Goal: Information Seeking & Learning: Learn about a topic

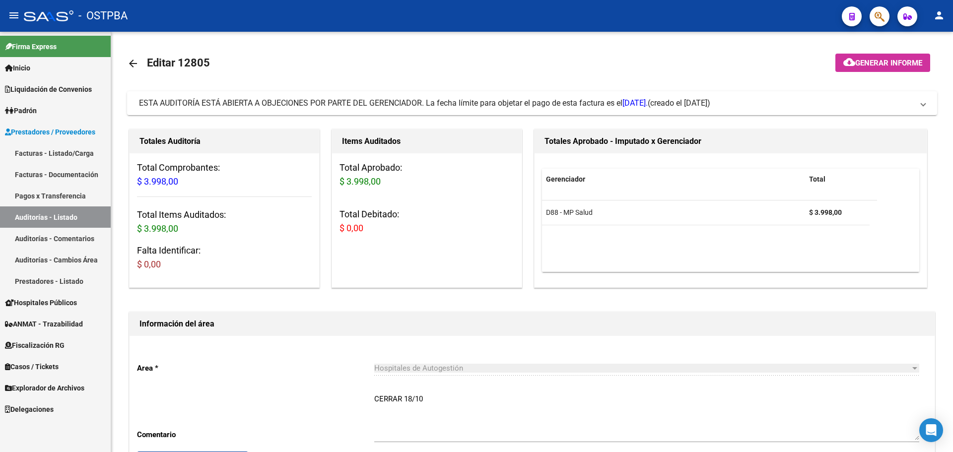
scroll to position [149, 0]
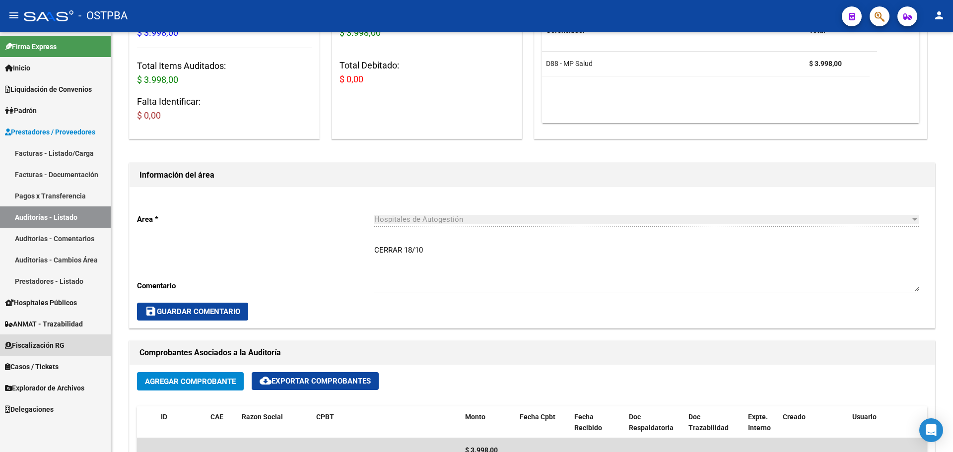
click at [61, 346] on span "Fiscalización RG" at bounding box center [35, 345] width 60 height 11
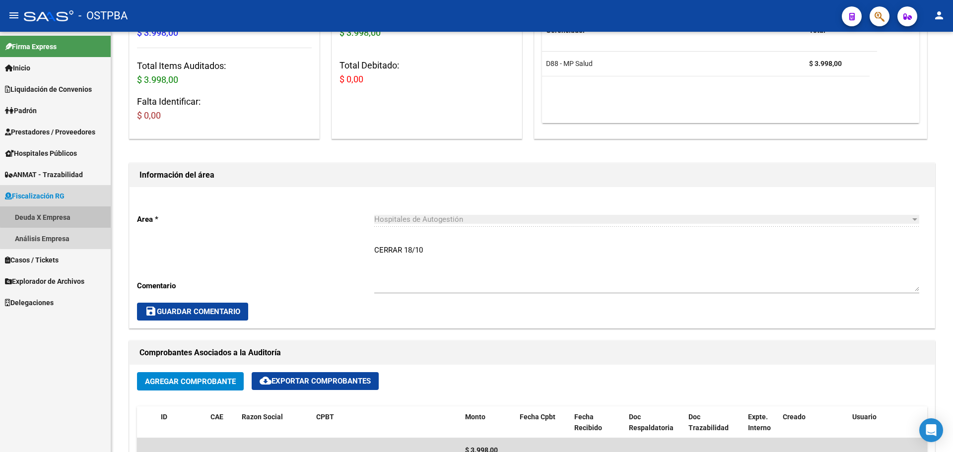
click at [57, 216] on link "Deuda X Empresa" at bounding box center [55, 217] width 111 height 21
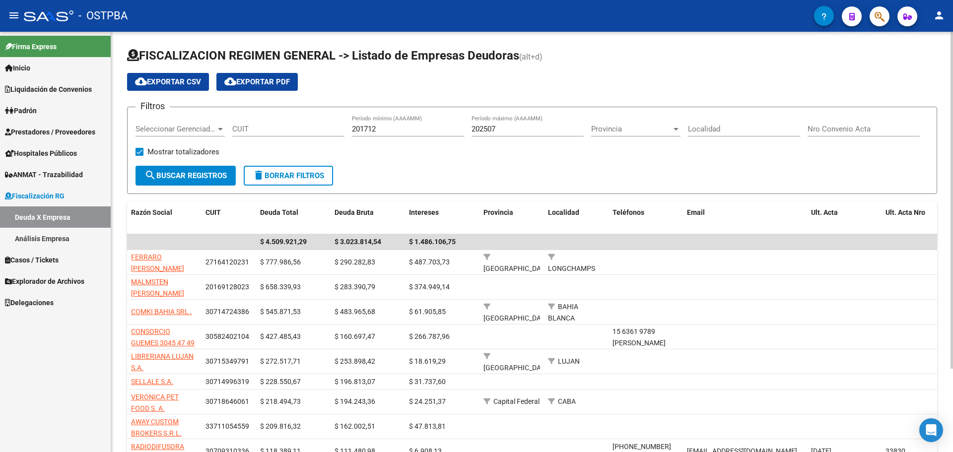
click at [505, 125] on input "202507" at bounding box center [528, 129] width 112 height 9
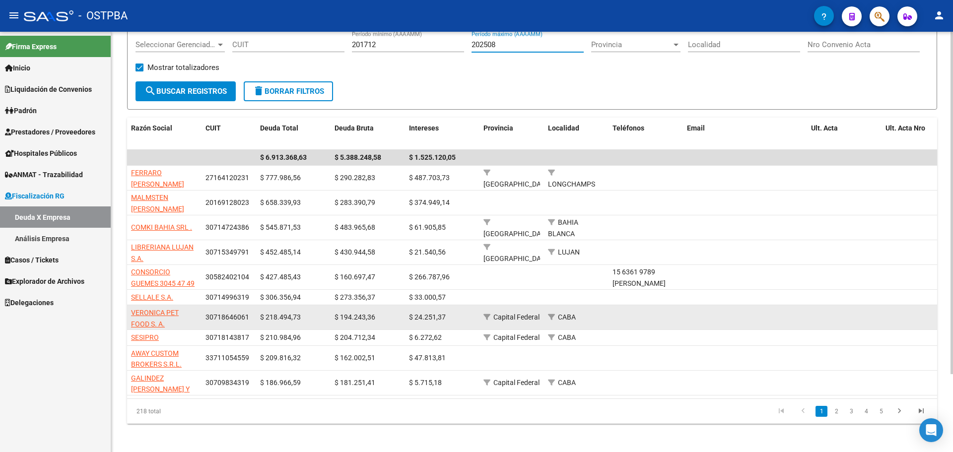
scroll to position [95, 0]
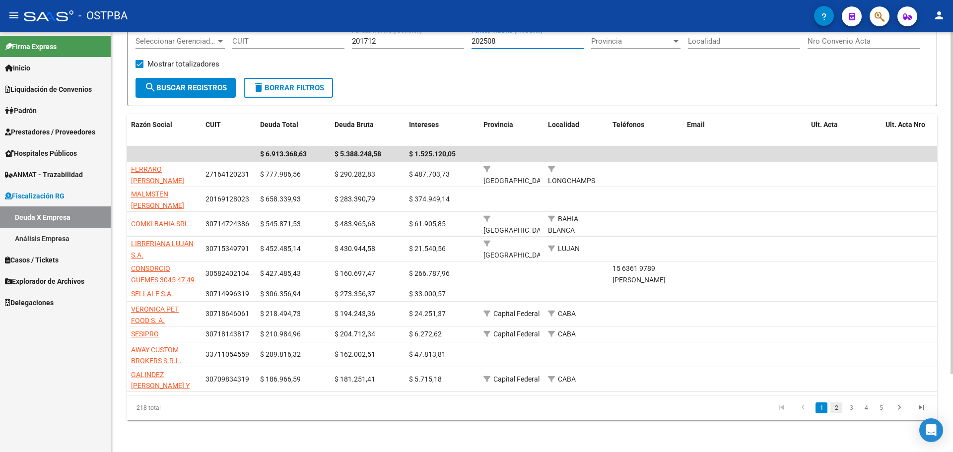
type input "202508"
click at [762, 392] on link "2" at bounding box center [837, 408] width 12 height 11
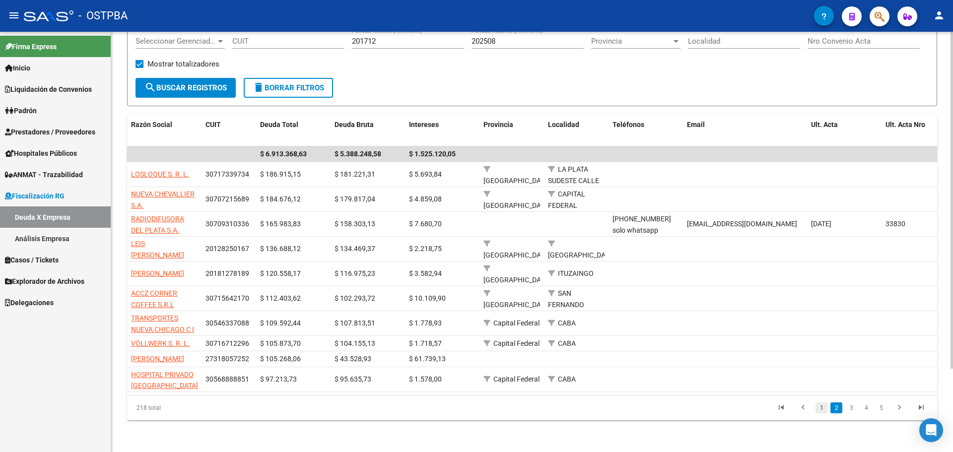
click at [762, 392] on link "1" at bounding box center [822, 408] width 12 height 11
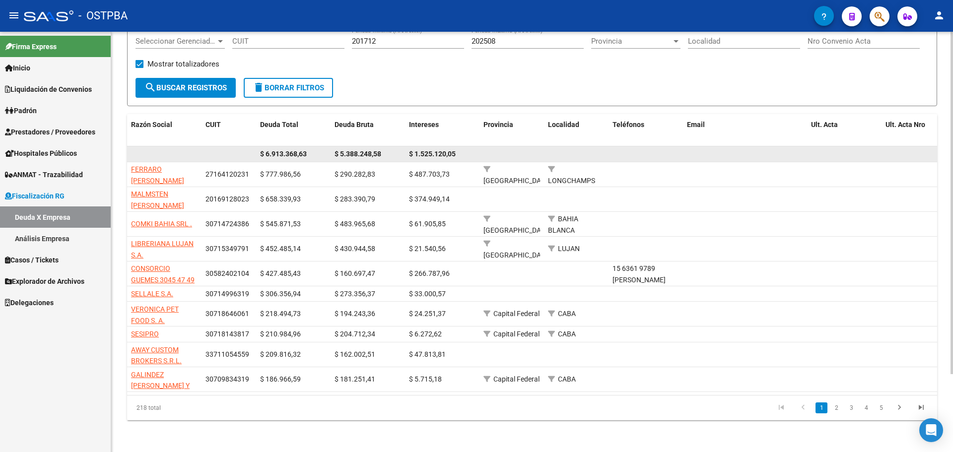
scroll to position [46, 0]
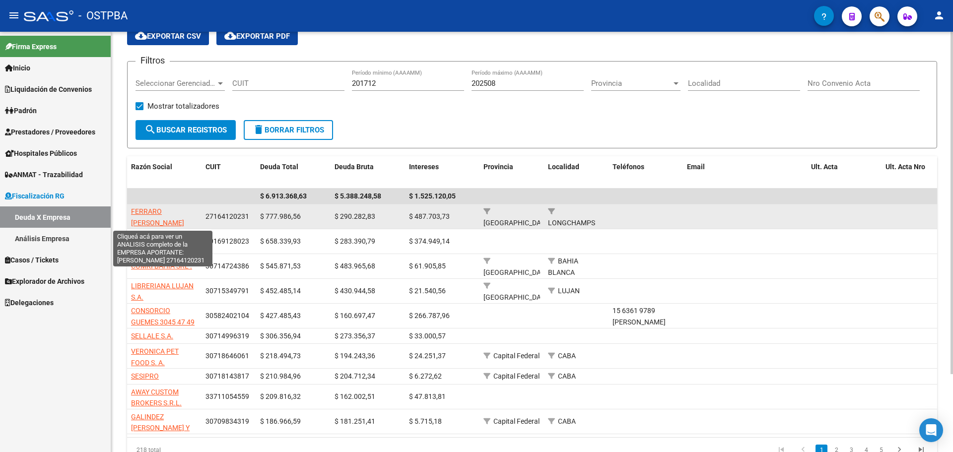
click at [161, 209] on span "FERRARO MARCELA ADRIANA" at bounding box center [157, 217] width 53 height 19
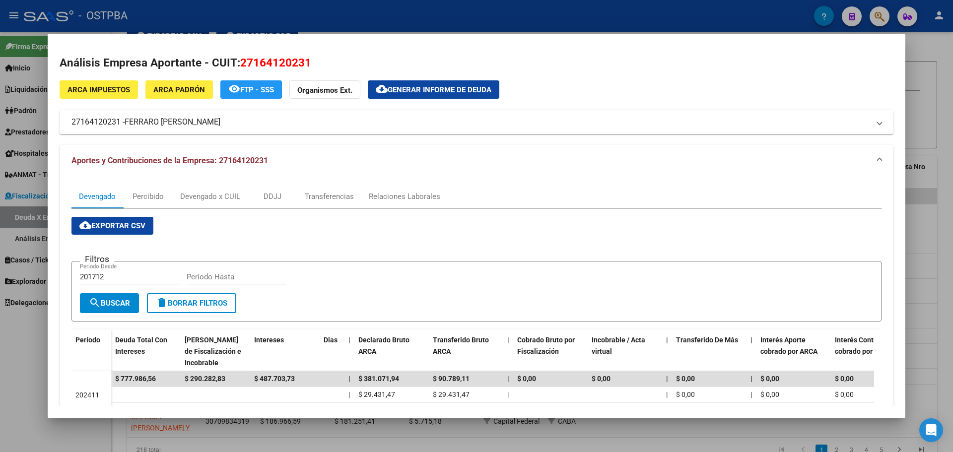
scroll to position [0, 0]
click at [168, 21] on div at bounding box center [476, 226] width 953 height 452
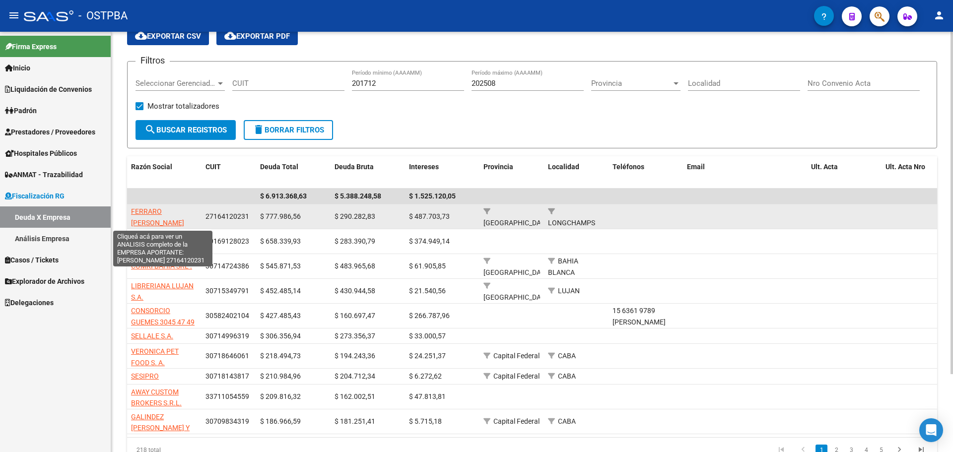
click at [147, 211] on span "FERRARO MARCELA ADRIANA" at bounding box center [157, 217] width 53 height 19
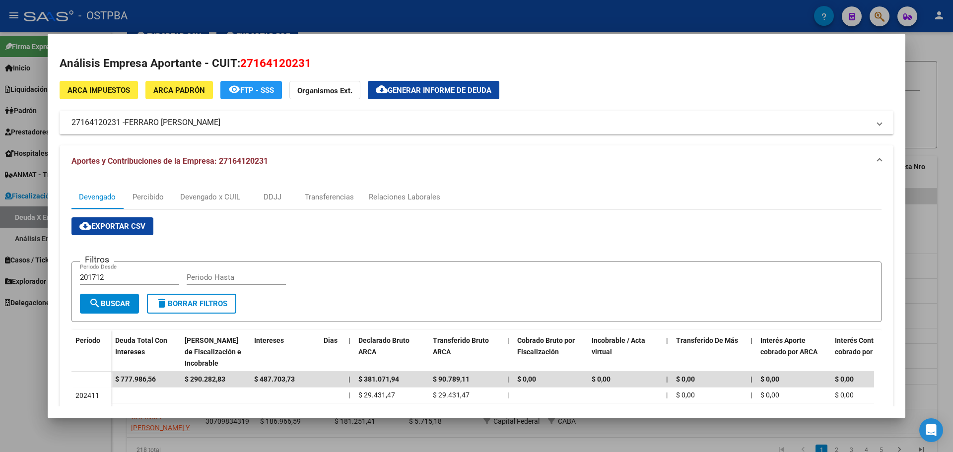
click at [366, 12] on div at bounding box center [476, 226] width 953 height 452
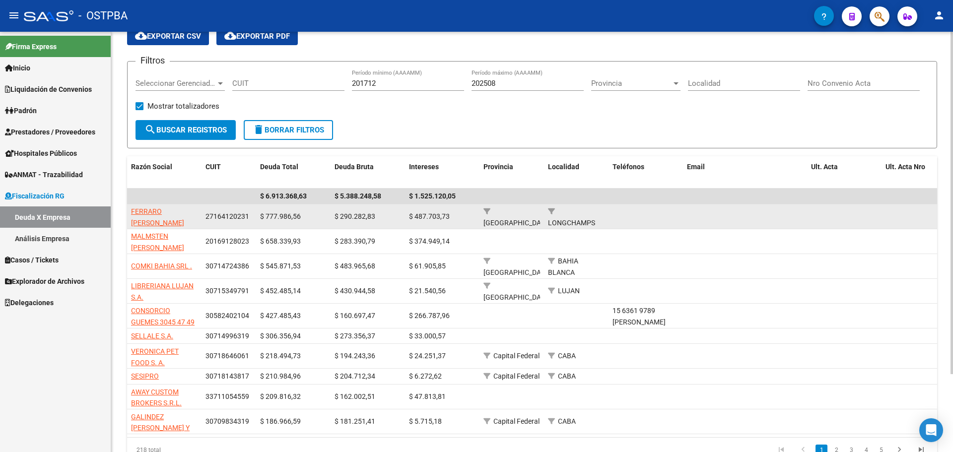
click at [147, 217] on app-link-go-to "FERRARO MARCELA ADRIANA" at bounding box center [164, 217] width 67 height 23
click at [147, 205] on datatable-body-cell "FERRARO MARCELA ADRIANA" at bounding box center [164, 217] width 74 height 24
click at [170, 209] on span "FERRARO MARCELA ADRIANA" at bounding box center [157, 217] width 53 height 19
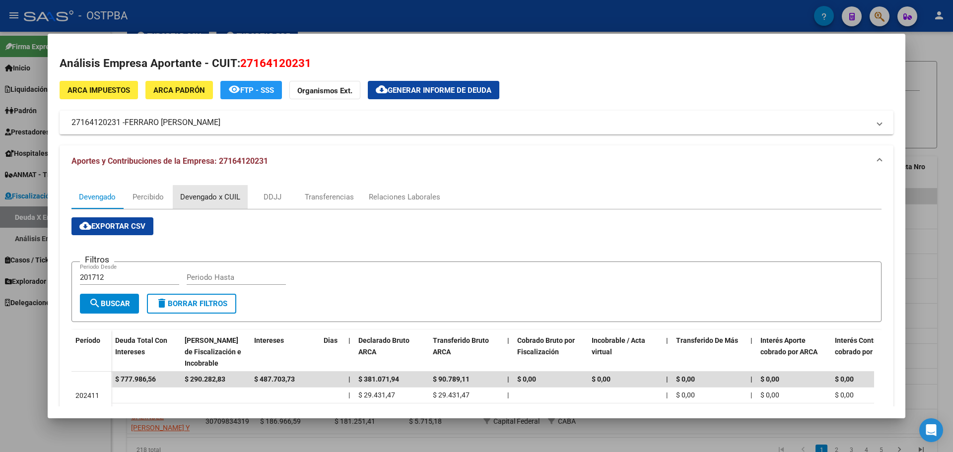
click at [214, 199] on div "Devengado x CUIL" at bounding box center [210, 197] width 60 height 11
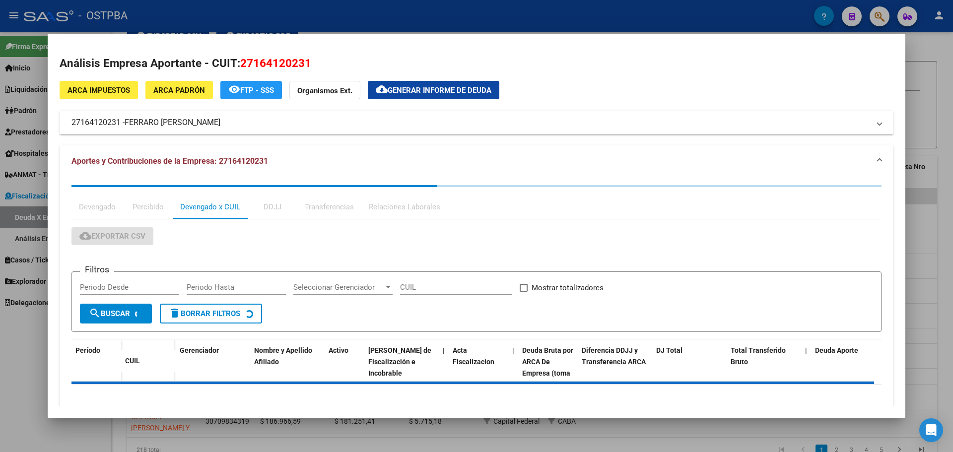
click at [214, 199] on div "Devengado x CUIL" at bounding box center [210, 207] width 75 height 24
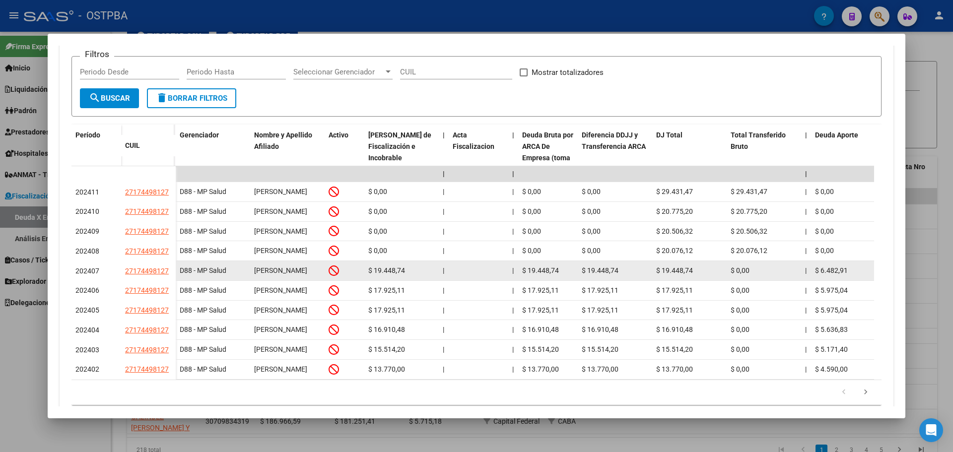
scroll to position [289, 0]
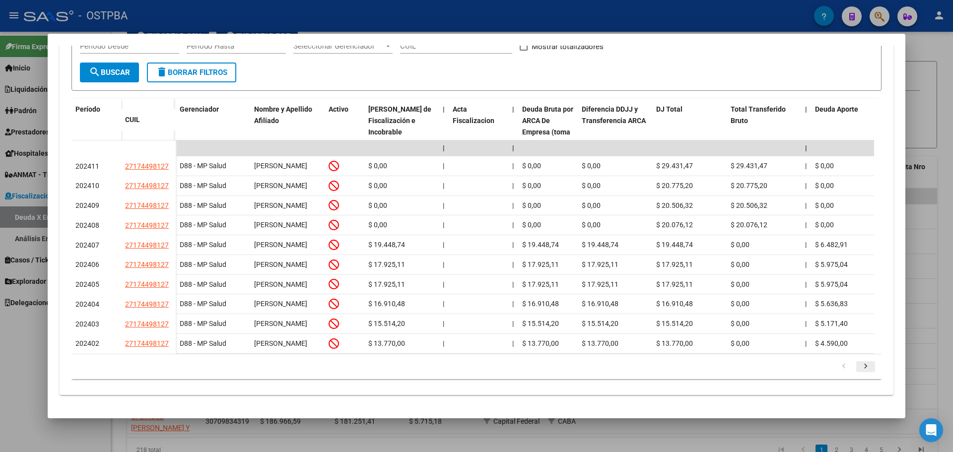
click at [762, 367] on icon "go to next page" at bounding box center [865, 368] width 13 height 12
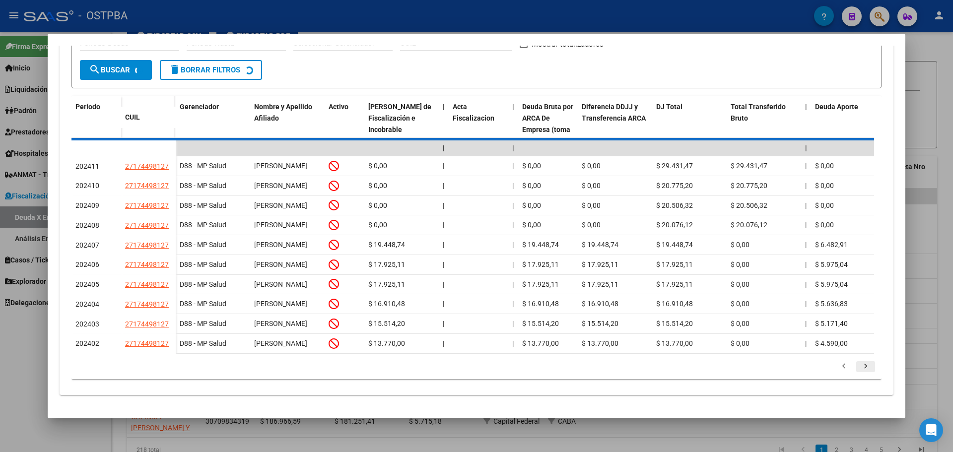
click at [762, 367] on icon "go to next page" at bounding box center [865, 368] width 13 height 12
click at [762, 367] on div "179.769.313.486.231.570.000.000.000.000.000.000.000.000.000.000.000.000.000.000…" at bounding box center [476, 366] width 810 height 25
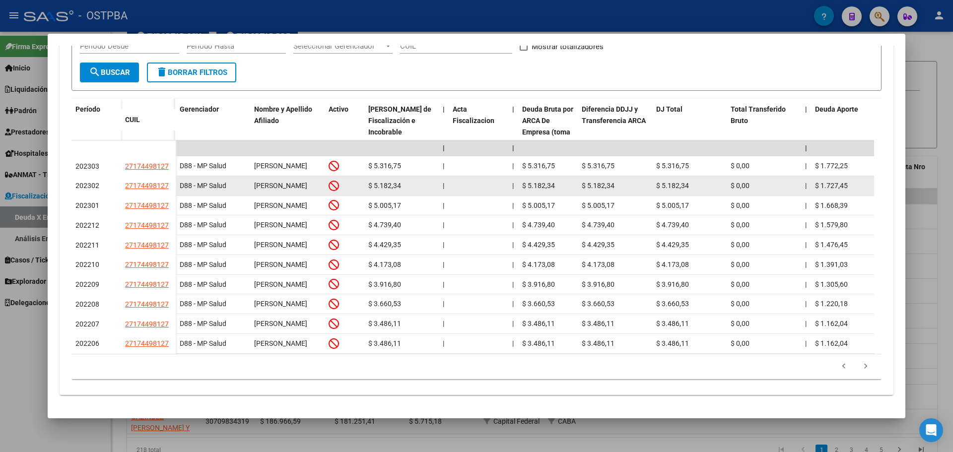
scroll to position [289, 0]
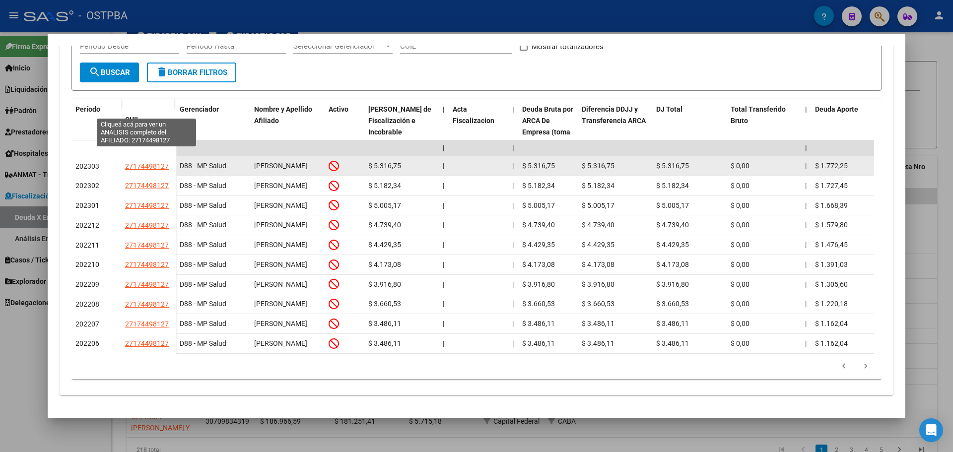
drag, startPoint x: 167, startPoint y: 110, endPoint x: 125, endPoint y: 106, distance: 42.4
click at [125, 161] on div "27174498127" at bounding box center [148, 166] width 47 height 11
copy span "27174498127"
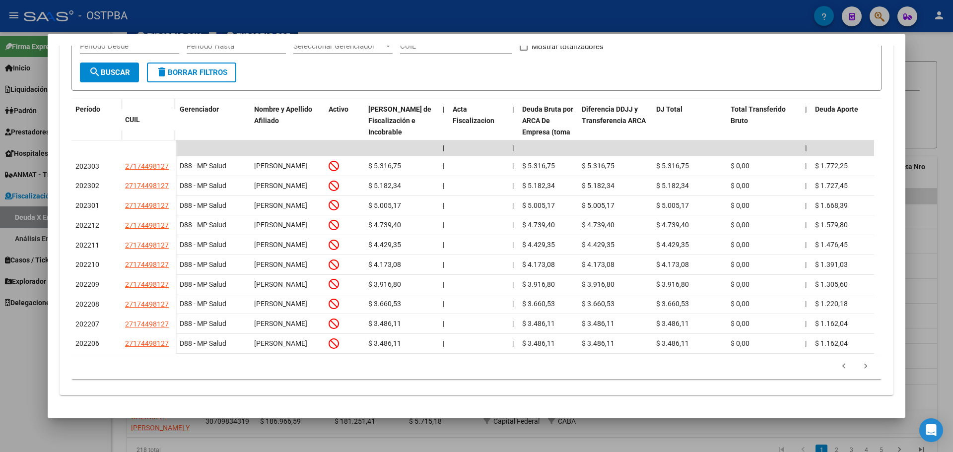
scroll to position [0, 0]
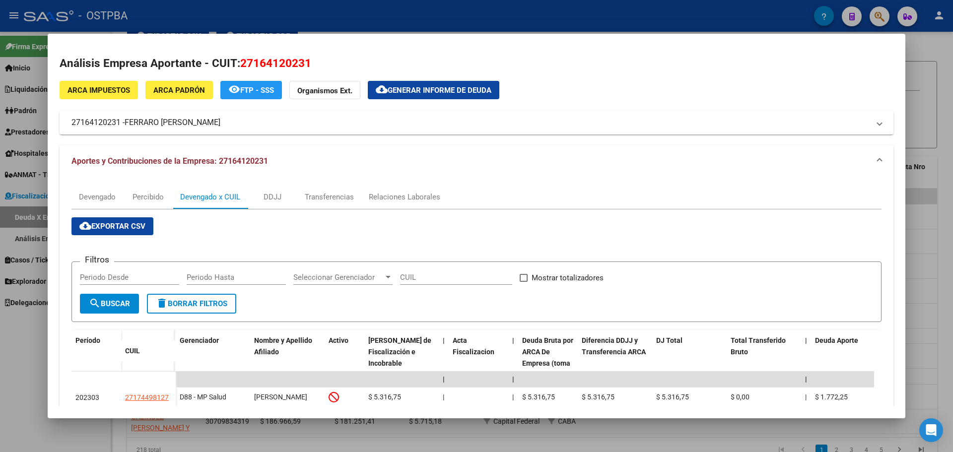
click at [219, 28] on div at bounding box center [476, 226] width 953 height 452
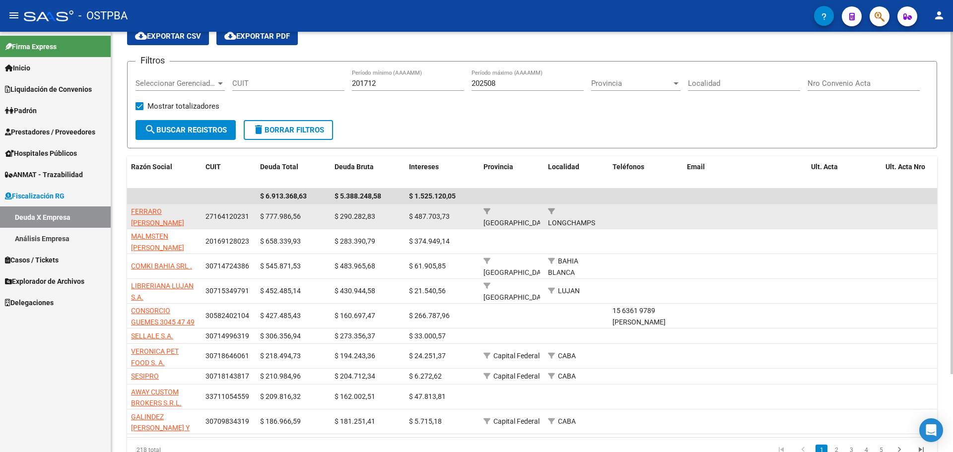
drag, startPoint x: 222, startPoint y: 215, endPoint x: 229, endPoint y: 217, distance: 7.2
click at [222, 216] on span "27164120231" at bounding box center [228, 216] width 44 height 8
click at [229, 217] on span "27164120231" at bounding box center [228, 216] width 44 height 8
click at [228, 217] on span "27164120231" at bounding box center [228, 216] width 44 height 8
copy span "27164120231"
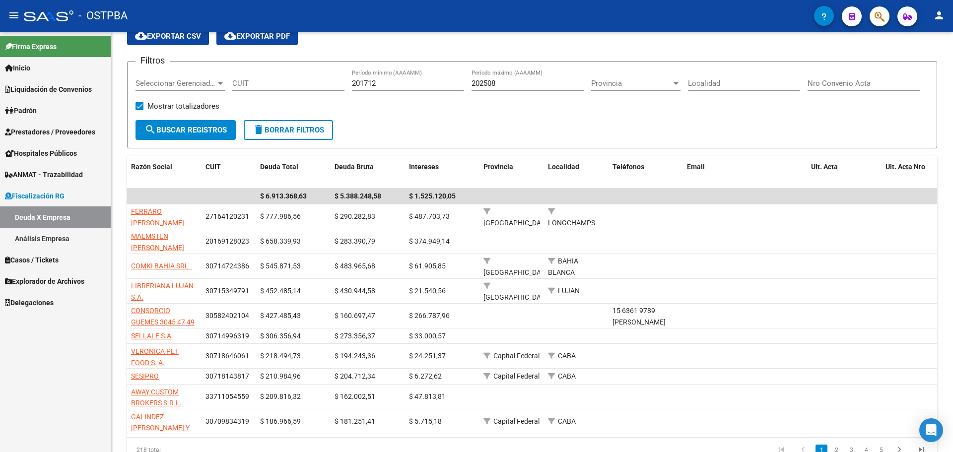
click at [63, 236] on link "Análisis Empresa" at bounding box center [55, 238] width 111 height 21
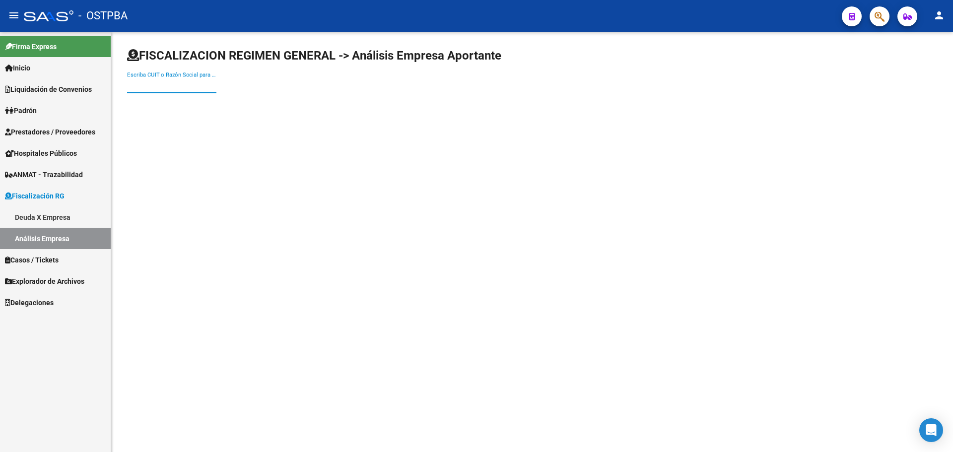
paste input "27164120231"
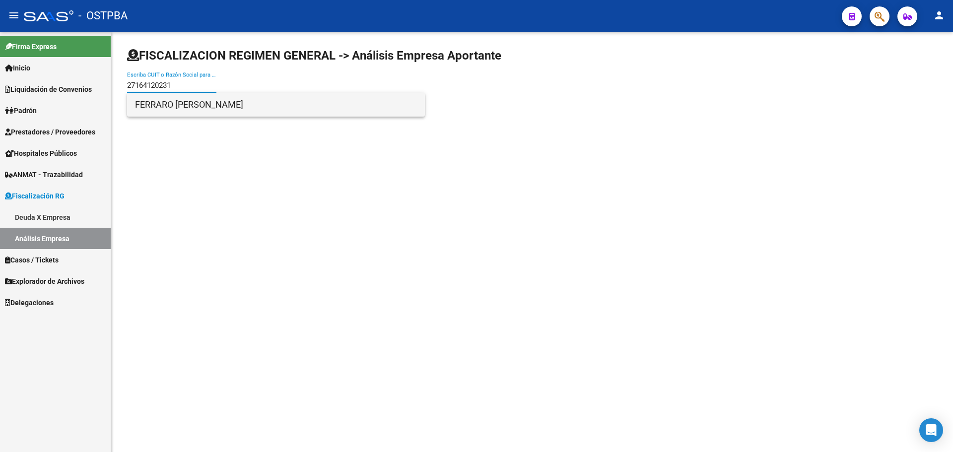
type input "27164120231"
click at [257, 100] on span "FERRARO MARCELA ADRIANA" at bounding box center [276, 105] width 282 height 24
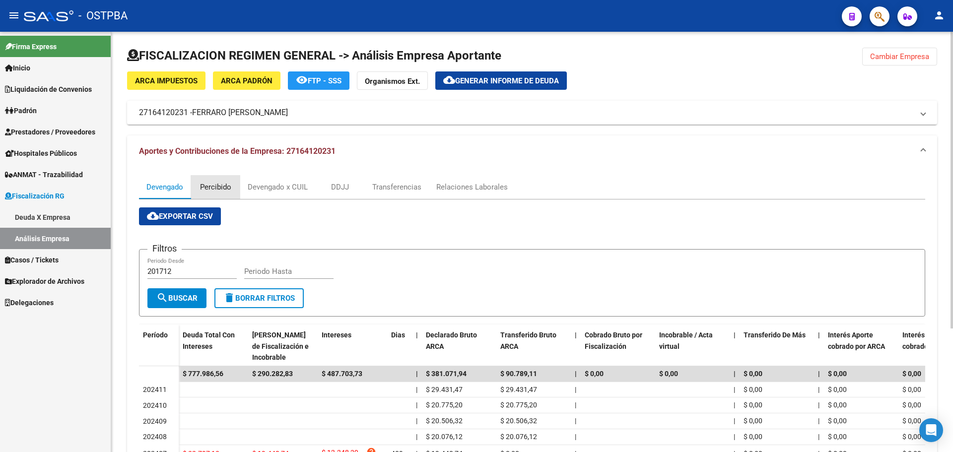
click at [219, 190] on div "Percibido" at bounding box center [215, 187] width 31 height 11
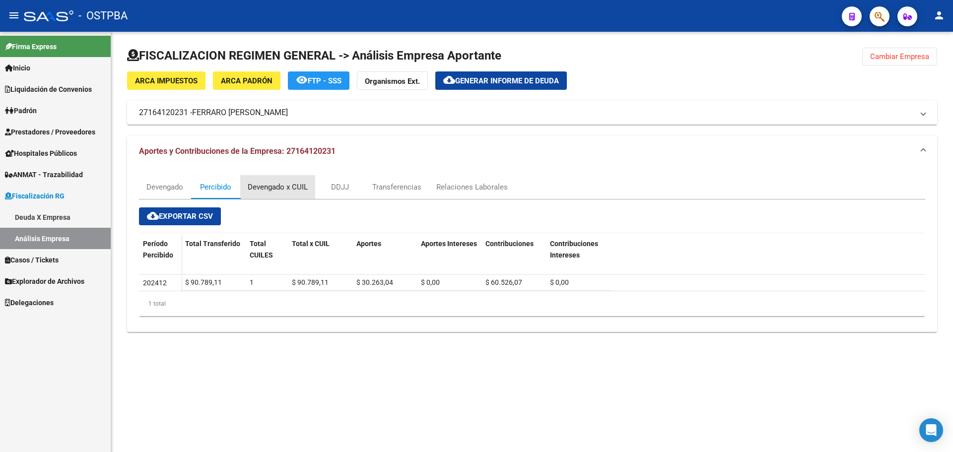
click at [271, 186] on div "Devengado x CUIL" at bounding box center [278, 187] width 60 height 11
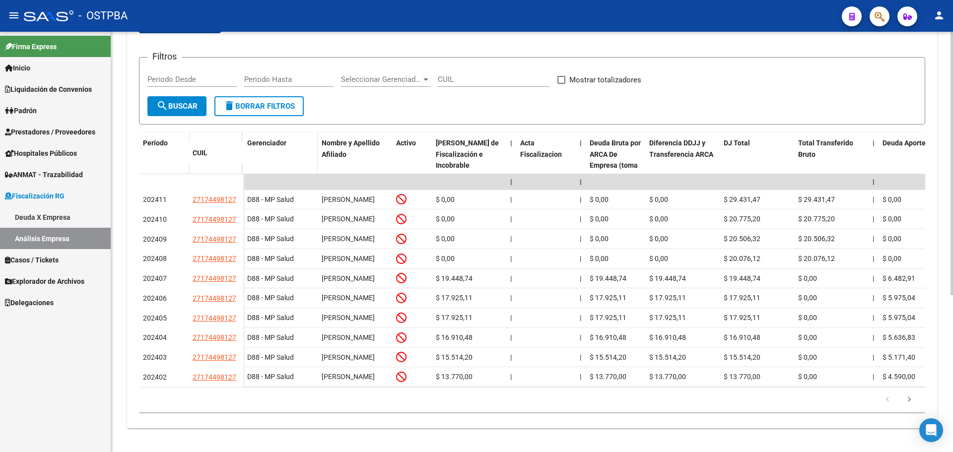
scroll to position [251, 0]
click at [762, 392] on icon "go to next page" at bounding box center [909, 401] width 13 height 12
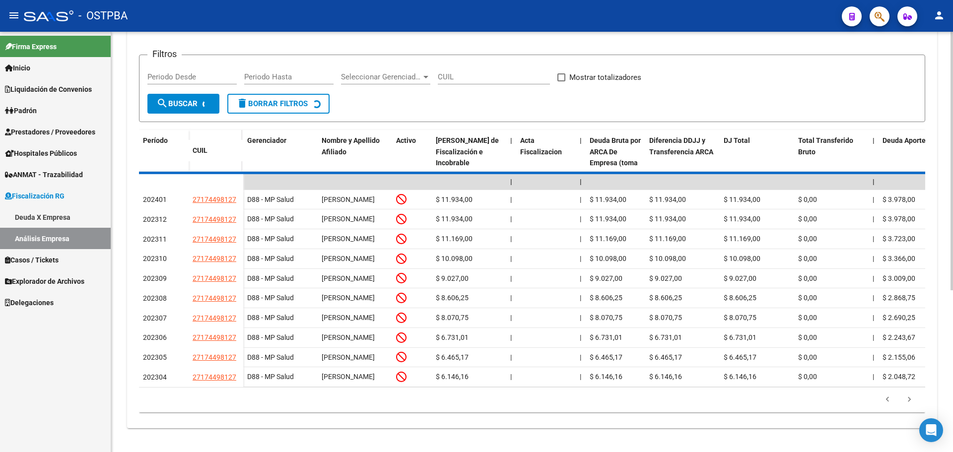
scroll to position [251, 0]
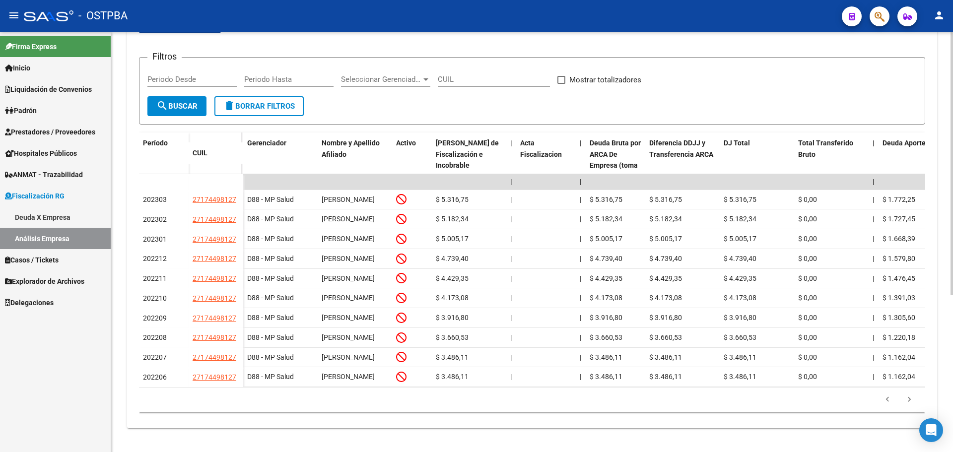
click at [762, 392] on icon "go to next page" at bounding box center [909, 401] width 13 height 12
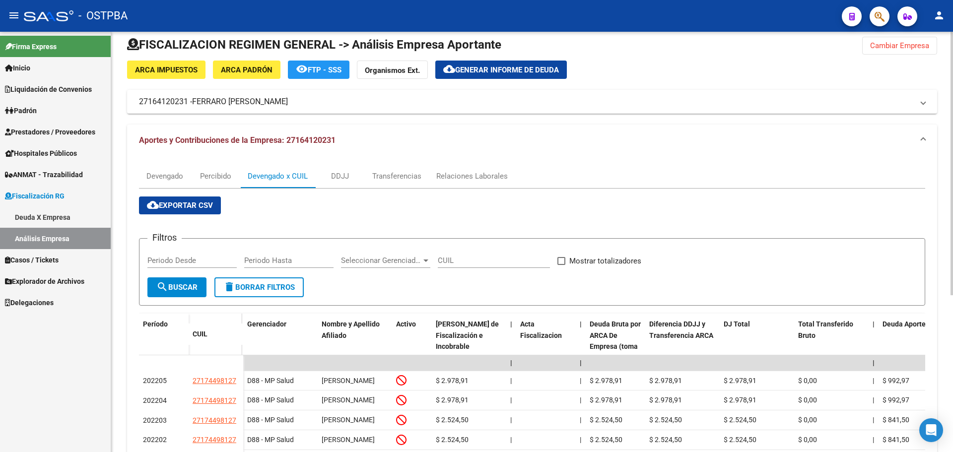
scroll to position [2, 0]
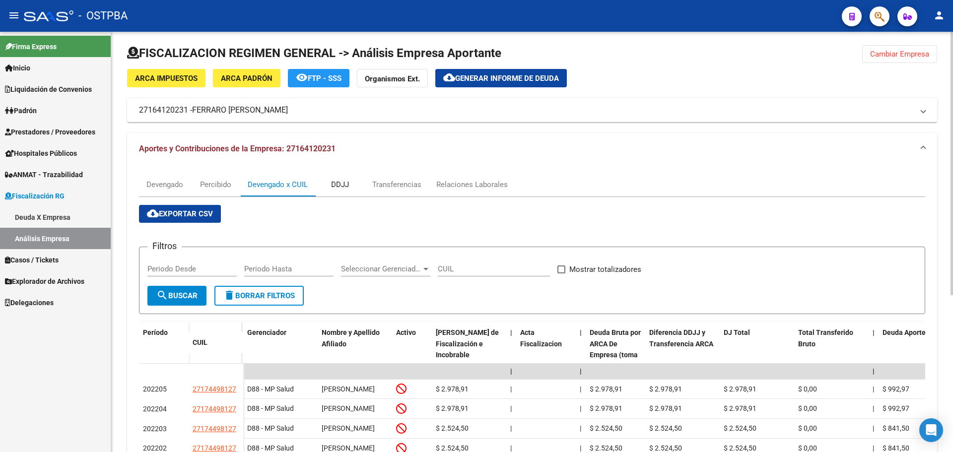
click at [341, 180] on div "DDJJ" at bounding box center [340, 184] width 18 height 11
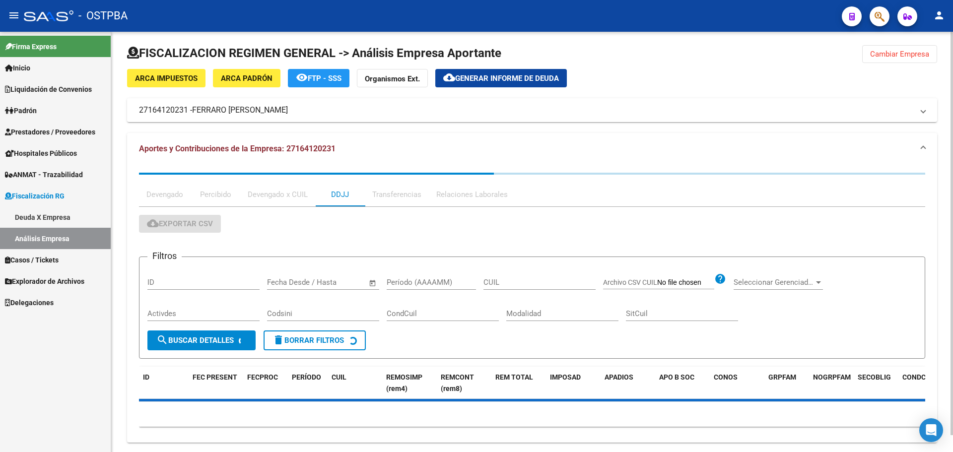
scroll to position [0, 0]
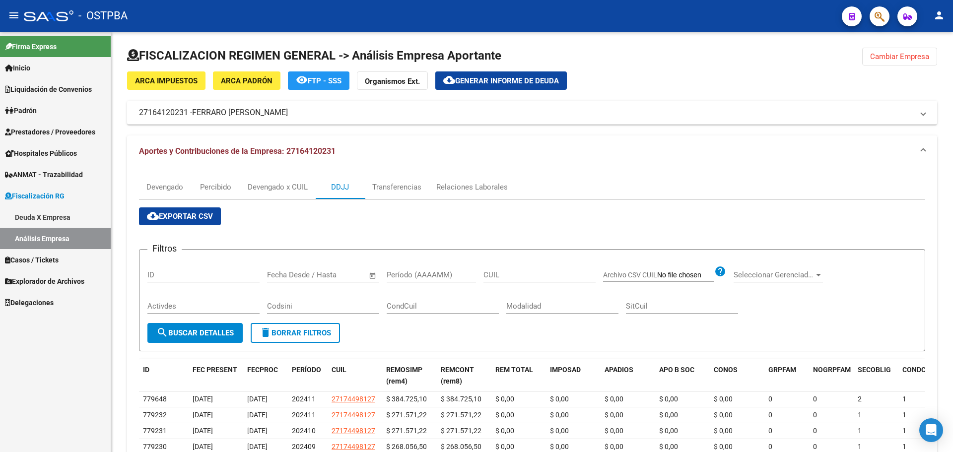
click at [45, 218] on link "Deuda X Empresa" at bounding box center [55, 217] width 111 height 21
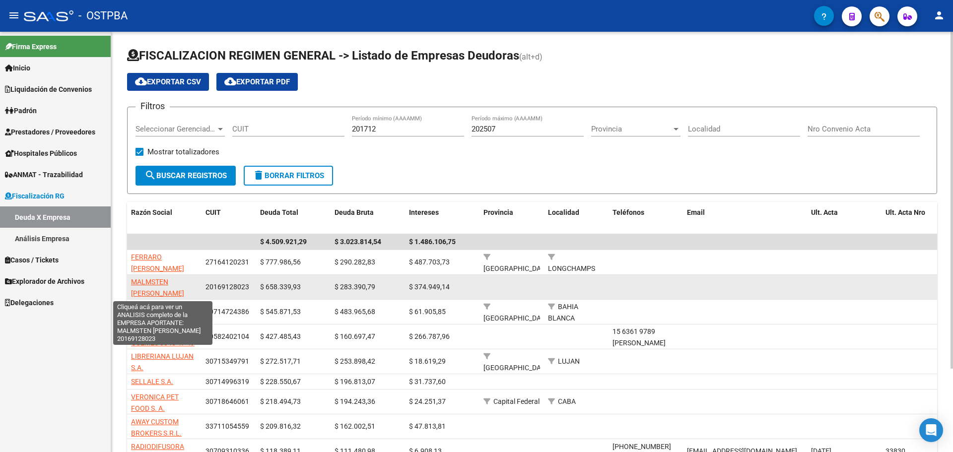
click at [146, 281] on span "MALMSTEN SERGIO FABIAN" at bounding box center [157, 287] width 53 height 19
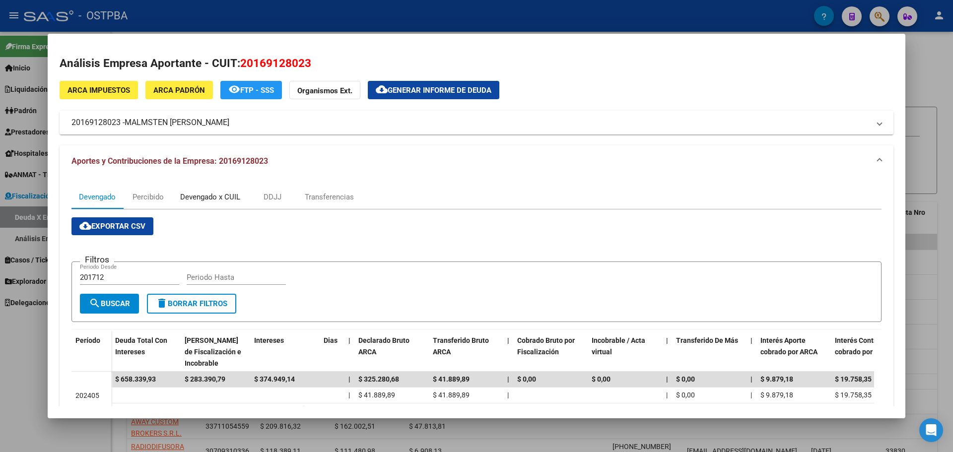
click at [208, 197] on div "Devengado x CUIL" at bounding box center [210, 197] width 60 height 11
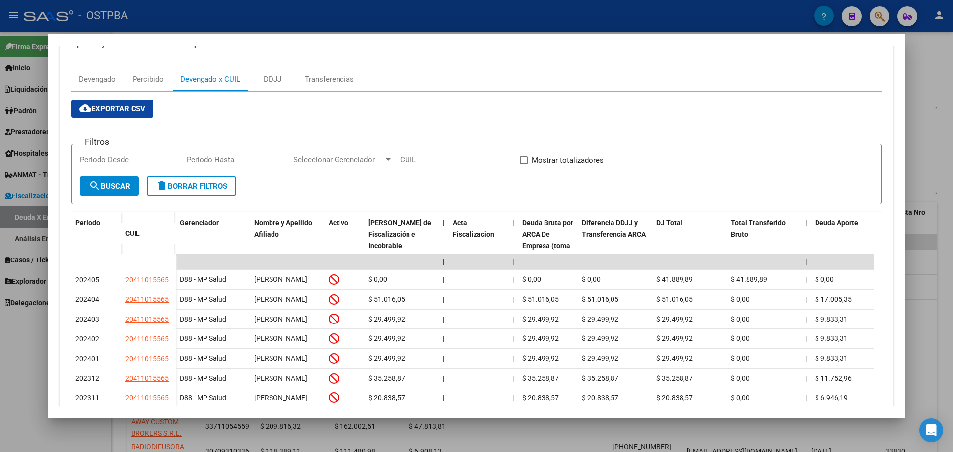
scroll to position [179, 0]
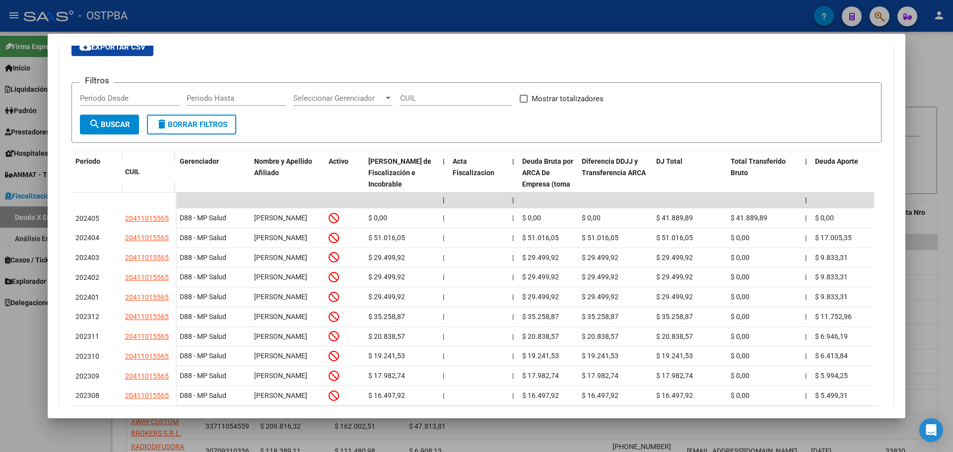
click at [322, 38] on mat-dialog-container "Análisis Empresa Aportante - CUIT: 20169128023 ARCA Impuestos ARCA Padrón remov…" at bounding box center [477, 226] width 858 height 384
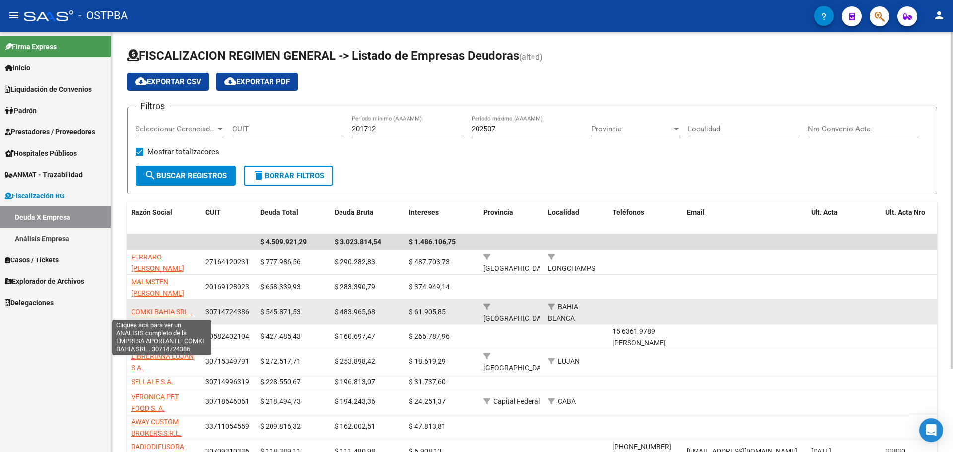
click at [163, 309] on span "COMKI BAHIA SRL ." at bounding box center [161, 312] width 61 height 8
type textarea "30714724386"
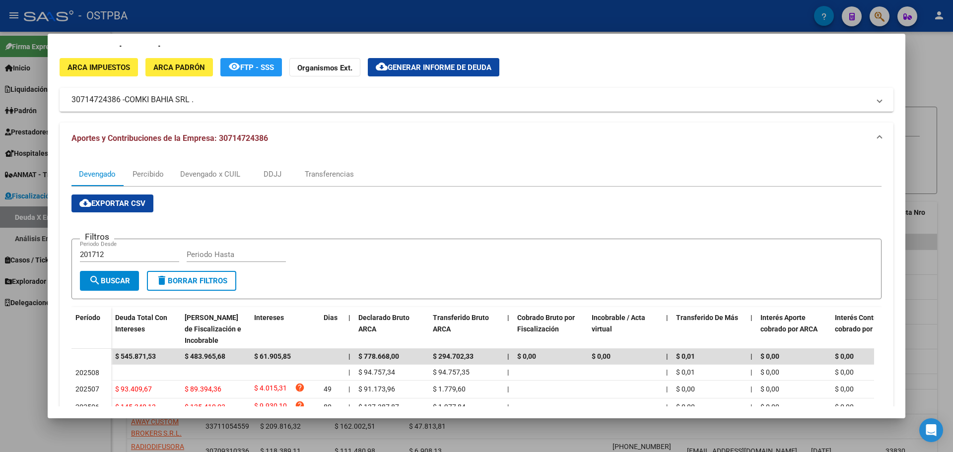
scroll to position [0, 0]
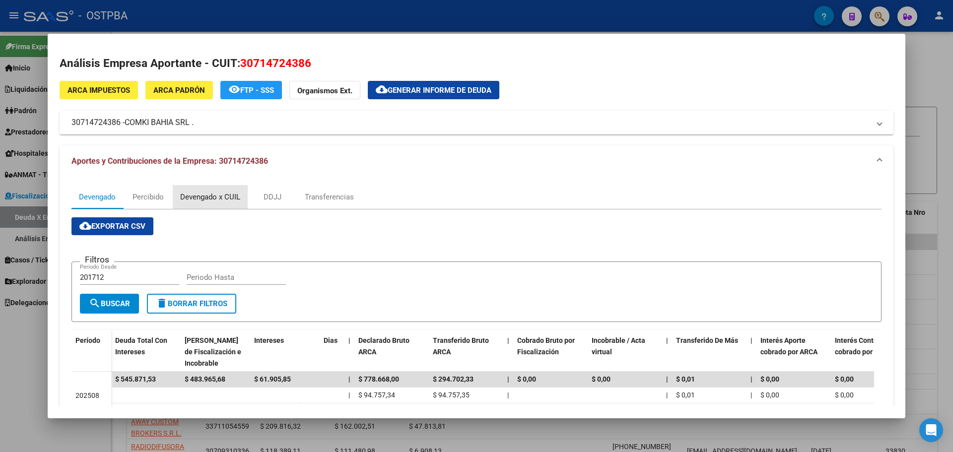
click at [205, 197] on div "Devengado x CUIL" at bounding box center [210, 197] width 60 height 11
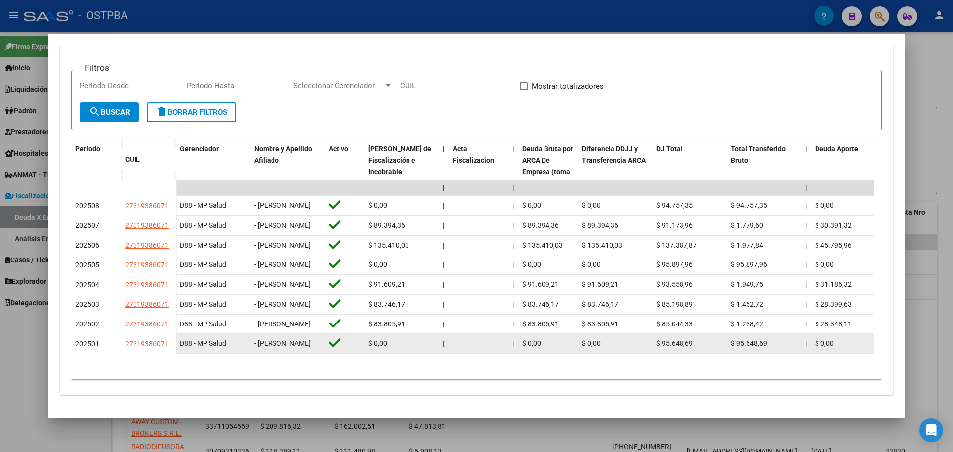
scroll to position [0, 0]
drag, startPoint x: 271, startPoint y: 346, endPoint x: 341, endPoint y: 344, distance: 69.5
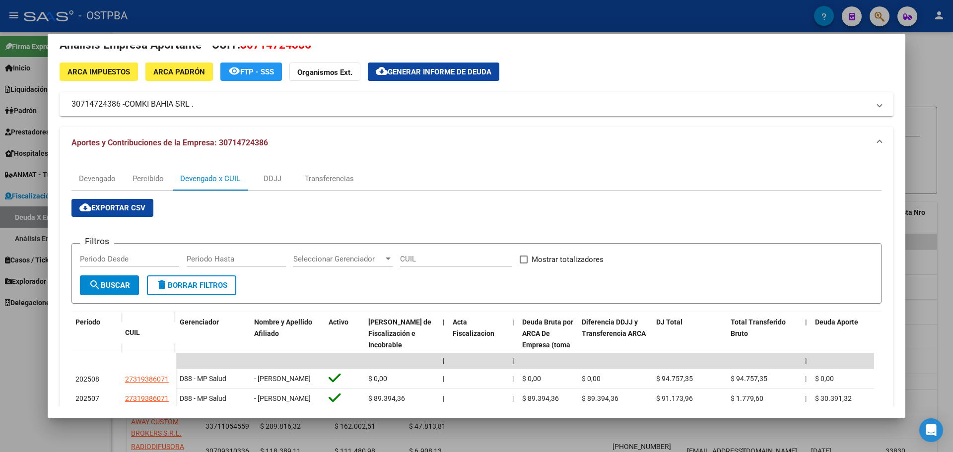
scroll to position [0, 0]
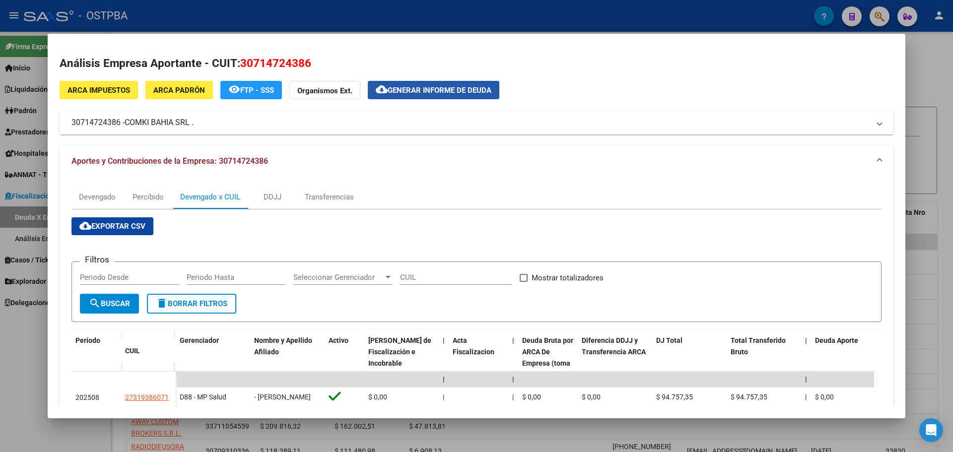
click at [425, 89] on span "Generar informe de deuda" at bounding box center [440, 90] width 104 height 9
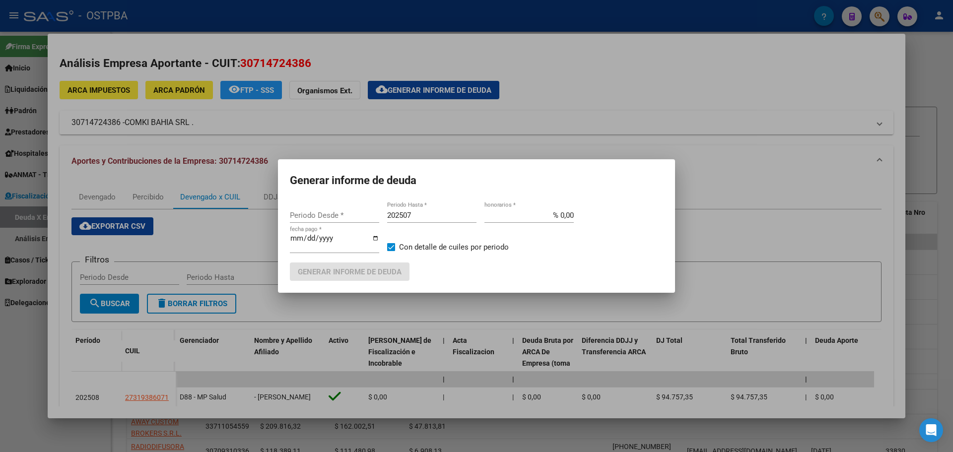
type input "201712"
click at [354, 272] on span "Generar informe de deuda" at bounding box center [350, 272] width 104 height 9
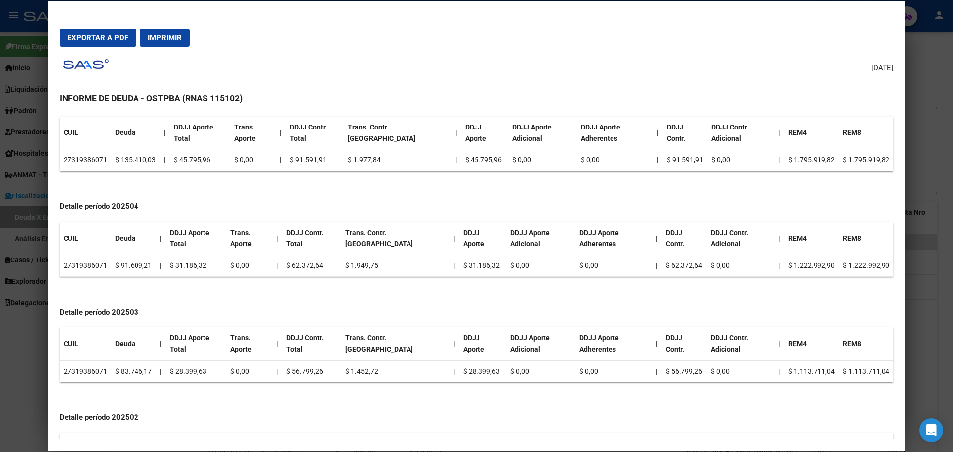
scroll to position [511, 0]
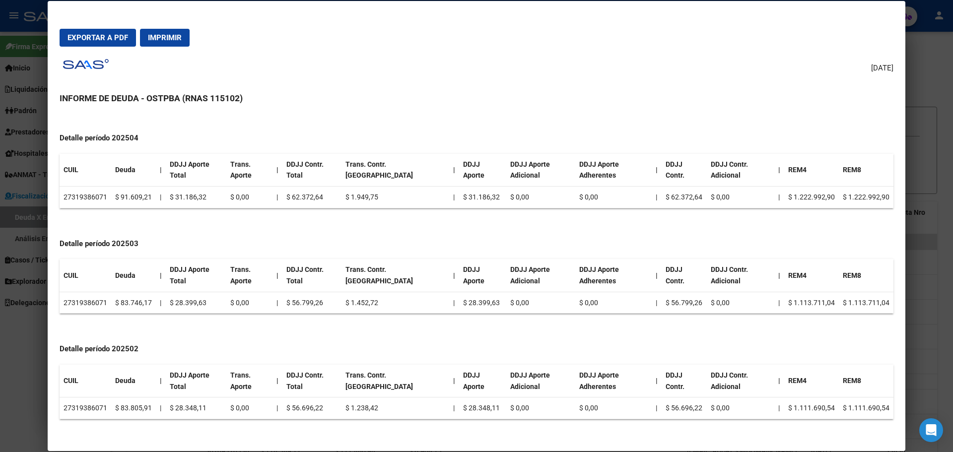
click at [169, 40] on span "Imprimir" at bounding box center [165, 37] width 34 height 9
click at [468, 78] on div "07/10/2025 INFORME DE DEUDA - OSTPBA (RNAS 115102) Empresa: COMKI BAHIA SRL . 3…" at bounding box center [477, 247] width 834 height 385
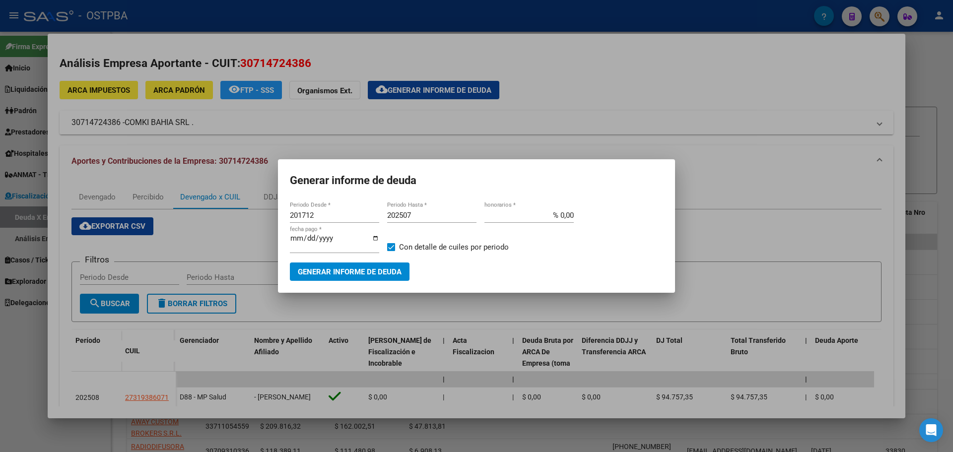
click at [665, 129] on div at bounding box center [476, 226] width 953 height 452
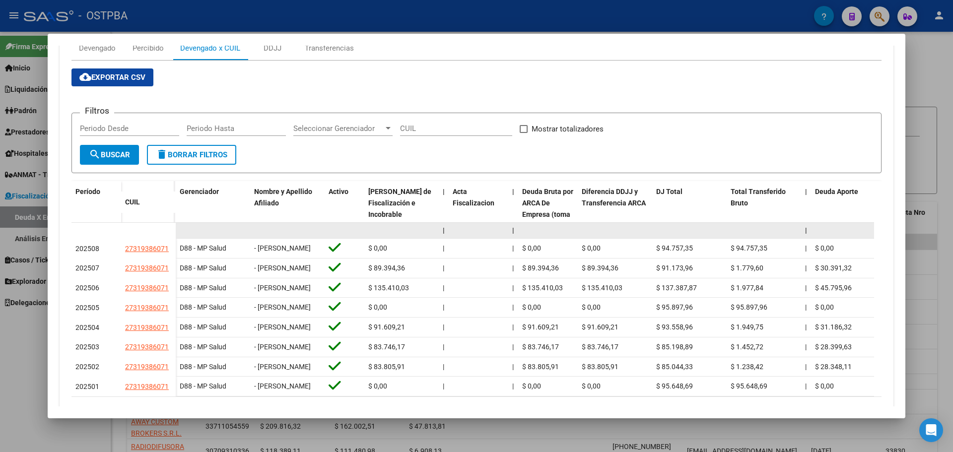
scroll to position [0, 0]
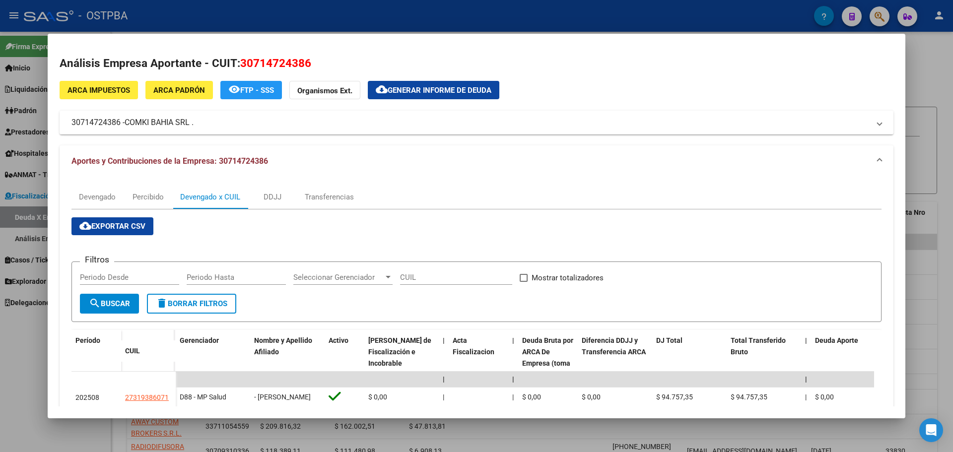
click at [304, 22] on div at bounding box center [476, 226] width 953 height 452
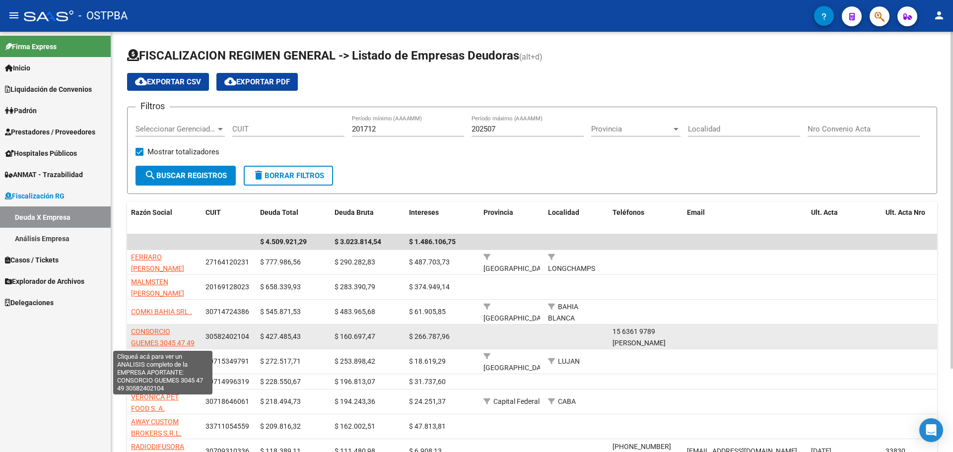
click at [166, 340] on span "CONSORCIO GUEMES 3045 47 49" at bounding box center [163, 337] width 64 height 19
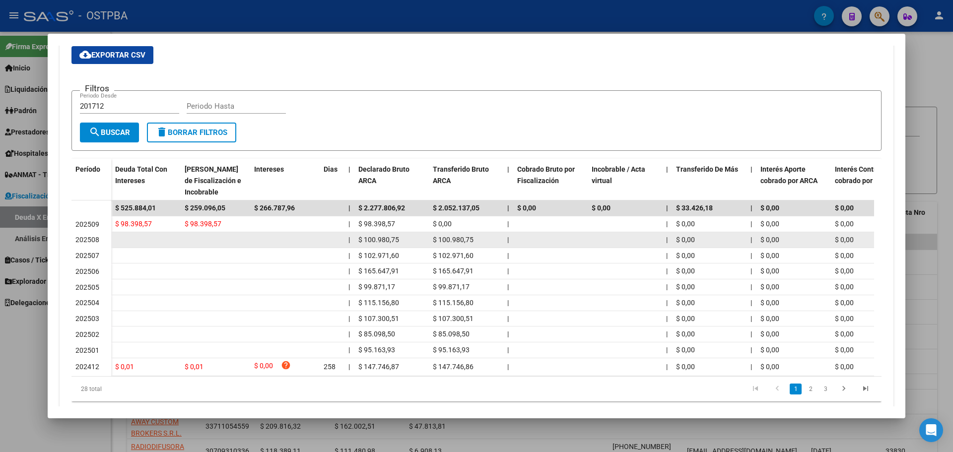
scroll to position [201, 0]
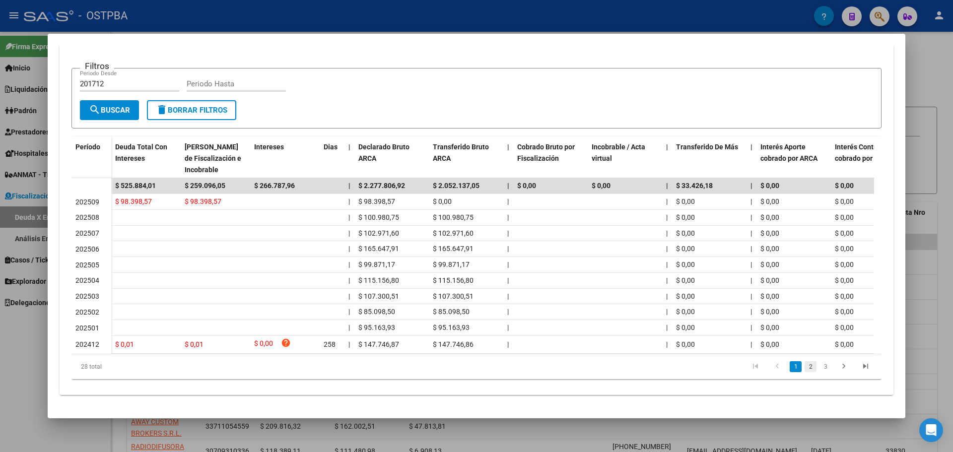
click at [762, 367] on link "2" at bounding box center [811, 366] width 12 height 11
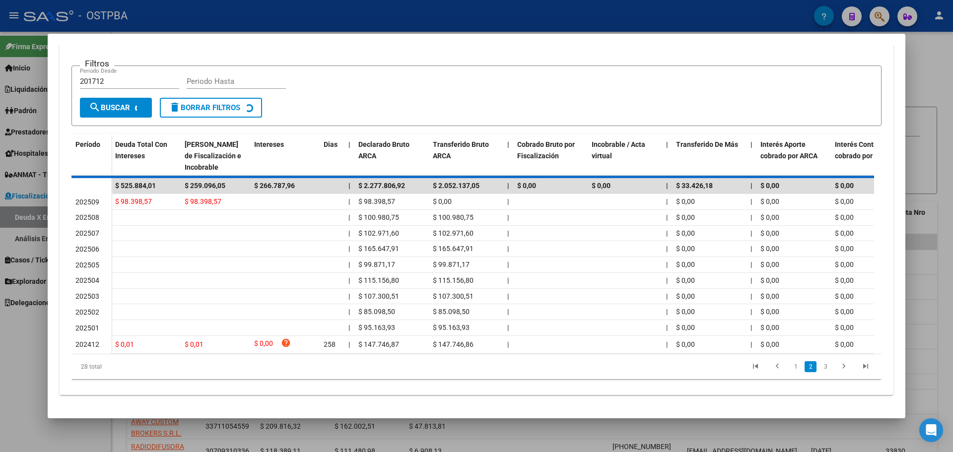
scroll to position [199, 0]
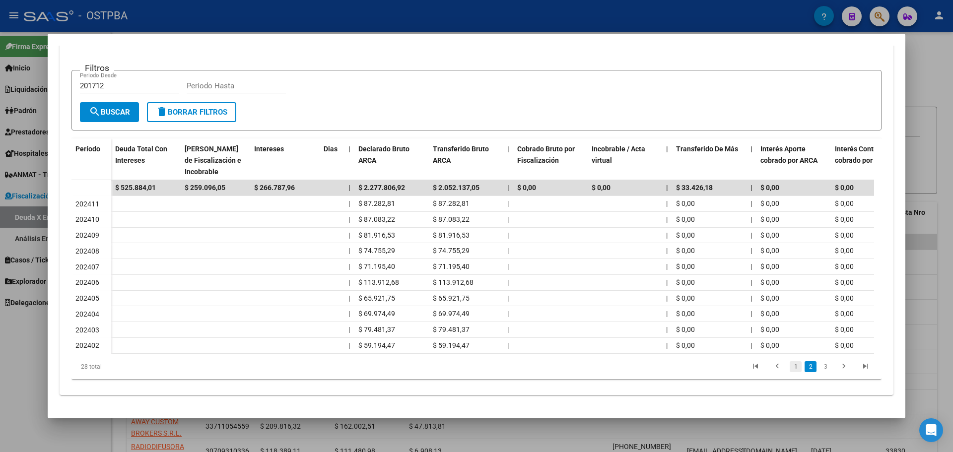
click at [762, 366] on link "1" at bounding box center [796, 366] width 12 height 11
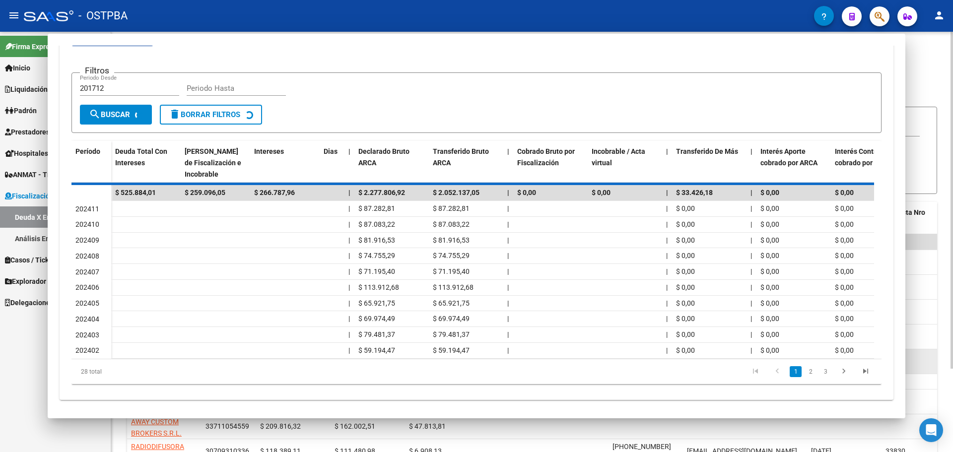
scroll to position [209, 0]
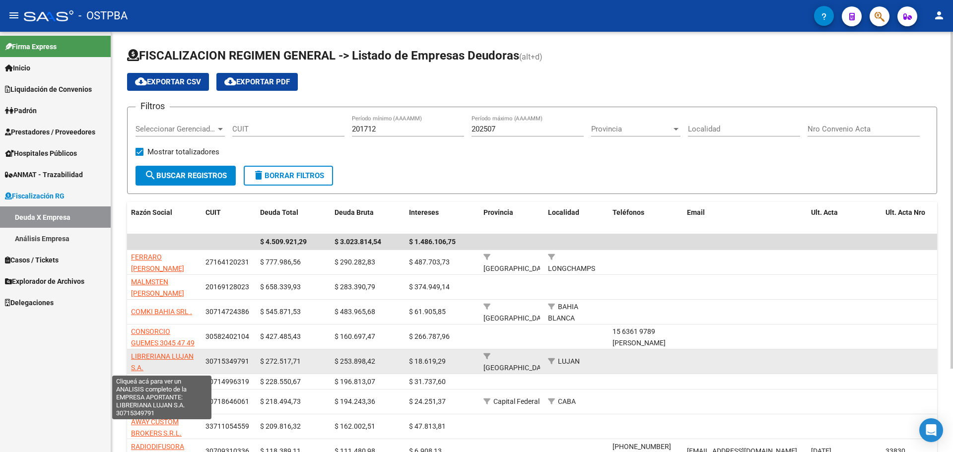
click at [171, 354] on span "LIBRERIANA LUJAN S.A." at bounding box center [162, 361] width 63 height 19
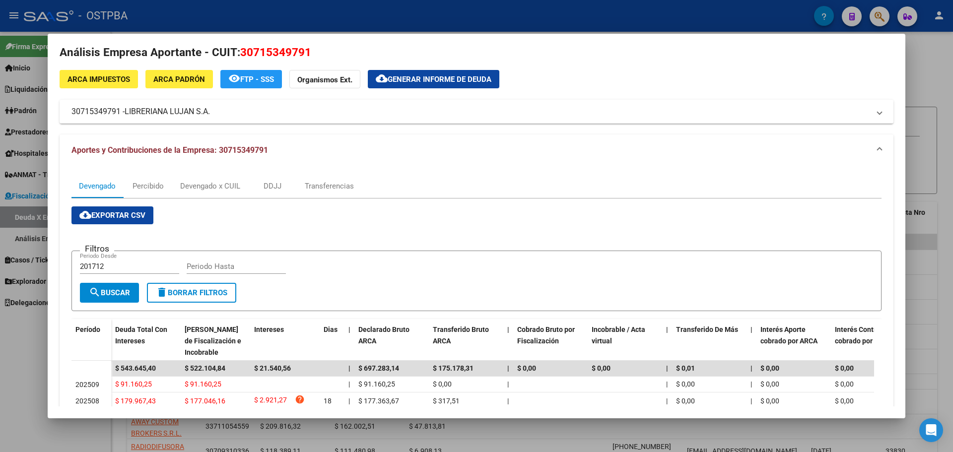
scroll to position [10, 0]
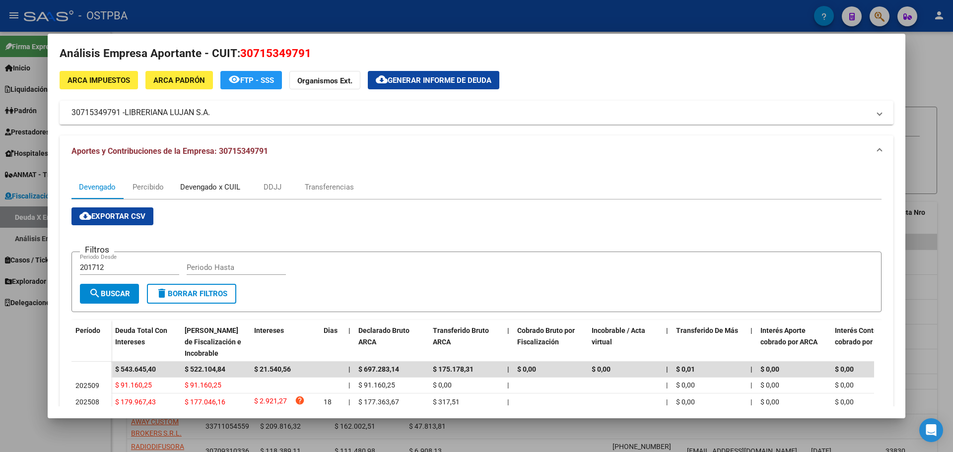
click at [215, 189] on div "Devengado x CUIL" at bounding box center [210, 187] width 60 height 11
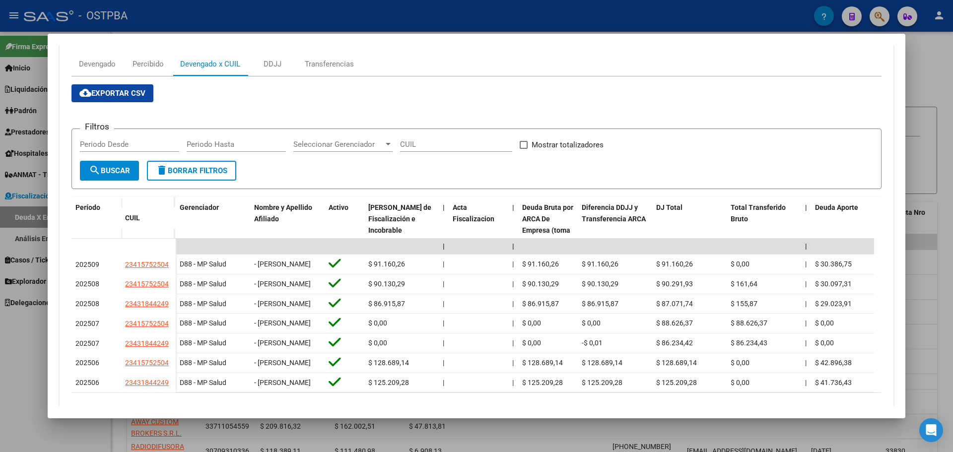
scroll to position [215, 0]
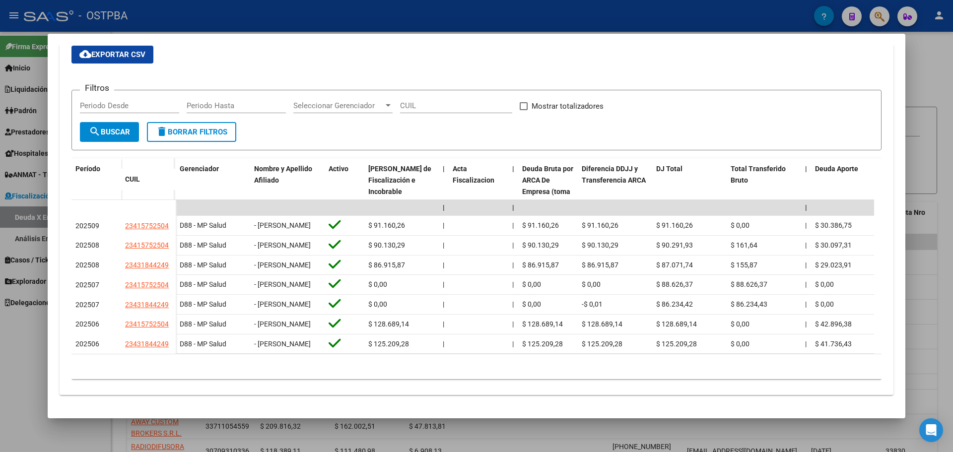
click at [312, 29] on div at bounding box center [476, 226] width 953 height 452
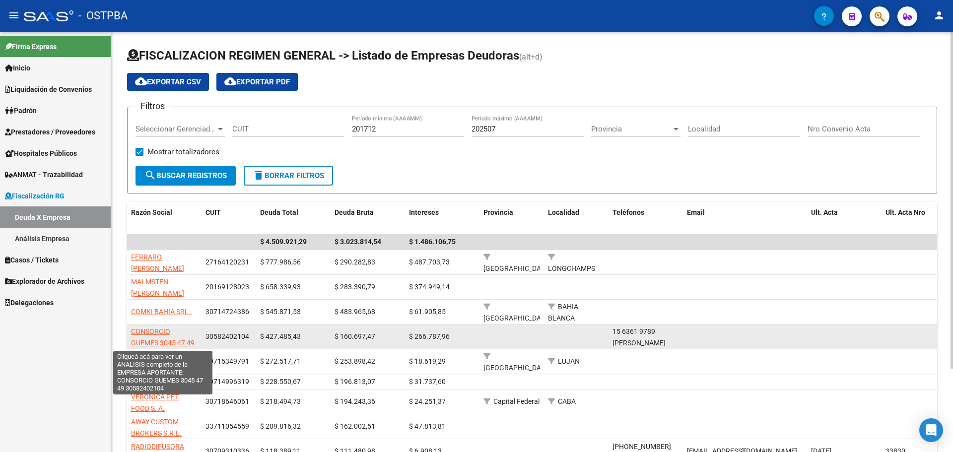
click at [167, 341] on span "CONSORCIO GUEMES 3045 47 49" at bounding box center [163, 337] width 64 height 19
type textarea "30582402104"
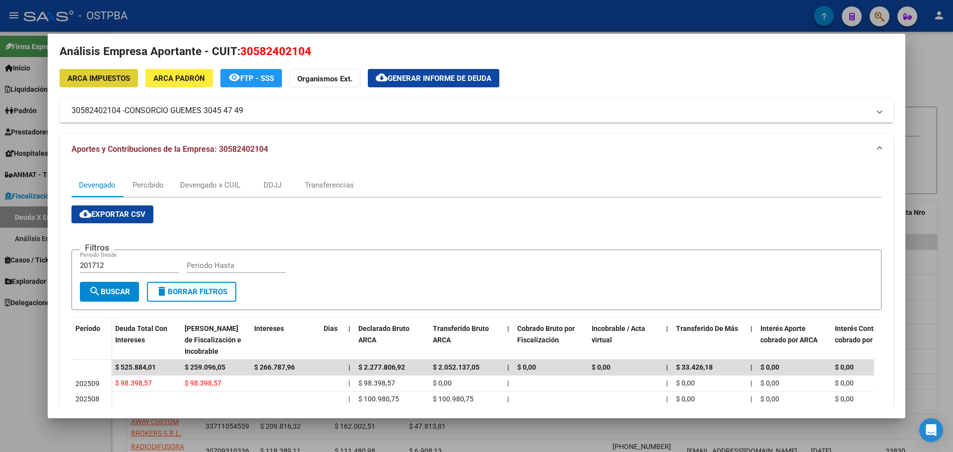
scroll to position [0, 0]
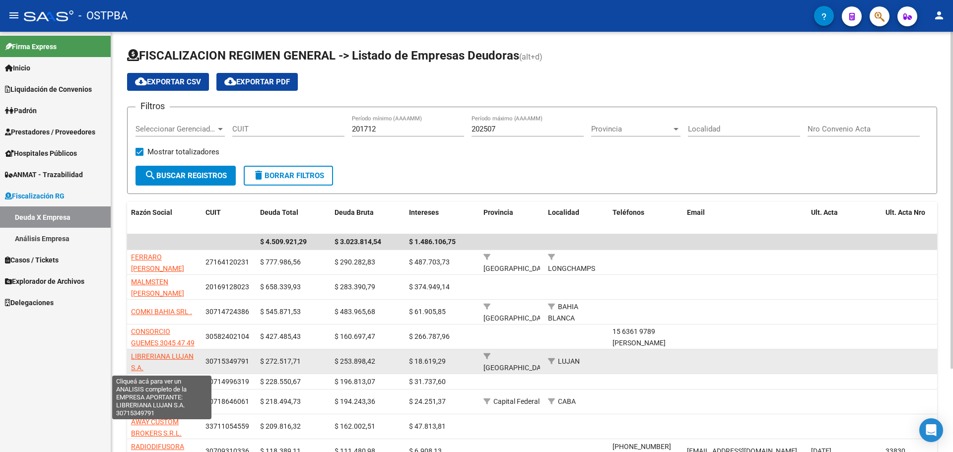
click at [164, 355] on span "LIBRERIANA LUJAN S.A." at bounding box center [162, 361] width 63 height 19
type textarea "30715349791"
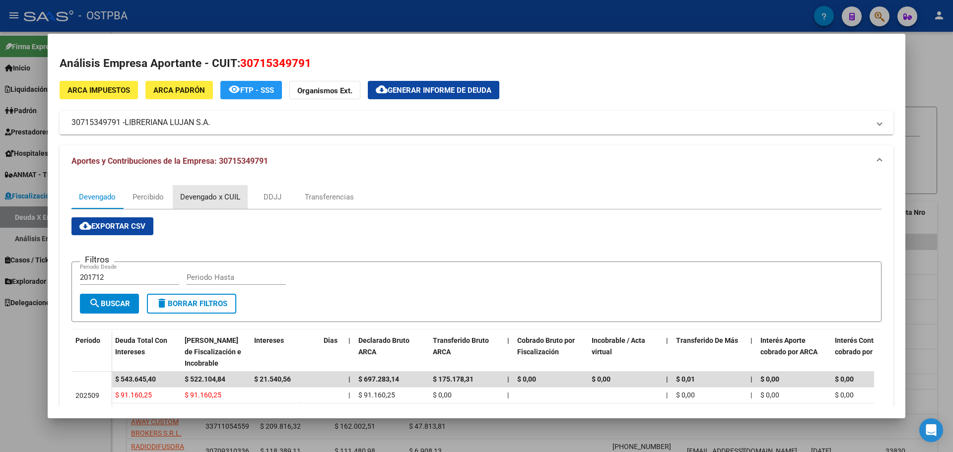
click at [212, 201] on div "Devengado x CUIL" at bounding box center [210, 197] width 60 height 11
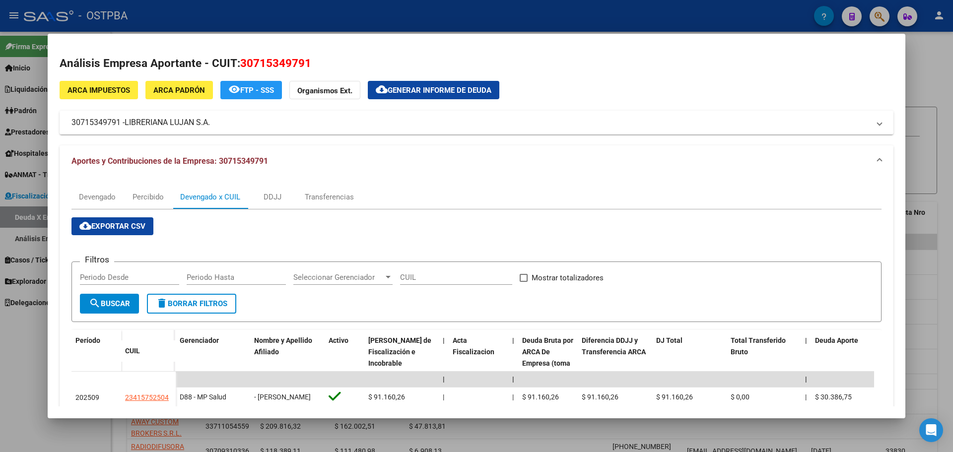
click at [428, 95] on span "Generar informe de deuda" at bounding box center [440, 90] width 104 height 9
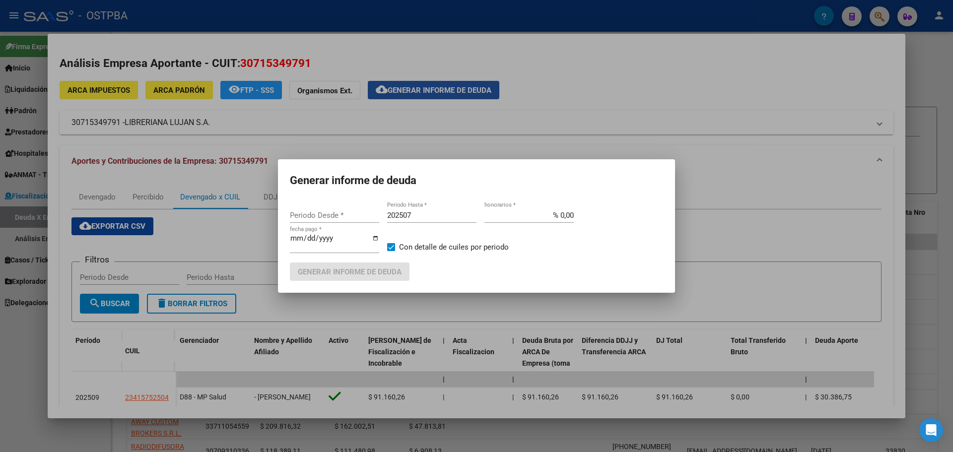
type input "201712"
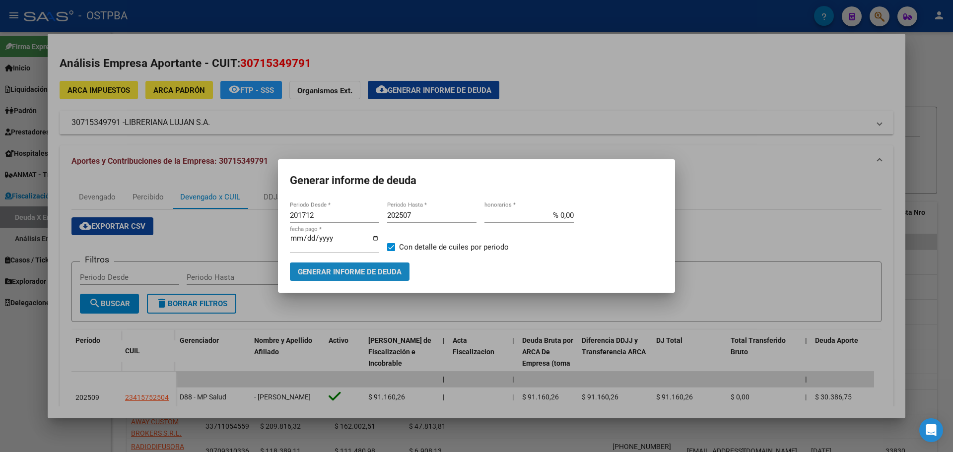
click at [366, 273] on span "Generar informe de deuda" at bounding box center [350, 272] width 104 height 9
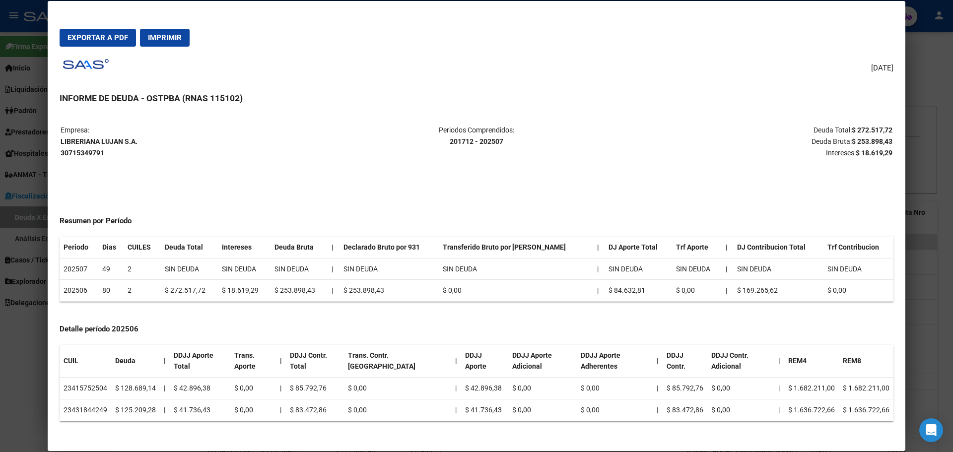
click at [352, 148] on td "Periodos Comprendidos: 201712 - 202507" at bounding box center [476, 142] width 277 height 34
click at [554, 76] on div "07/10/2025 INFORME DE DEUDA - OSTPBA (RNAS 115102) Empresa: LIBRERIANA LUJAN S.…" at bounding box center [477, 247] width 834 height 385
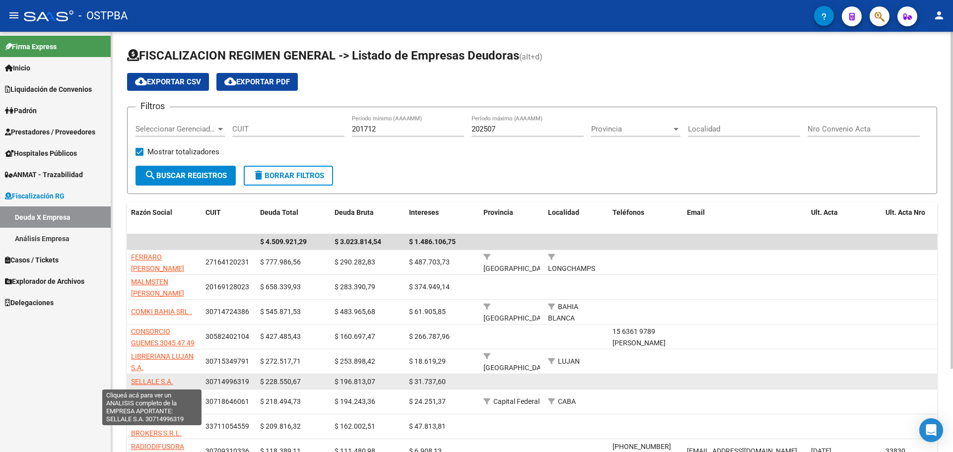
click at [150, 381] on span "SELLALE S.A." at bounding box center [152, 382] width 42 height 8
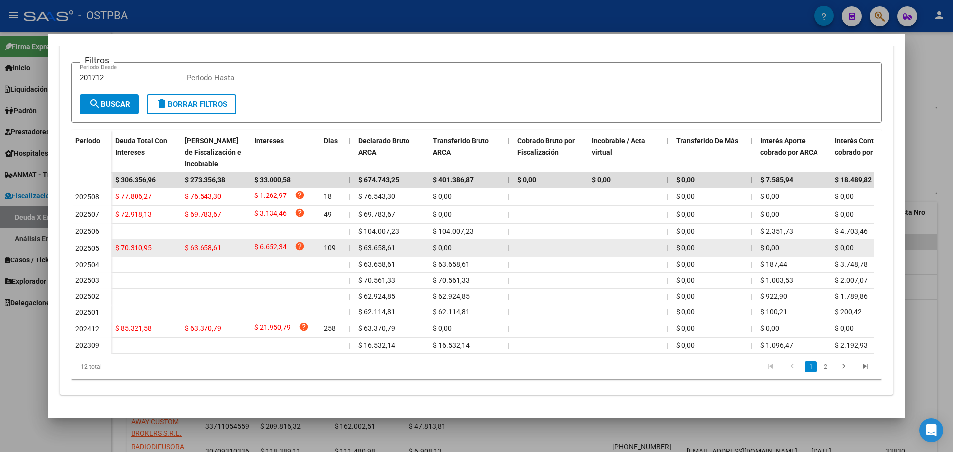
scroll to position [0, 0]
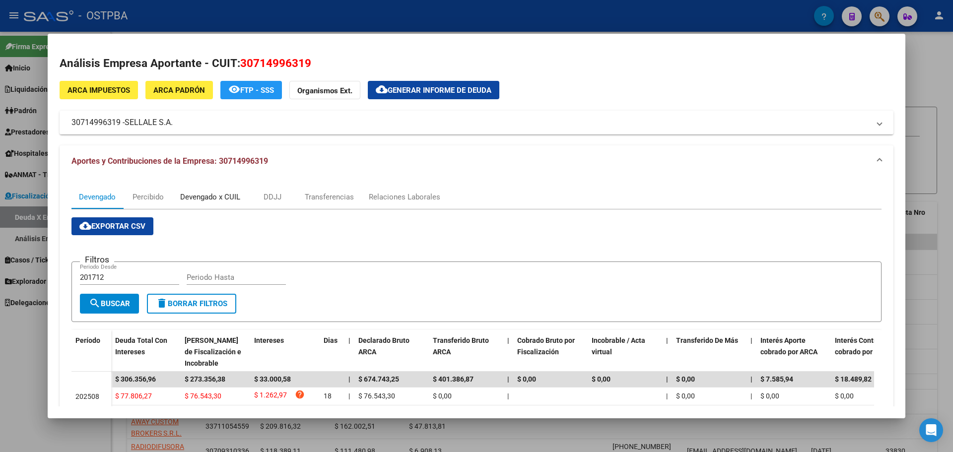
click at [221, 196] on div "Devengado x CUIL" at bounding box center [210, 197] width 60 height 11
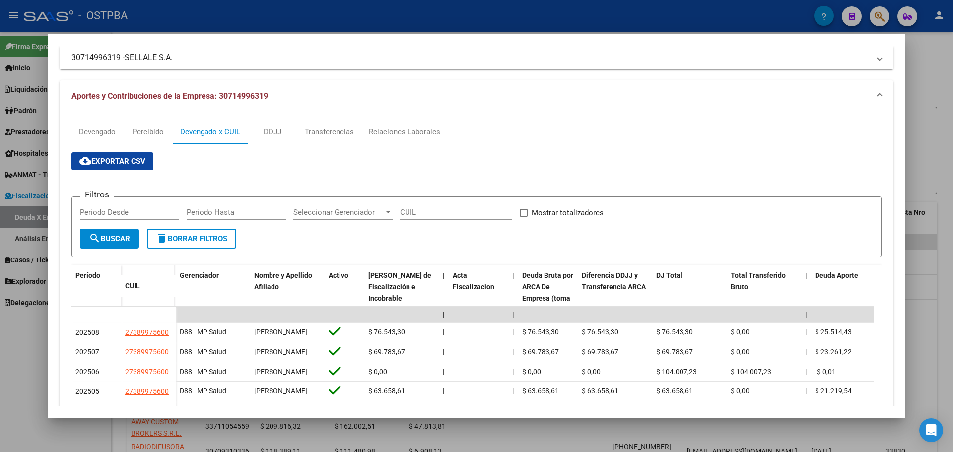
scroll to position [80, 0]
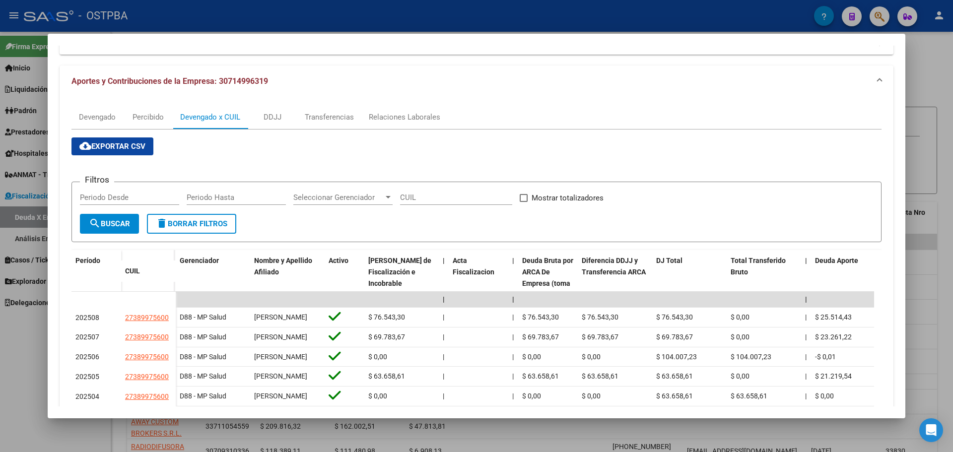
click at [508, 99] on div "Devengado Percibido Devengado x CUIL DDJJ Transferencias Relaciones Laborales c…" at bounding box center [477, 321] width 834 height 449
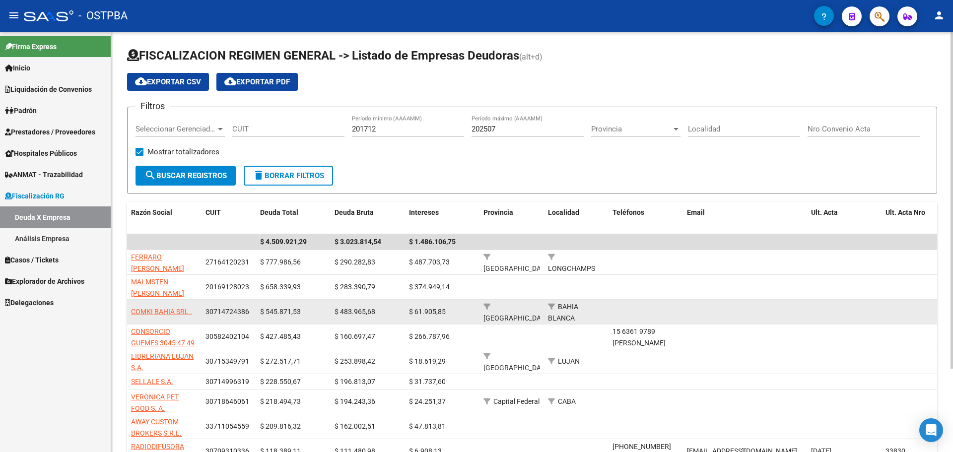
scroll to position [50, 0]
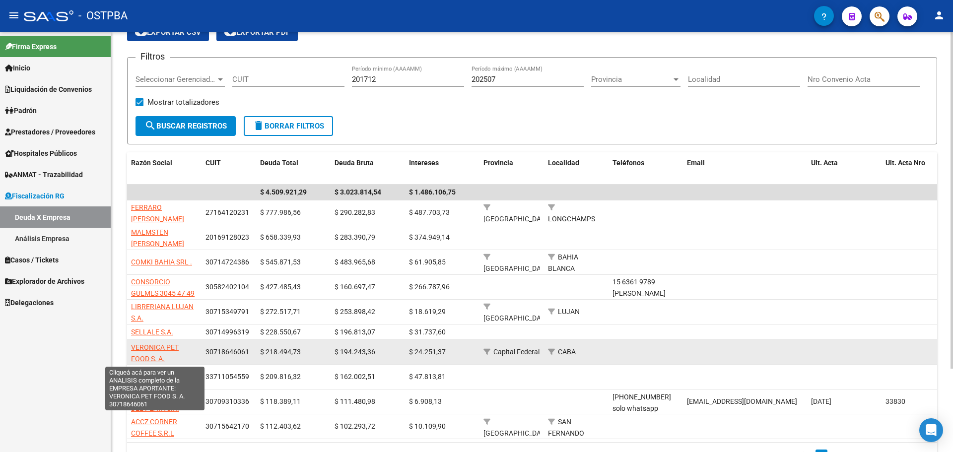
click at [160, 349] on span "VERONICA PET FOOD S. A." at bounding box center [155, 353] width 48 height 19
type textarea "30718646061"
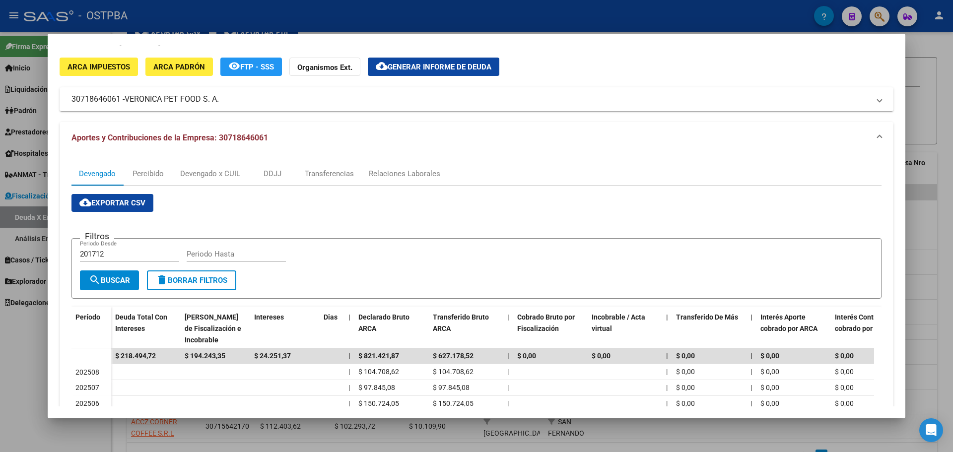
scroll to position [0, 0]
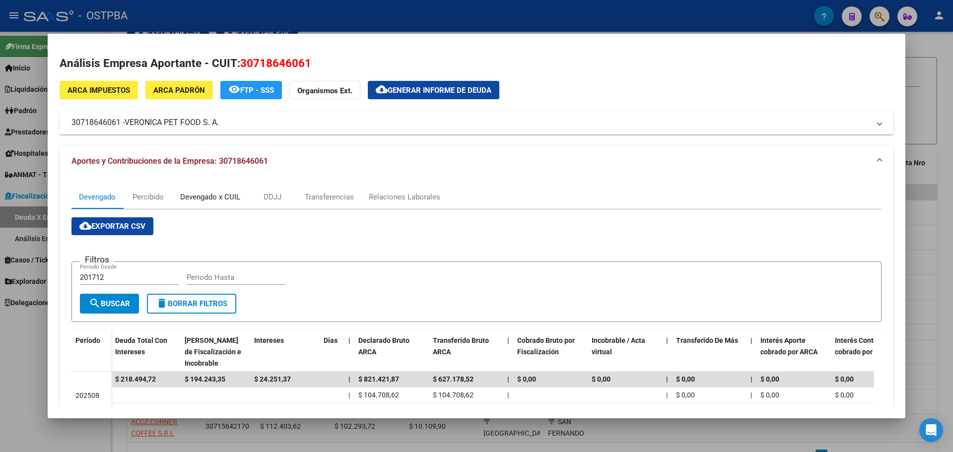
click at [207, 200] on div "Devengado x CUIL" at bounding box center [210, 197] width 60 height 11
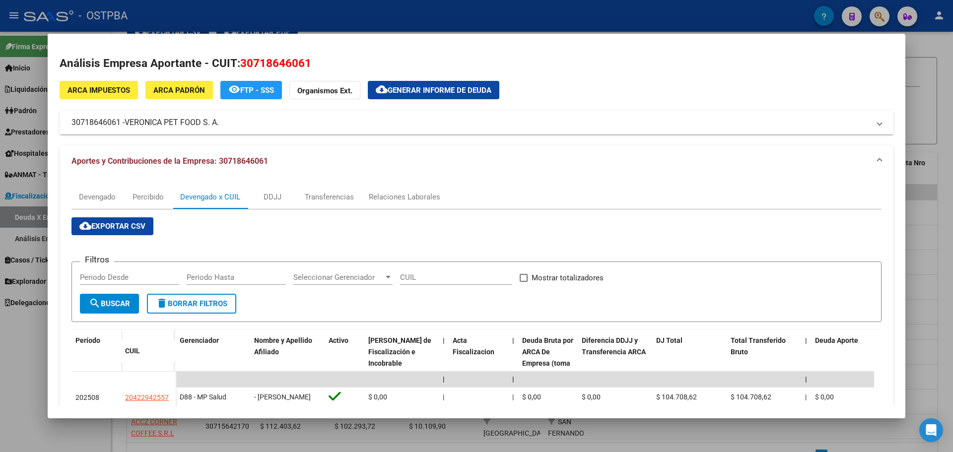
click at [420, 84] on button "cloud_download Generar informe de deuda" at bounding box center [434, 90] width 132 height 18
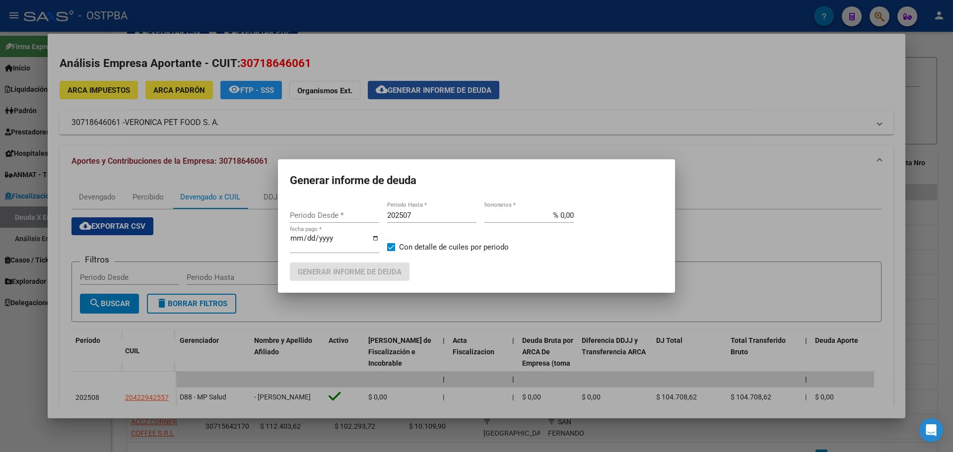
type input "201712"
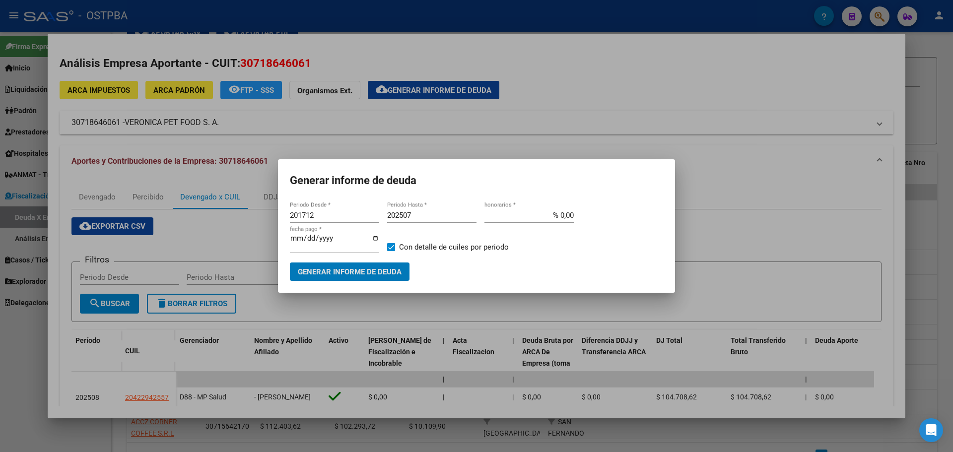
click at [290, 263] on button "Generar informe de deuda" at bounding box center [350, 272] width 120 height 18
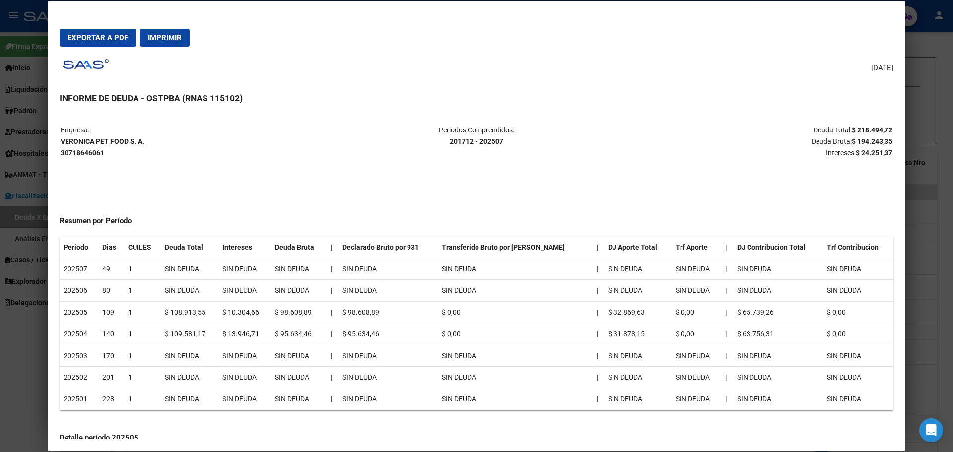
click at [406, 65] on div "07/10/2025 INFORME DE DEUDA - OSTPBA (RNAS 115102) Empresa: VERONICA PET FOOD S…" at bounding box center [477, 247] width 834 height 385
click at [626, 100] on h3 "INFORME DE DEUDA - OSTPBA (RNAS 115102)" at bounding box center [477, 98] width 834 height 13
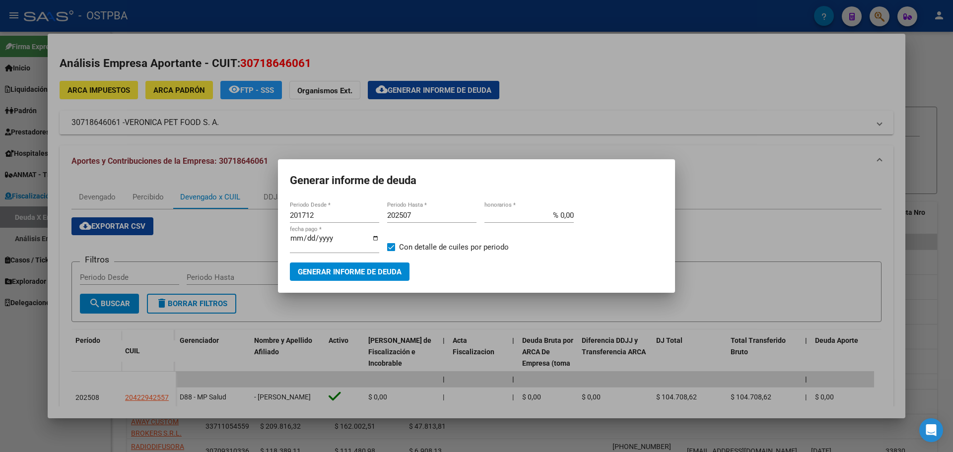
click at [598, 181] on h1 "Generar informe de deuda" at bounding box center [476, 180] width 373 height 19
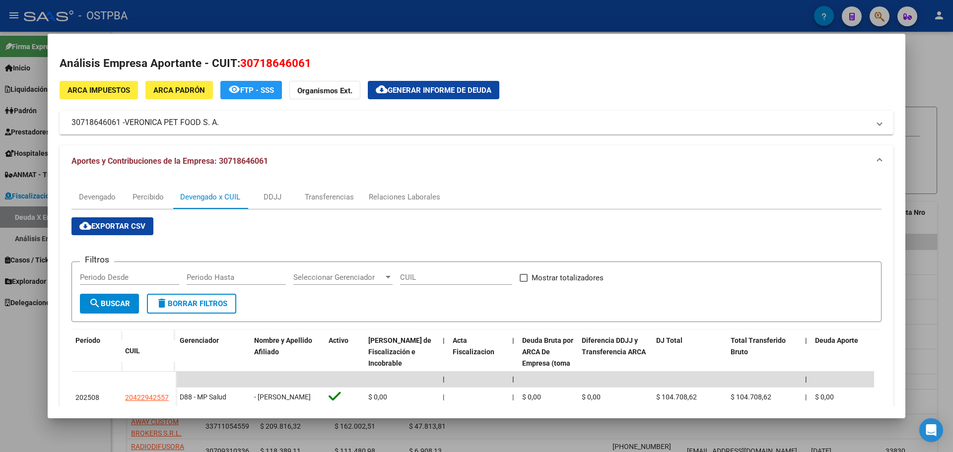
click at [623, 73] on div "Análisis Empresa Aportante - CUIT: 30718646061 ARCA Impuestos ARCA Padrón remov…" at bounding box center [477, 326] width 834 height 543
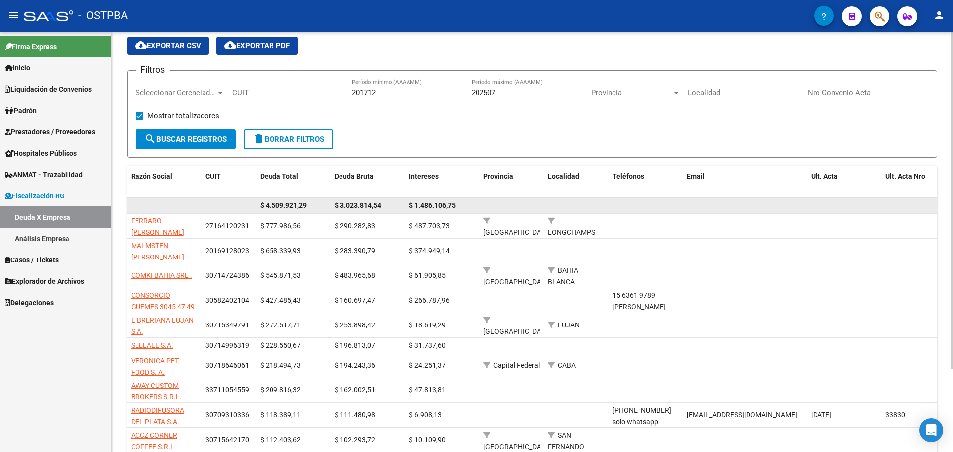
scroll to position [50, 0]
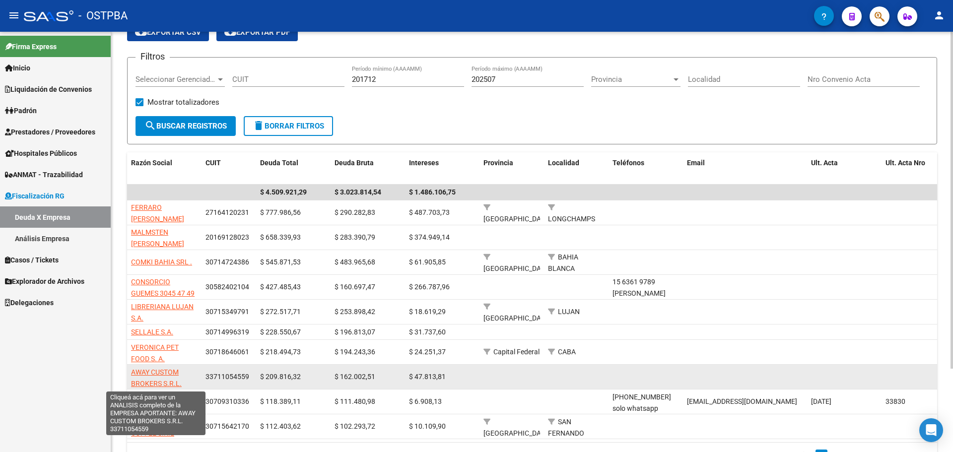
click at [148, 374] on span "AWAY CUSTOM BROKERS S.R.L." at bounding box center [156, 377] width 51 height 19
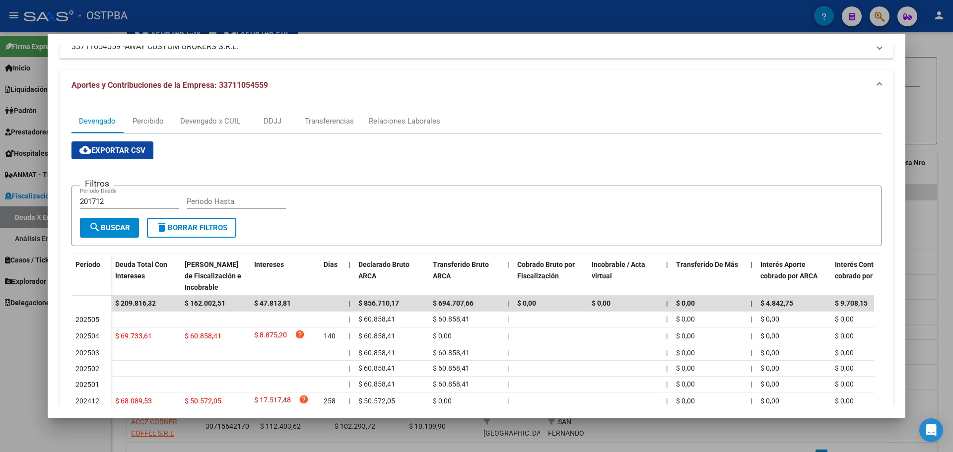
scroll to position [0, 0]
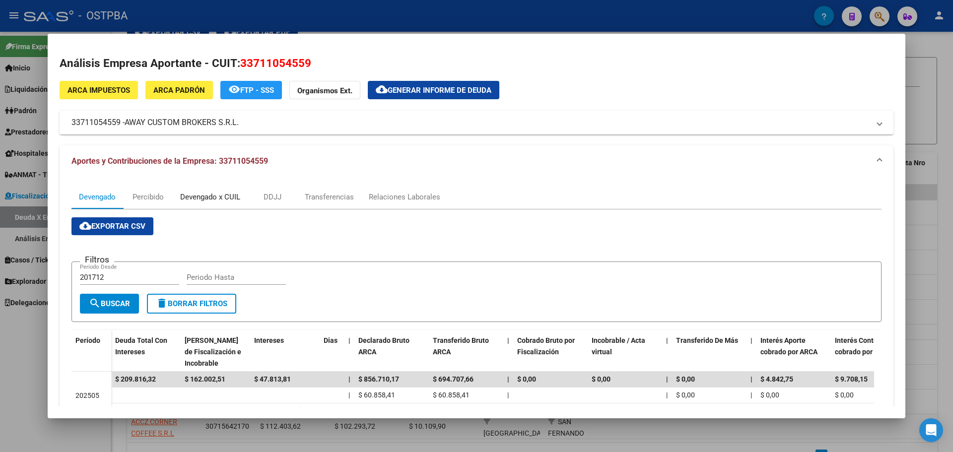
click at [229, 197] on div "Devengado x CUIL" at bounding box center [210, 197] width 60 height 11
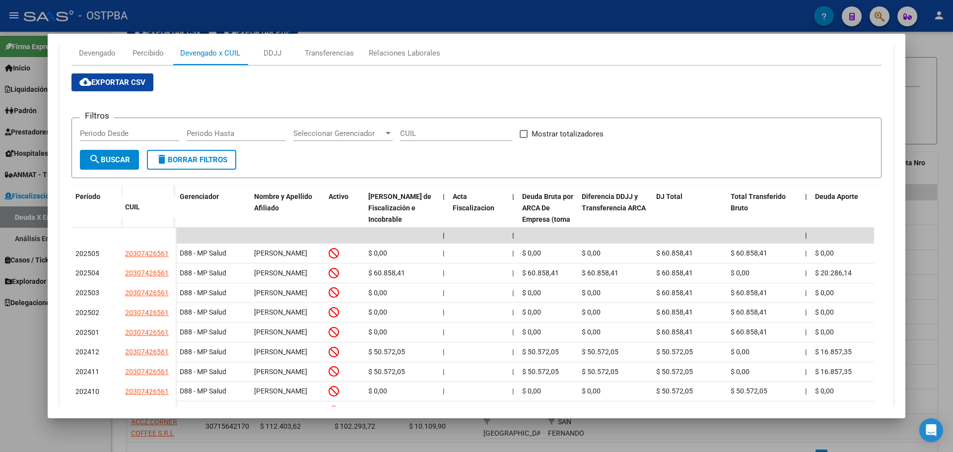
scroll to position [149, 0]
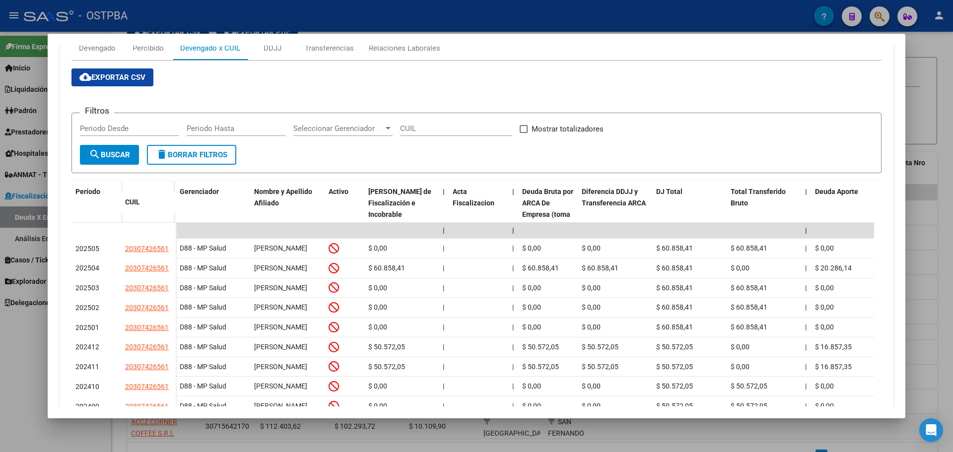
click at [436, 87] on div "cloud_download Exportar CSV Filtros Periodo Desde Periodo Hasta Seleccionar Ger…" at bounding box center [476, 265] width 810 height 393
click at [560, 76] on div "cloud_download Exportar CSV Filtros Periodo Desde Periodo Hasta Seleccionar Ger…" at bounding box center [476, 265] width 810 height 393
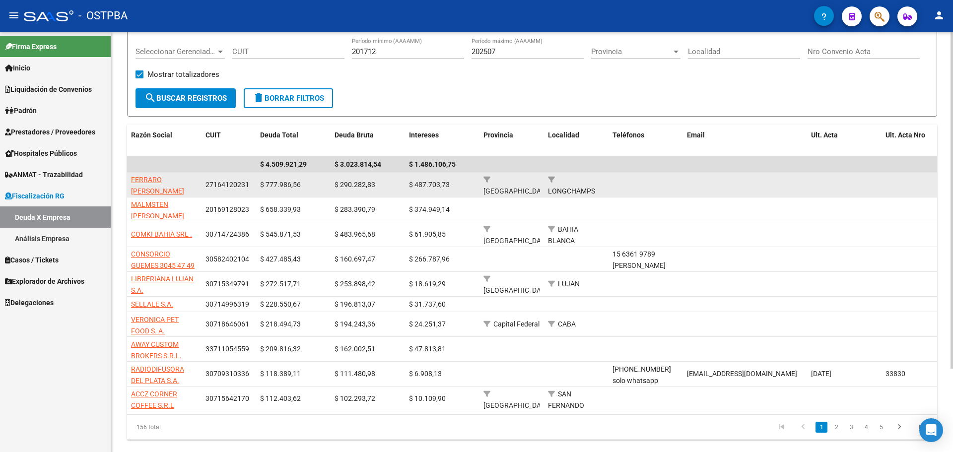
scroll to position [99, 0]
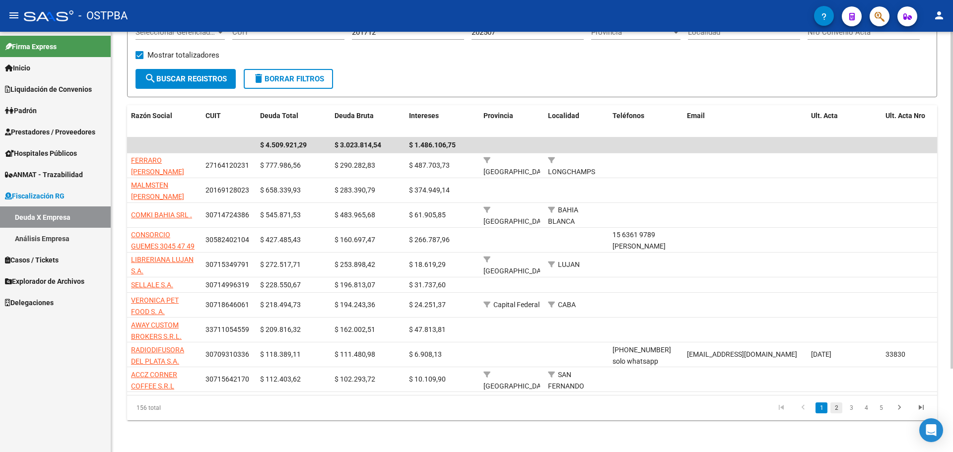
click at [762, 392] on link "2" at bounding box center [837, 408] width 12 height 11
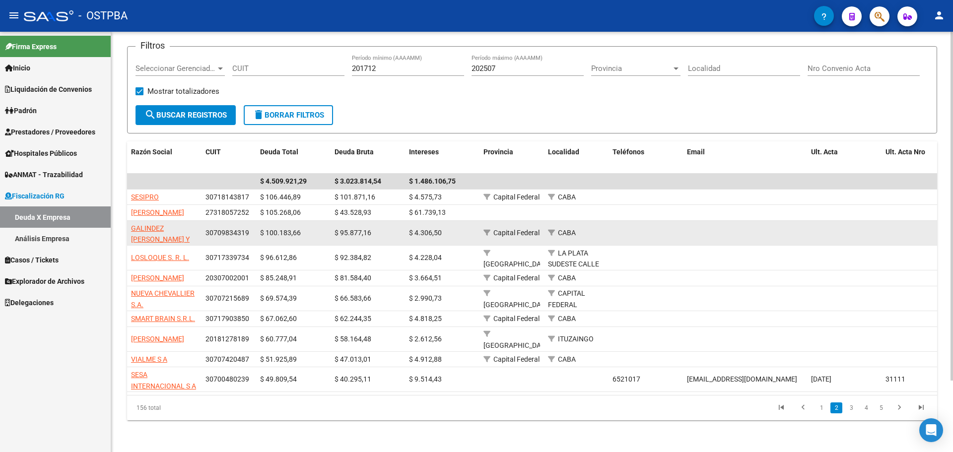
scroll to position [86, 0]
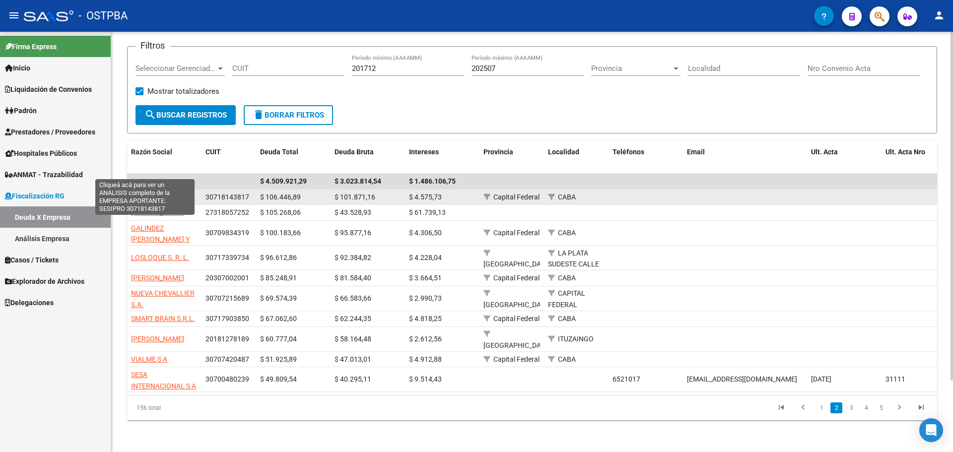
click at [142, 193] on span "SESIPRO" at bounding box center [145, 197] width 28 height 8
type textarea "30718143817"
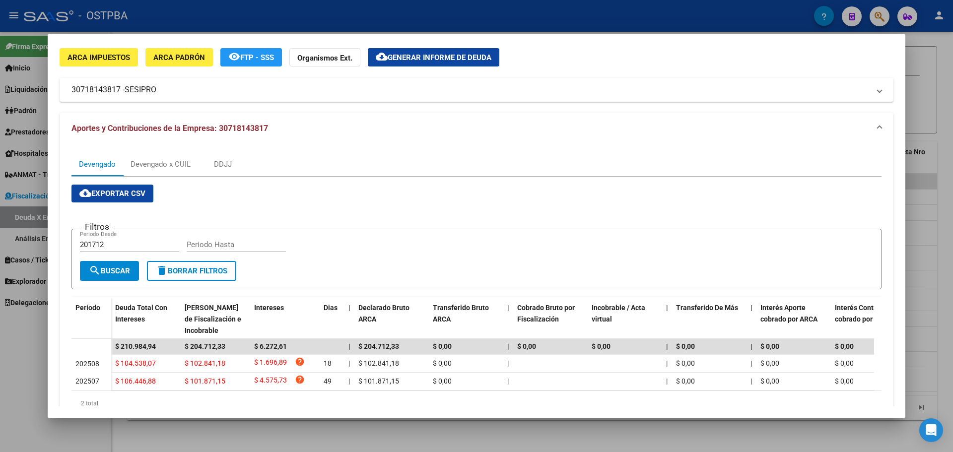
scroll to position [50, 0]
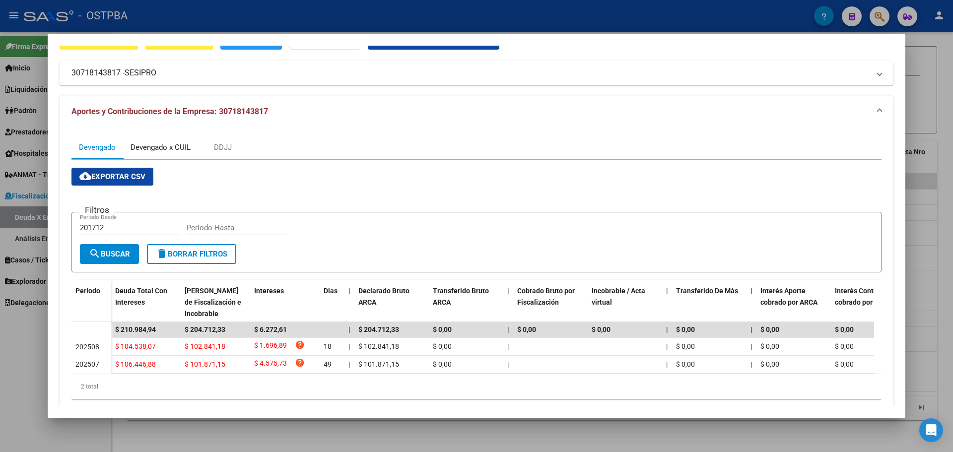
click at [179, 146] on div "Devengado x CUIL" at bounding box center [161, 147] width 60 height 11
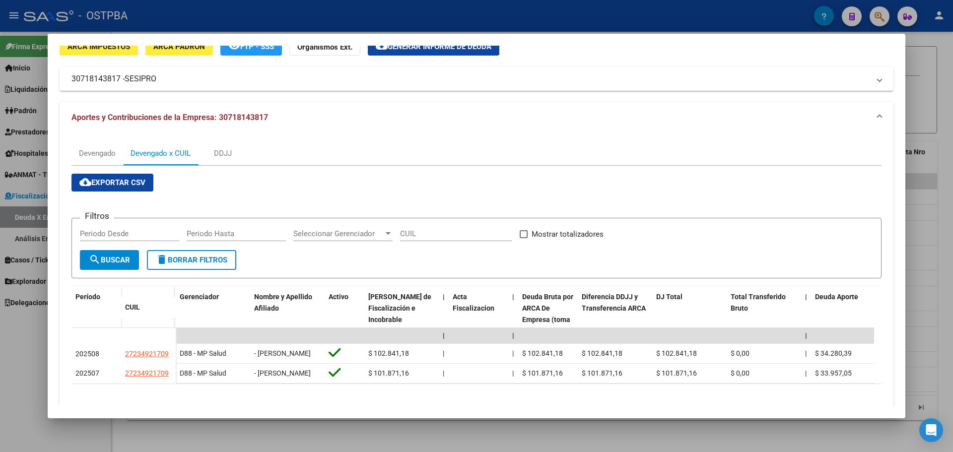
scroll to position [0, 0]
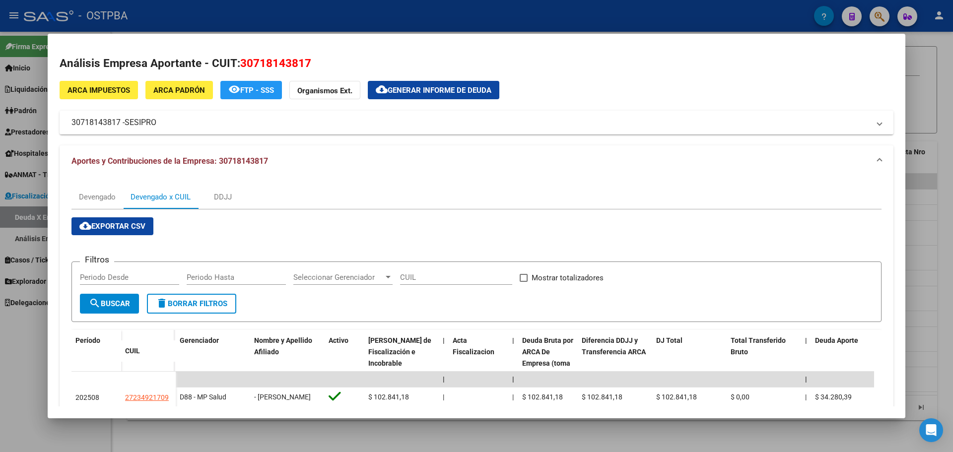
click at [456, 94] on span "Generar informe de deuda" at bounding box center [440, 90] width 104 height 9
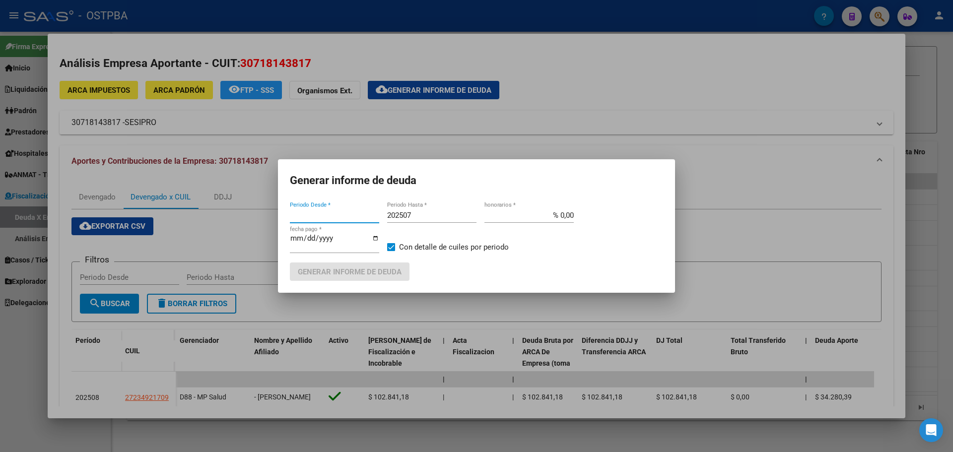
type input "201712"
click at [359, 270] on span "Generar informe de deuda" at bounding box center [350, 272] width 104 height 9
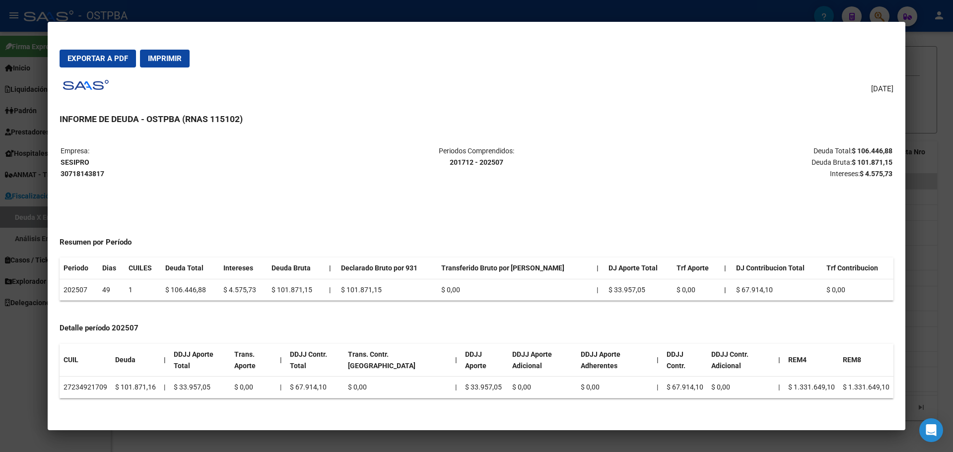
click at [345, 94] on div "07/10/2025 INFORME DE DEUDA - OSTPBA (RNAS 115102) Empresa: SESIPRO 30718143817…" at bounding box center [477, 246] width 834 height 343
click at [650, 44] on mat-dialog-actions "Exportar a PDF Imprimir" at bounding box center [477, 59] width 834 height 34
click at [762, 47] on mat-dialog-actions "Exportar a PDF Imprimir" at bounding box center [477, 59] width 834 height 34
click at [762, 29] on div at bounding box center [476, 226] width 953 height 452
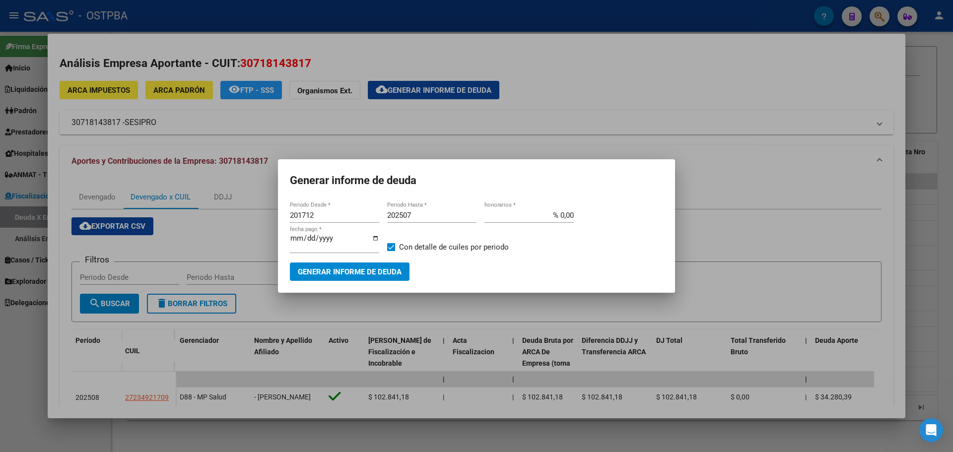
click at [597, 122] on div at bounding box center [476, 226] width 953 height 452
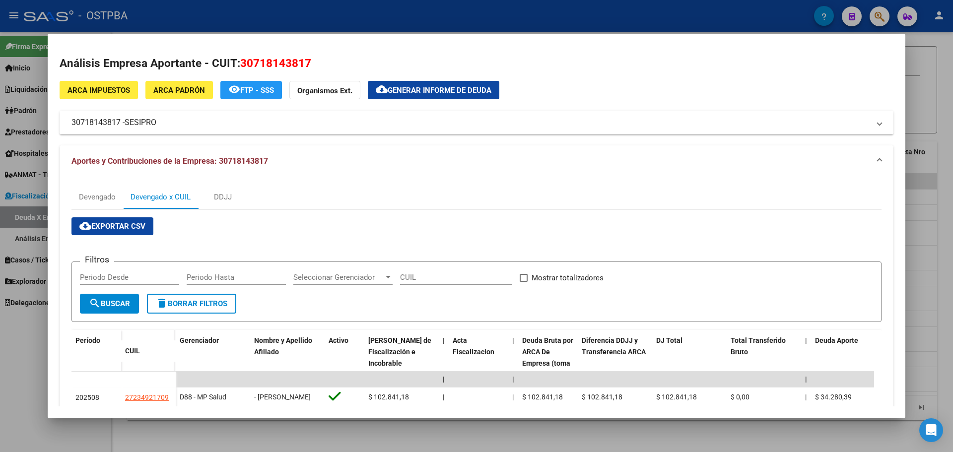
click at [460, 85] on button "cloud_download Generar informe de deuda" at bounding box center [434, 90] width 132 height 18
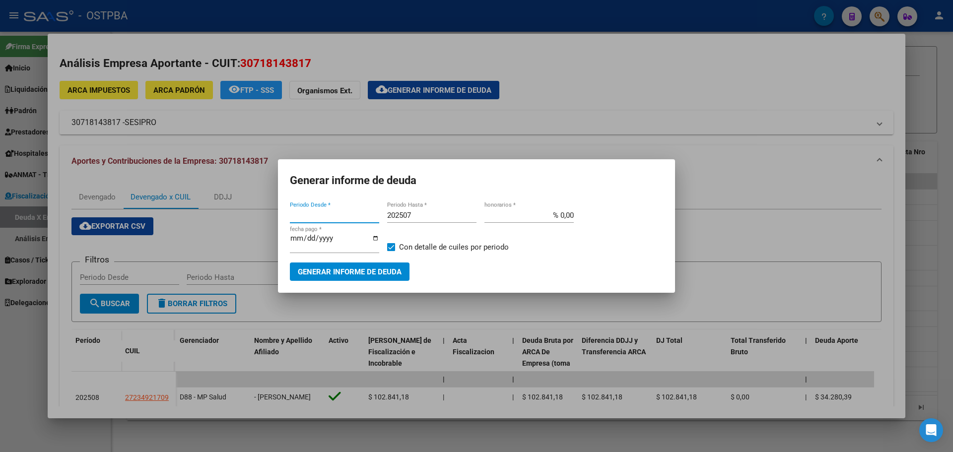
type input "201712"
click at [371, 272] on span "Generar informe de deuda" at bounding box center [350, 272] width 104 height 9
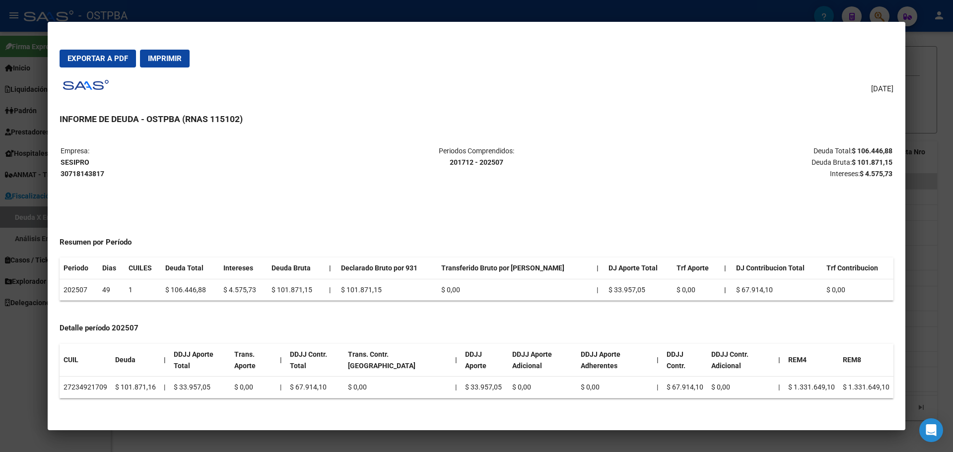
click at [334, 176] on p "Empresa: SESIPRO 30718143817" at bounding box center [199, 162] width 277 height 34
click at [96, 55] on span "Exportar a PDF" at bounding box center [98, 58] width 61 height 9
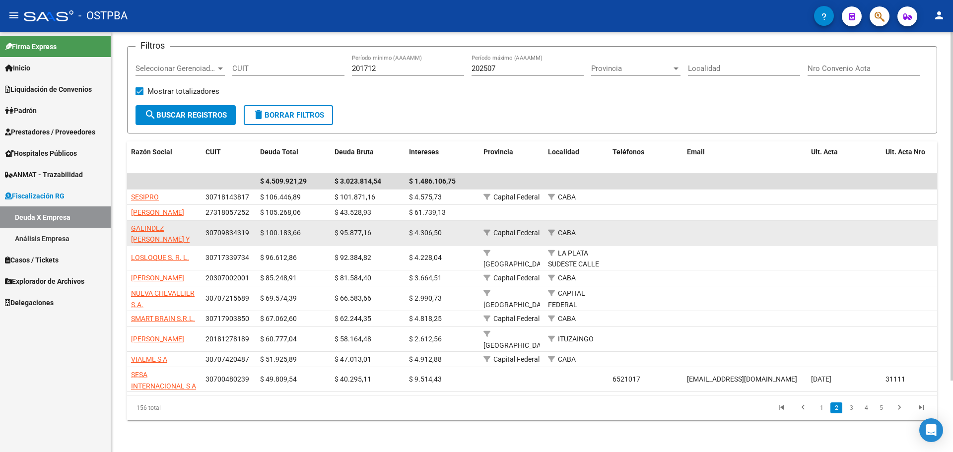
scroll to position [86, 0]
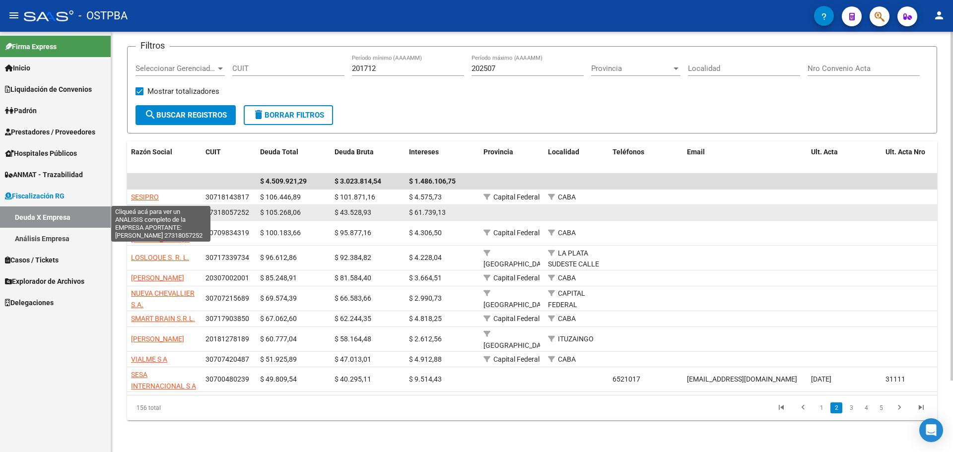
click at [160, 209] on span "ESCOBAR NATALIA MANUELA" at bounding box center [157, 213] width 53 height 8
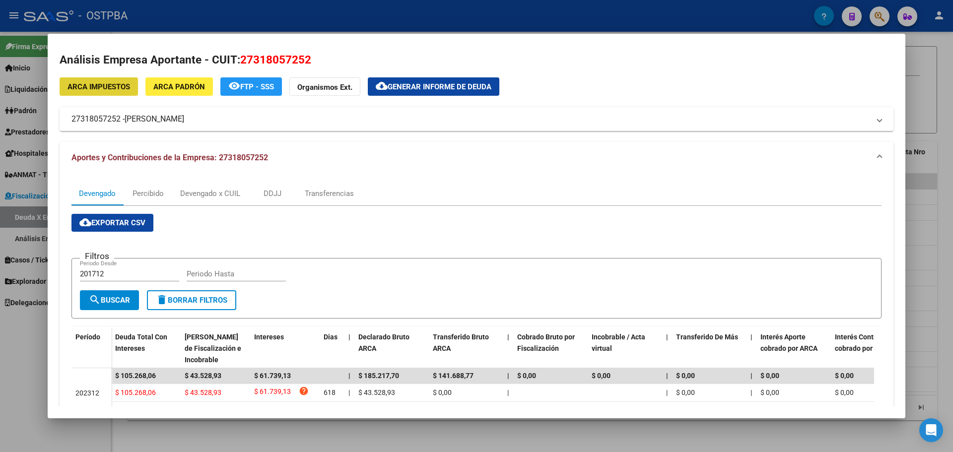
scroll to position [0, 0]
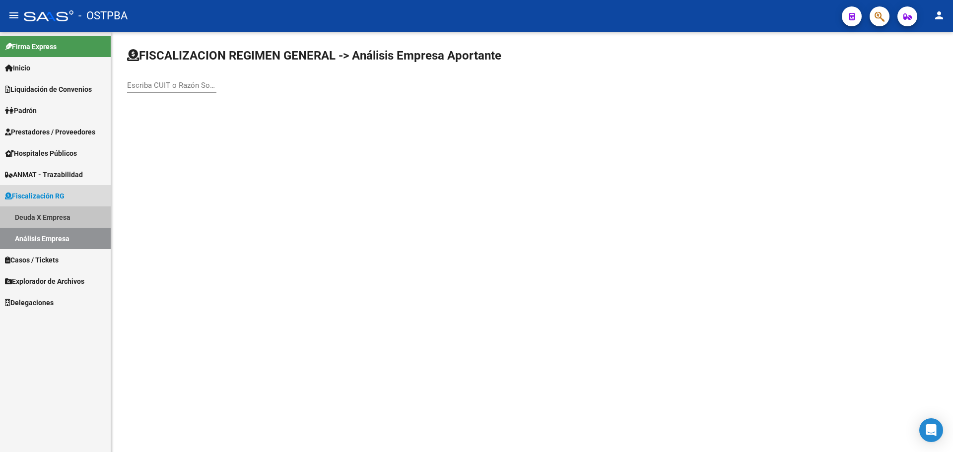
click at [47, 214] on link "Deuda X Empresa" at bounding box center [55, 217] width 111 height 21
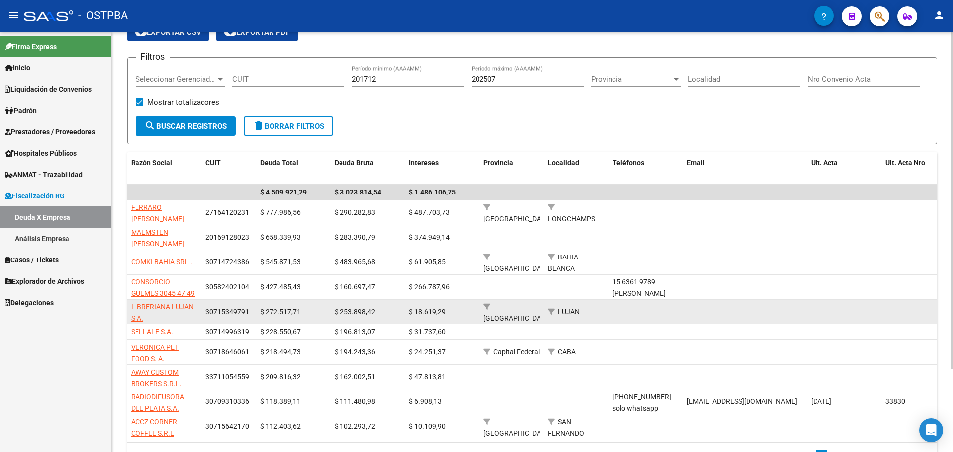
scroll to position [104, 0]
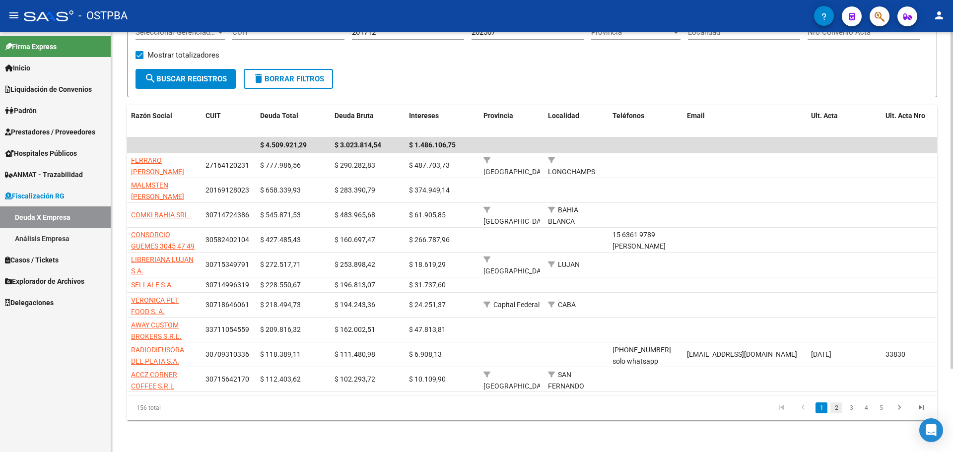
click at [762, 392] on link "2" at bounding box center [837, 408] width 12 height 11
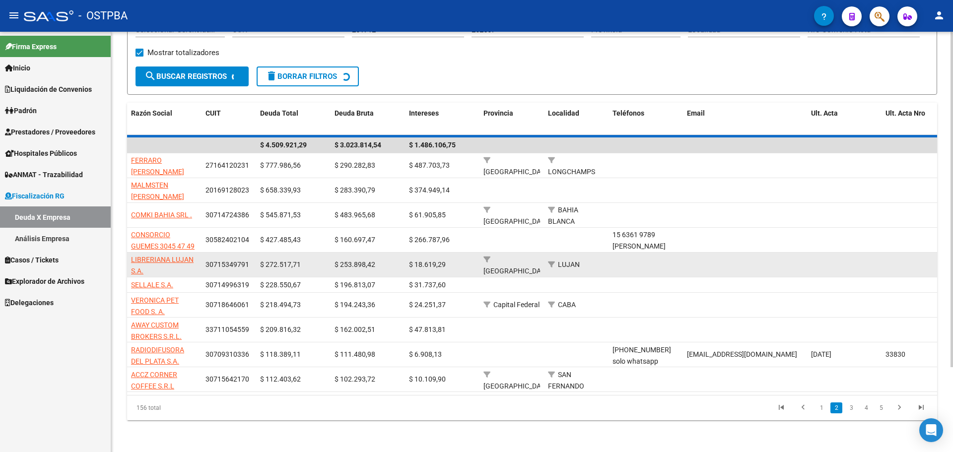
scroll to position [86, 0]
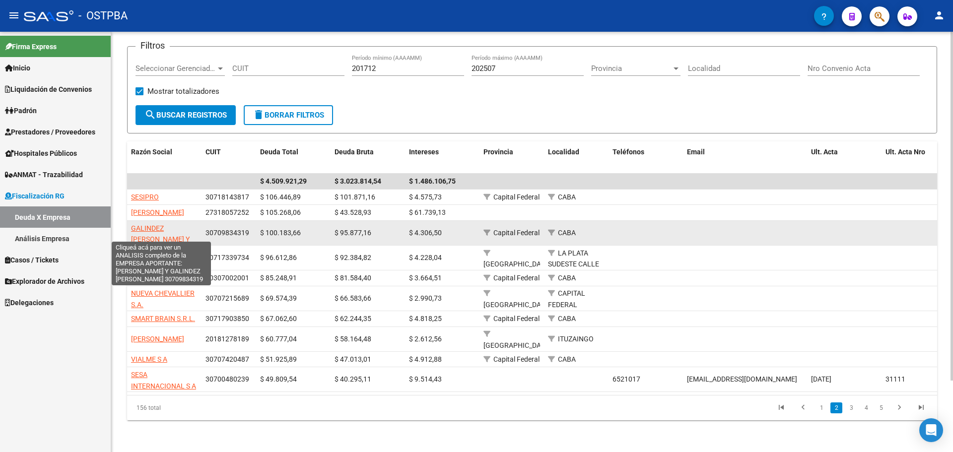
click at [156, 224] on span "GALINDEZ HECTOR Y GALINDEZ SEBASTIAN S.H." at bounding box center [160, 245] width 59 height 42
type textarea "30709834319"
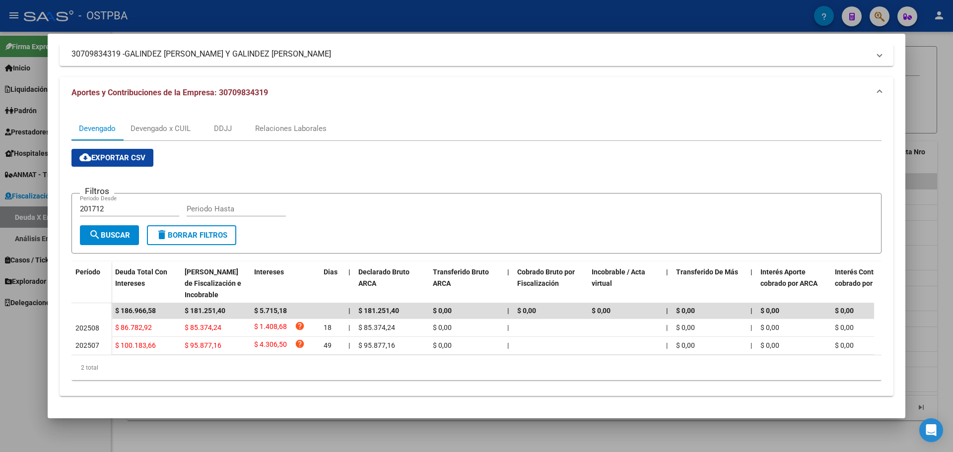
scroll to position [77, 0]
click at [174, 122] on div "Devengado x CUIL" at bounding box center [161, 127] width 60 height 11
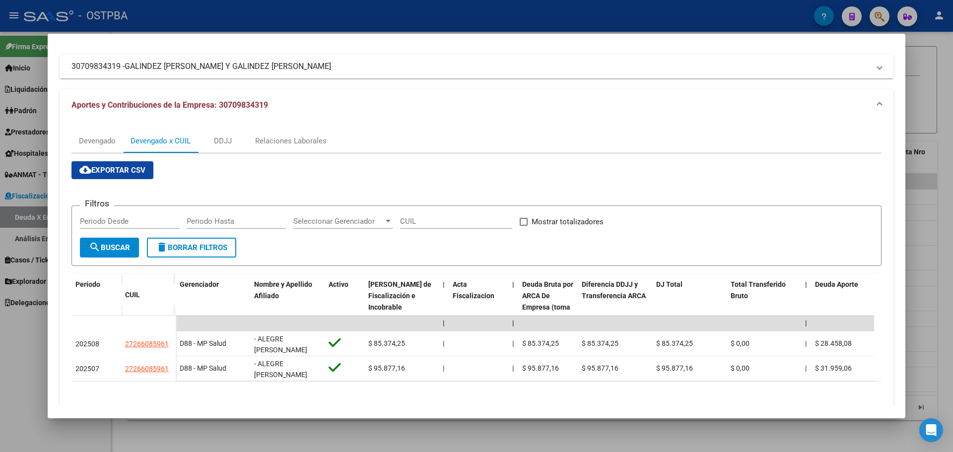
scroll to position [91, 0]
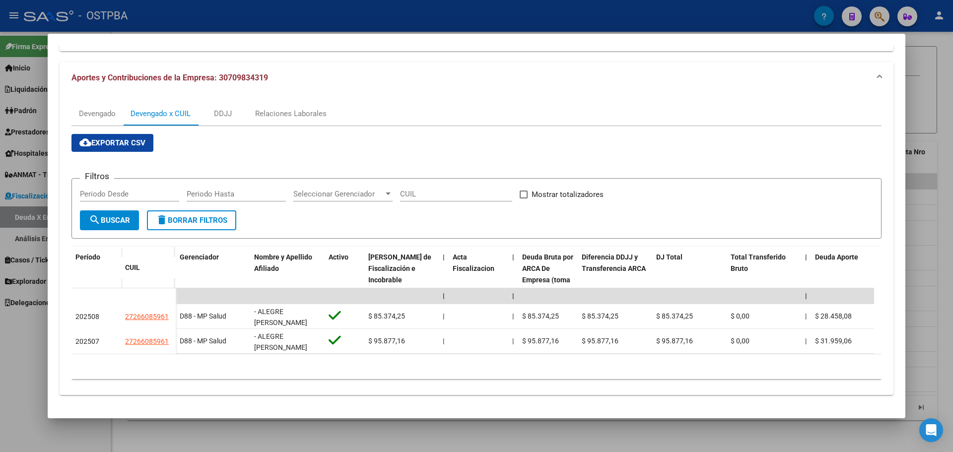
click at [554, 118] on div "Devengado Devengado x CUIL DDJJ Relaciones Laborales" at bounding box center [476, 114] width 810 height 24
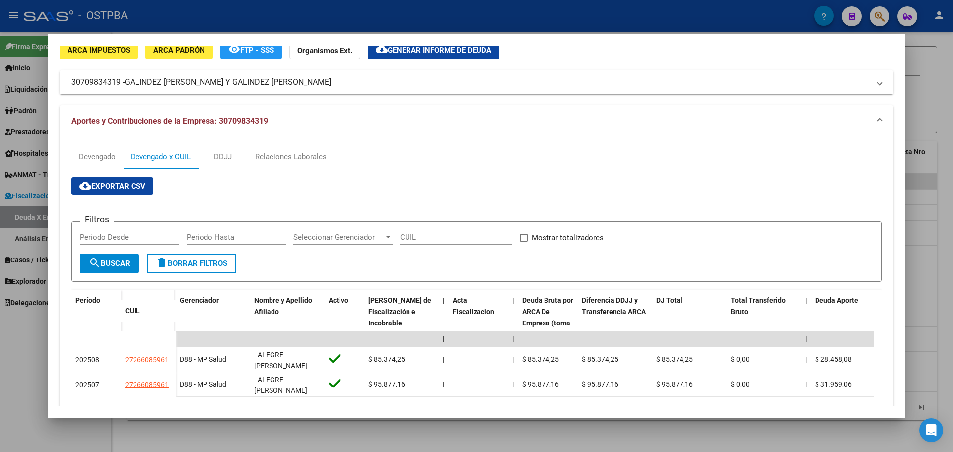
scroll to position [0, 0]
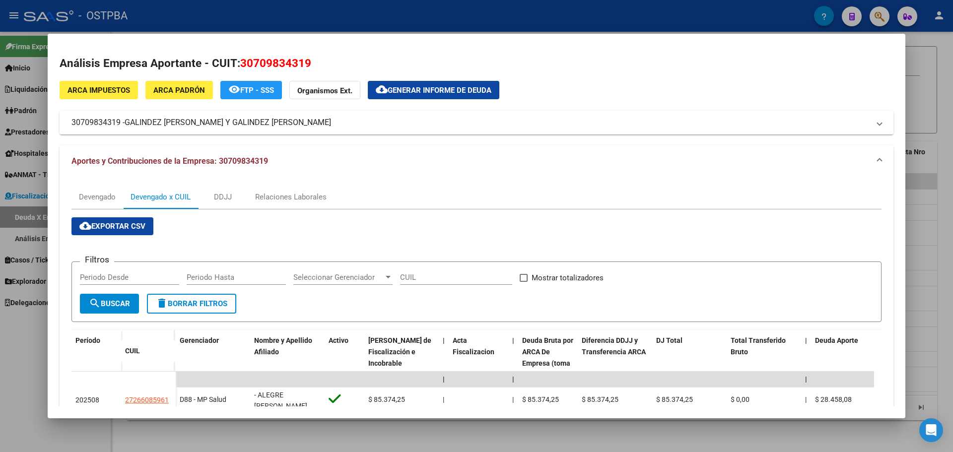
click at [446, 85] on button "cloud_download Generar informe de deuda" at bounding box center [434, 90] width 132 height 18
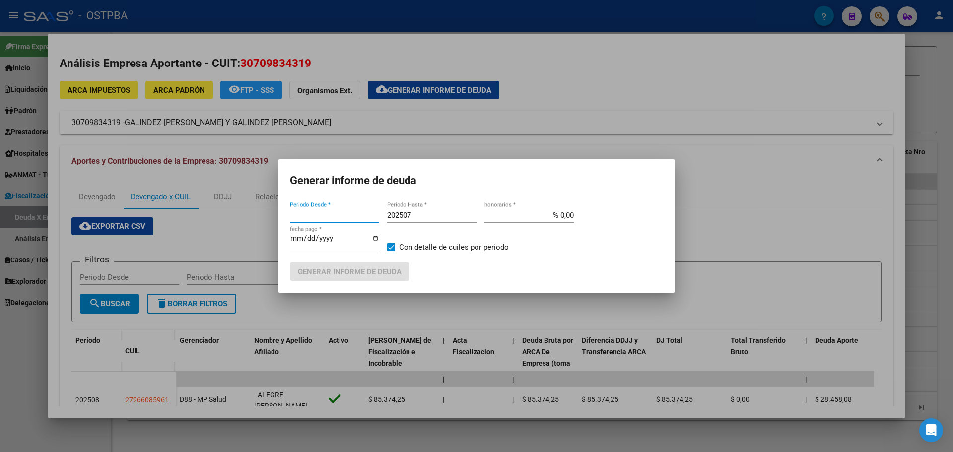
type input "201712"
click at [370, 263] on button "Generar informe de deuda" at bounding box center [350, 272] width 120 height 18
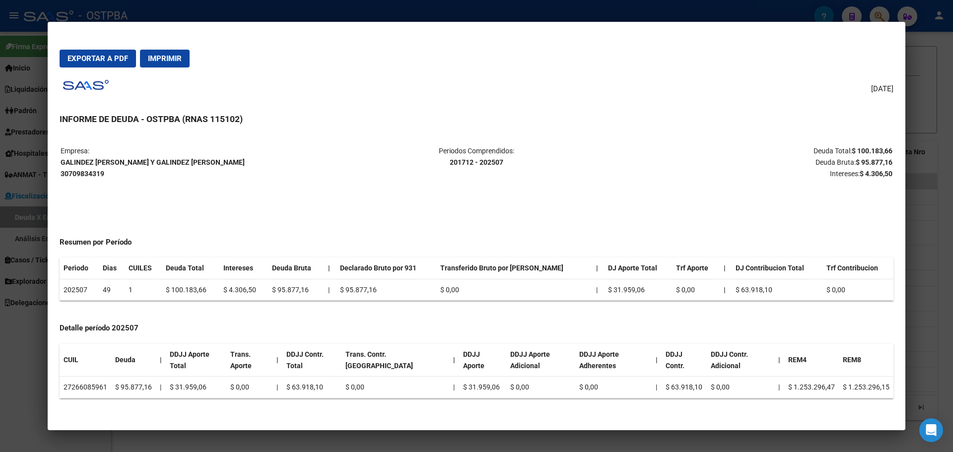
click at [603, 109] on div "07/10/2025 INFORME DE DEUDA - OSTPBA (RNAS 115102) Empresa: GALINDEZ HECTOR Y G…" at bounding box center [477, 246] width 834 height 343
click at [620, 17] on div at bounding box center [476, 226] width 953 height 452
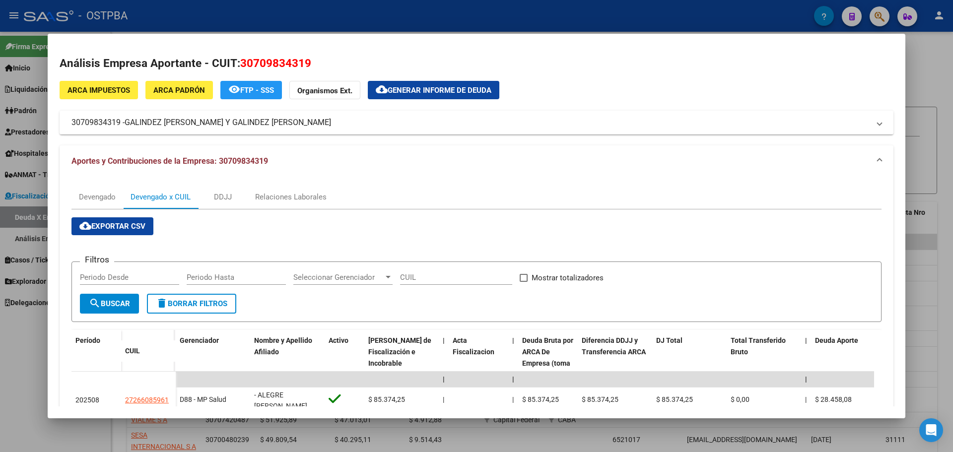
click at [225, 14] on div at bounding box center [476, 226] width 953 height 452
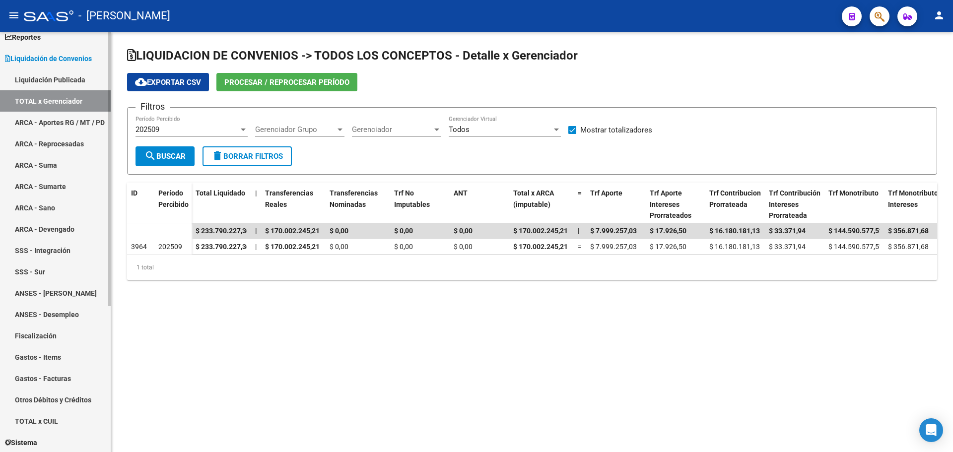
scroll to position [25, 0]
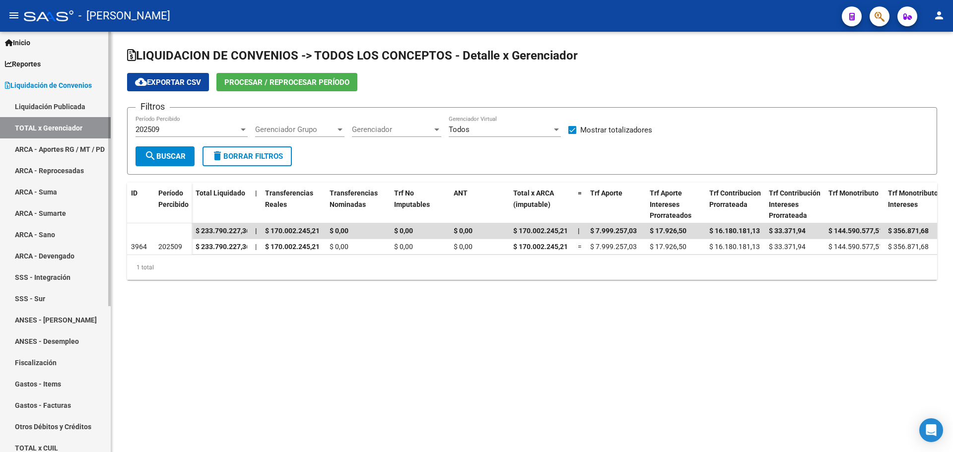
click at [51, 127] on link "TOTAL x Gerenciador" at bounding box center [55, 127] width 111 height 21
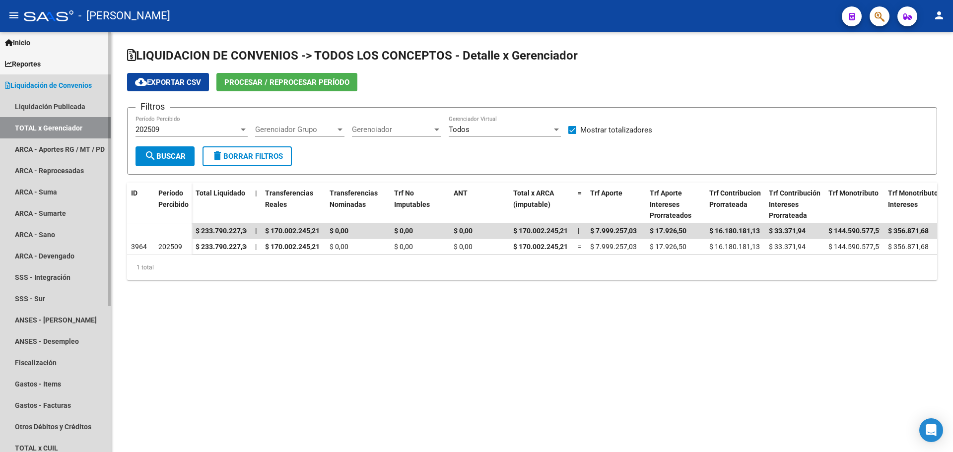
click at [60, 83] on span "Liquidación de Convenios" at bounding box center [48, 85] width 87 height 11
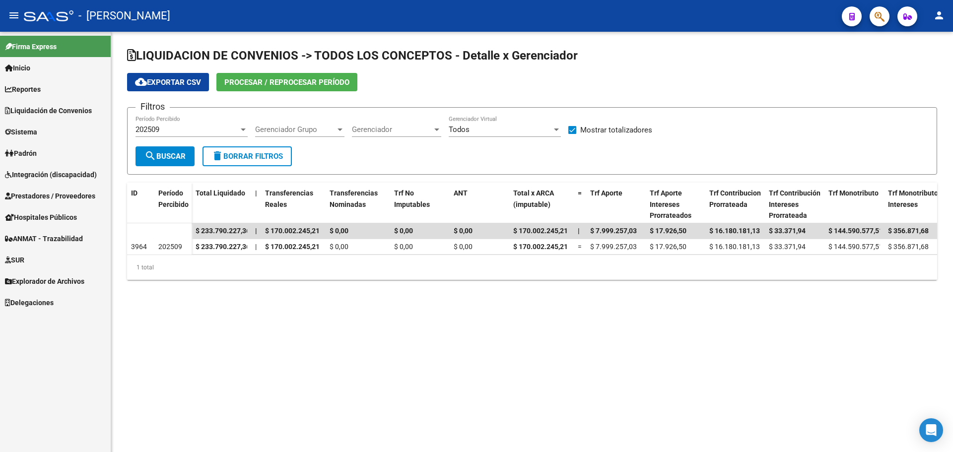
scroll to position [0, 0]
click at [62, 282] on span "Explorador de Archivos" at bounding box center [44, 281] width 79 height 11
click at [36, 300] on span "Delegaciones" at bounding box center [29, 302] width 49 height 11
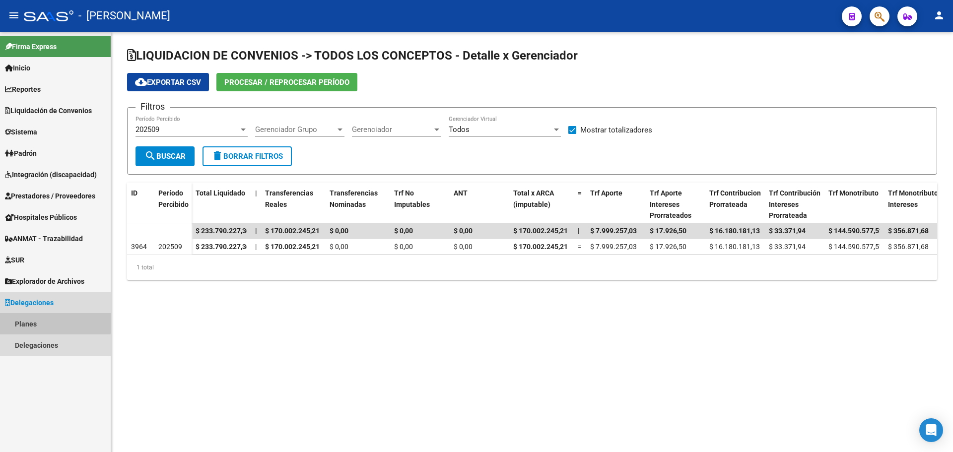
click at [33, 322] on link "Planes" at bounding box center [55, 323] width 111 height 21
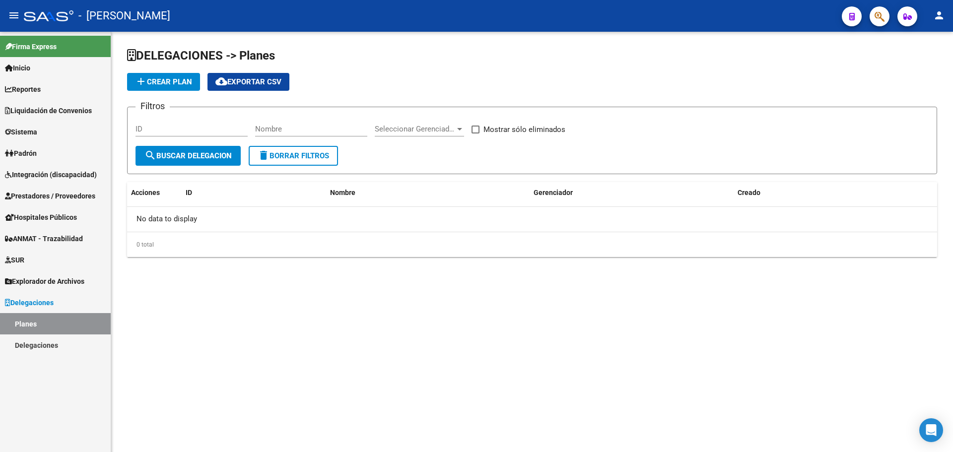
click at [34, 348] on link "Delegaciones" at bounding box center [55, 345] width 111 height 21
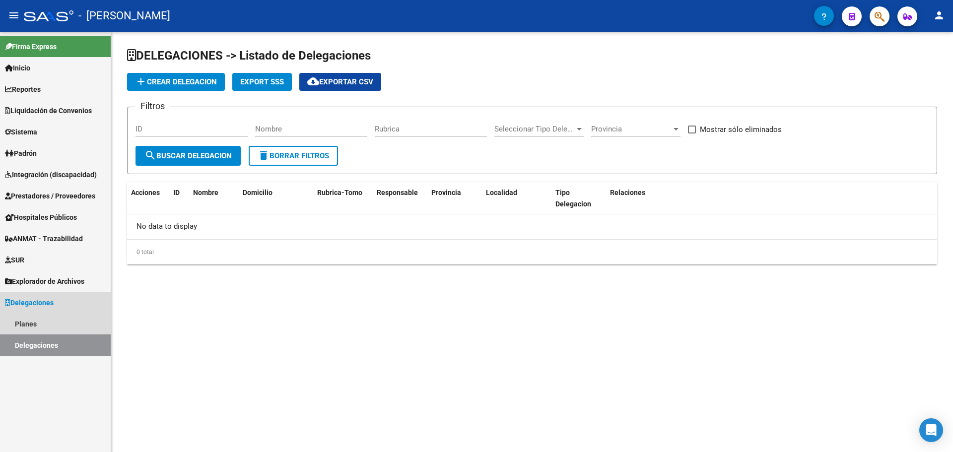
click at [22, 297] on span "Delegaciones" at bounding box center [29, 302] width 49 height 11
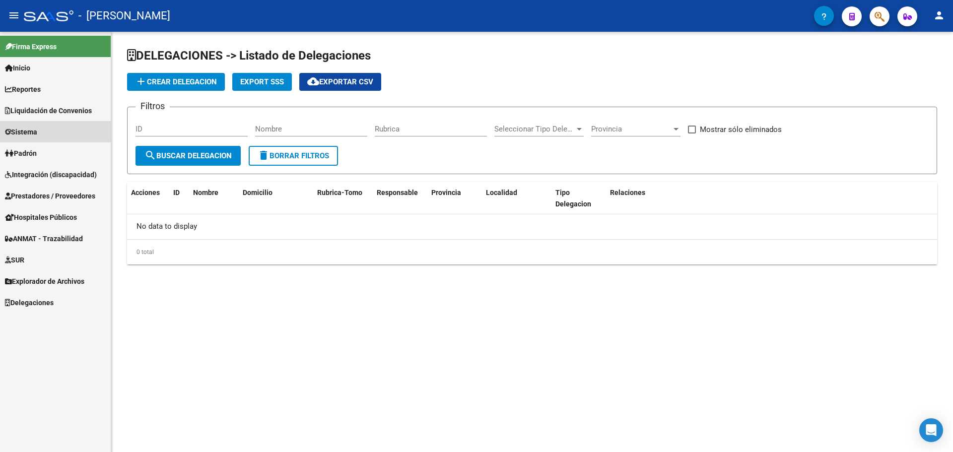
click at [34, 127] on span "Sistema" at bounding box center [21, 132] width 32 height 11
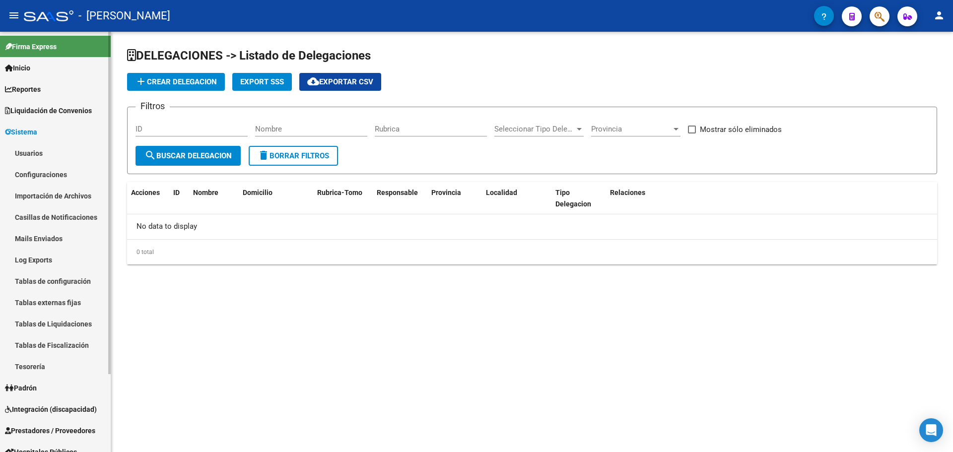
click at [39, 369] on link "Tesorería" at bounding box center [55, 366] width 111 height 21
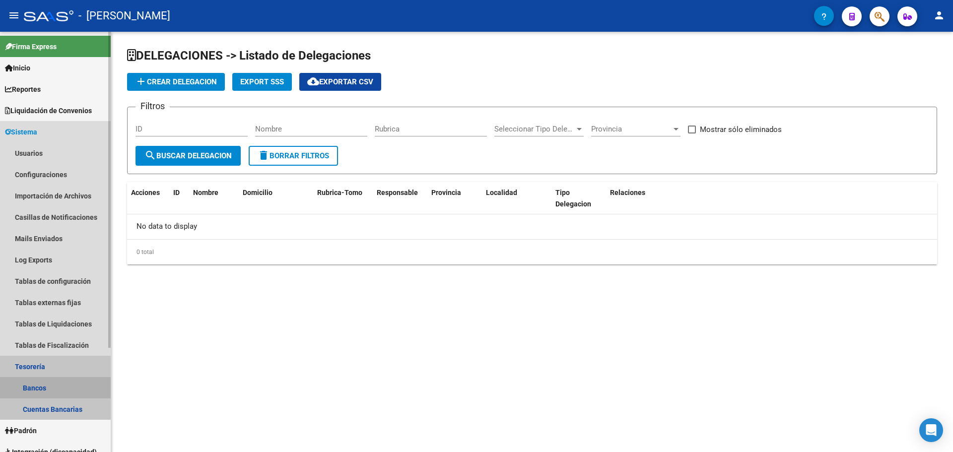
click at [40, 389] on link "Bancos" at bounding box center [55, 387] width 111 height 21
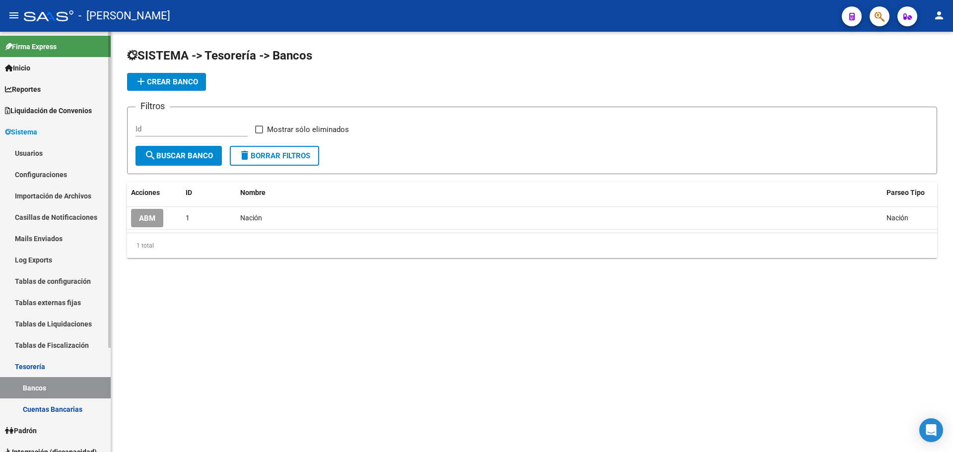
click at [27, 132] on span "Sistema" at bounding box center [21, 132] width 32 height 11
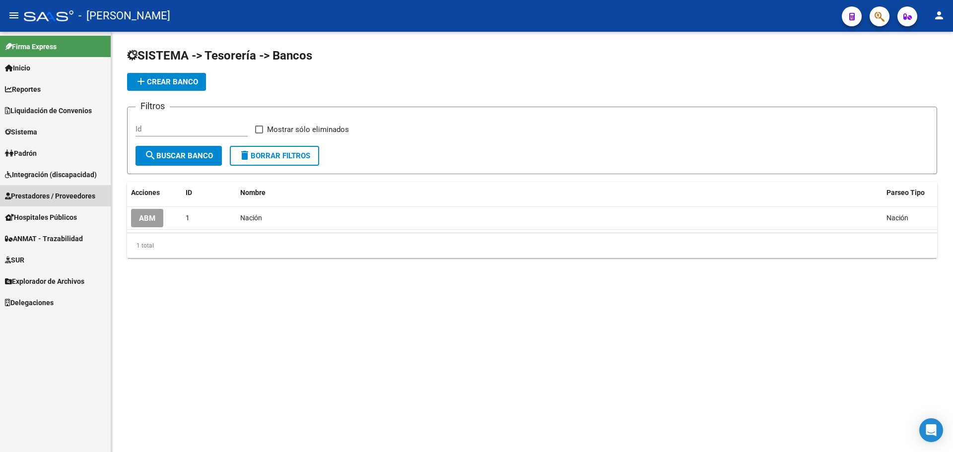
click at [25, 195] on span "Prestadores / Proveedores" at bounding box center [50, 196] width 90 height 11
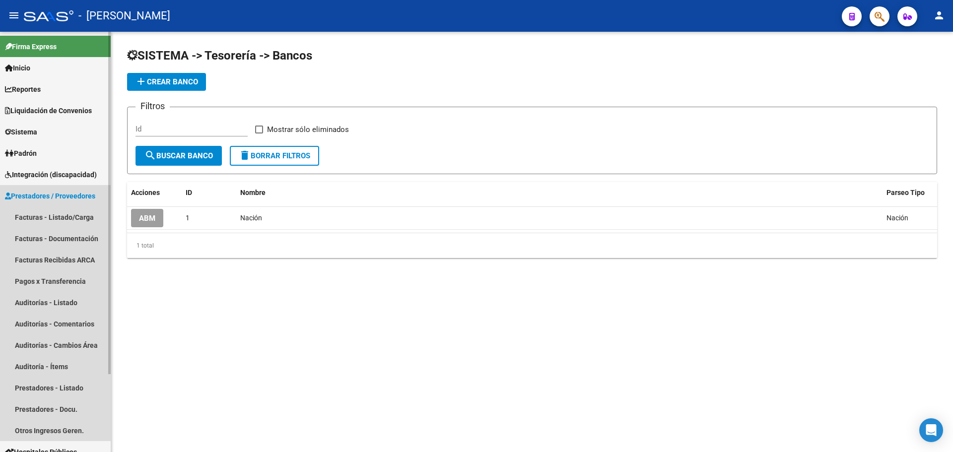
click at [27, 195] on span "Prestadores / Proveedores" at bounding box center [50, 196] width 90 height 11
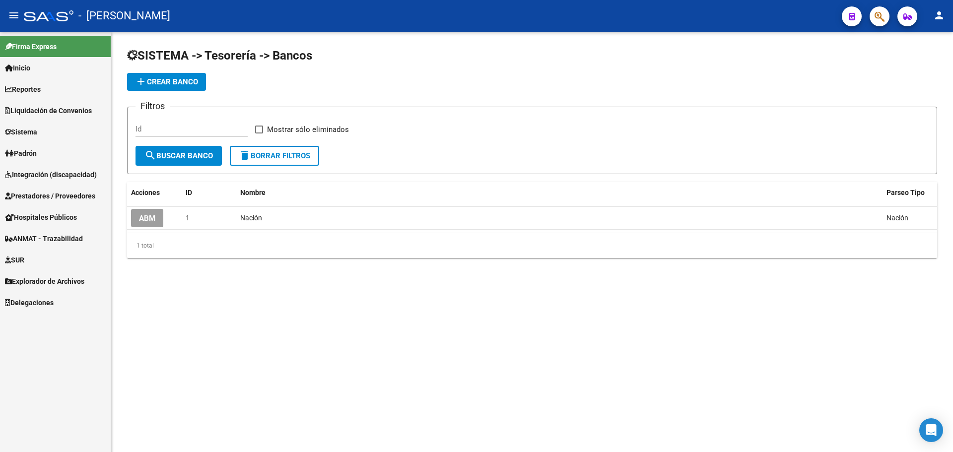
click at [42, 256] on link "SUR" at bounding box center [55, 259] width 111 height 21
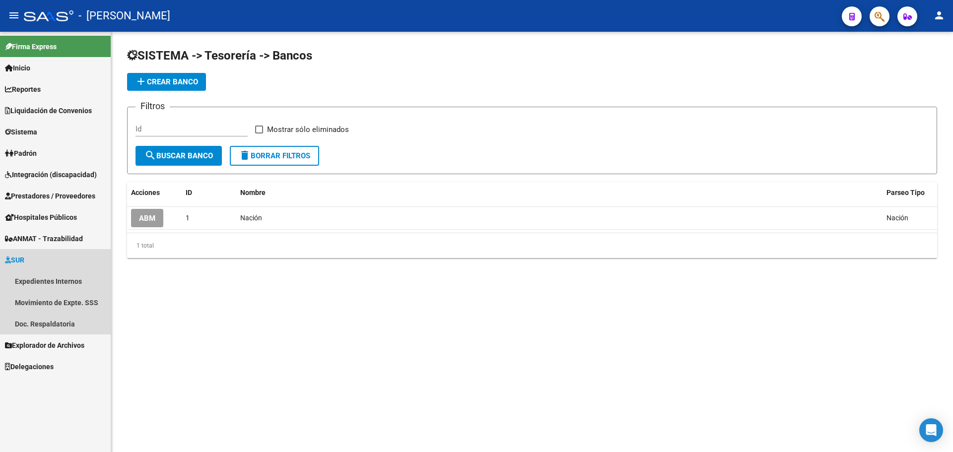
click at [42, 256] on link "SUR" at bounding box center [55, 259] width 111 height 21
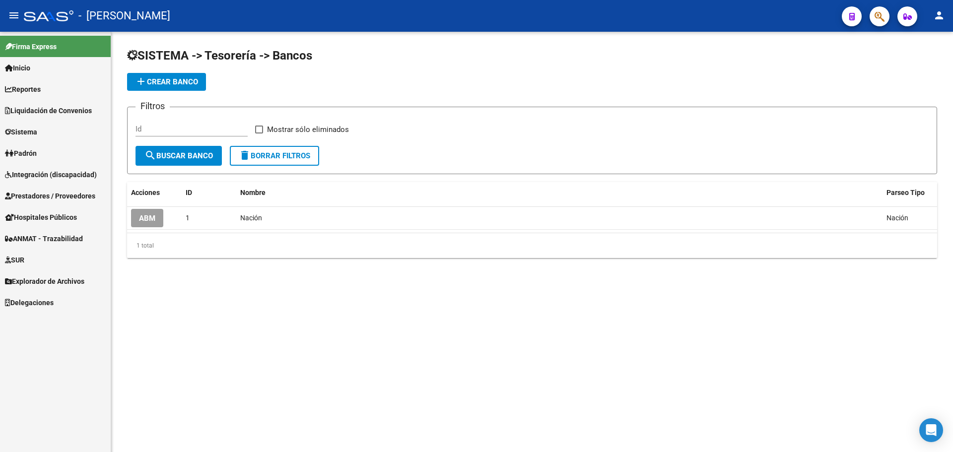
click at [42, 256] on link "SUR" at bounding box center [55, 259] width 111 height 21
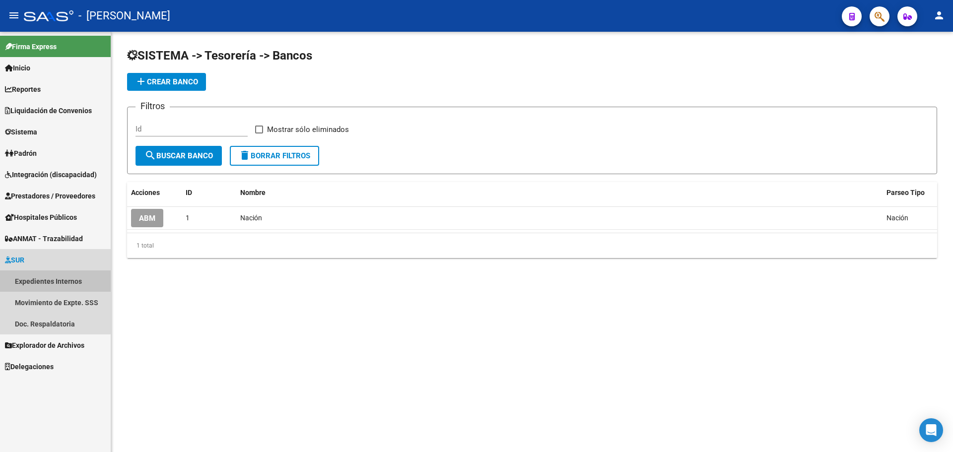
click at [50, 277] on link "Expedientes Internos" at bounding box center [55, 281] width 111 height 21
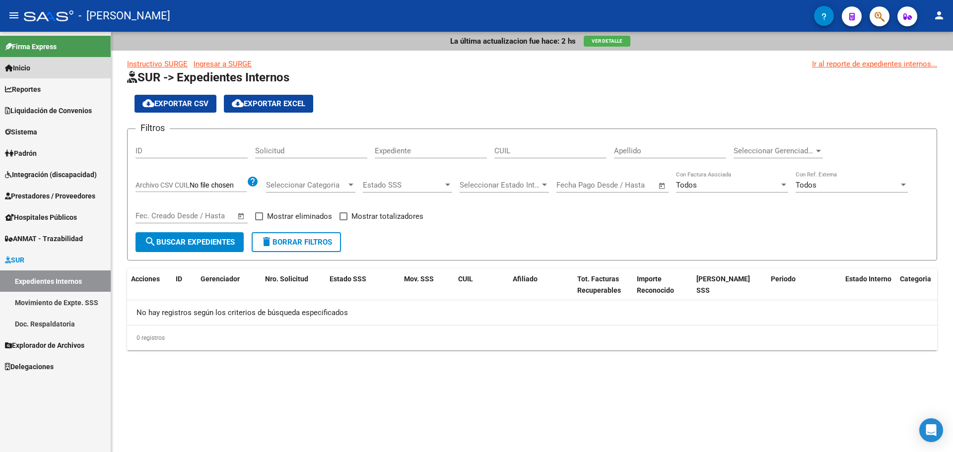
click at [15, 65] on span "Inicio" at bounding box center [17, 68] width 25 height 11
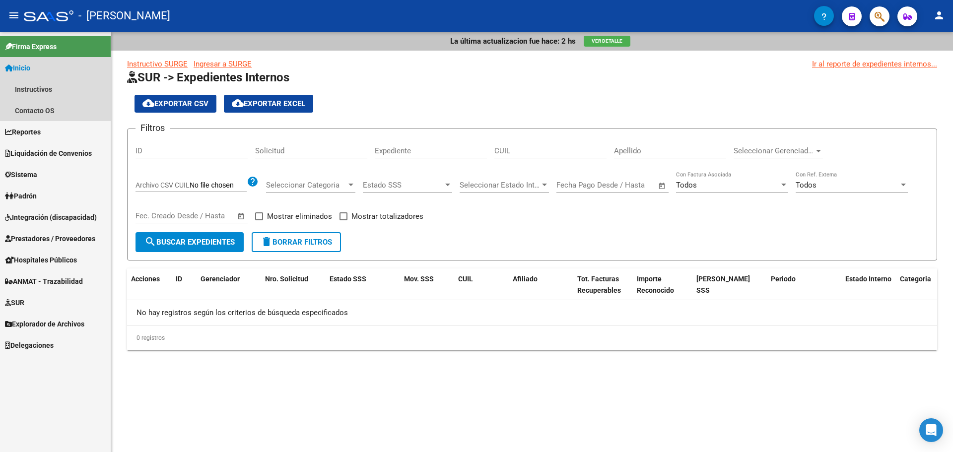
click at [15, 65] on span "Inicio" at bounding box center [17, 68] width 25 height 11
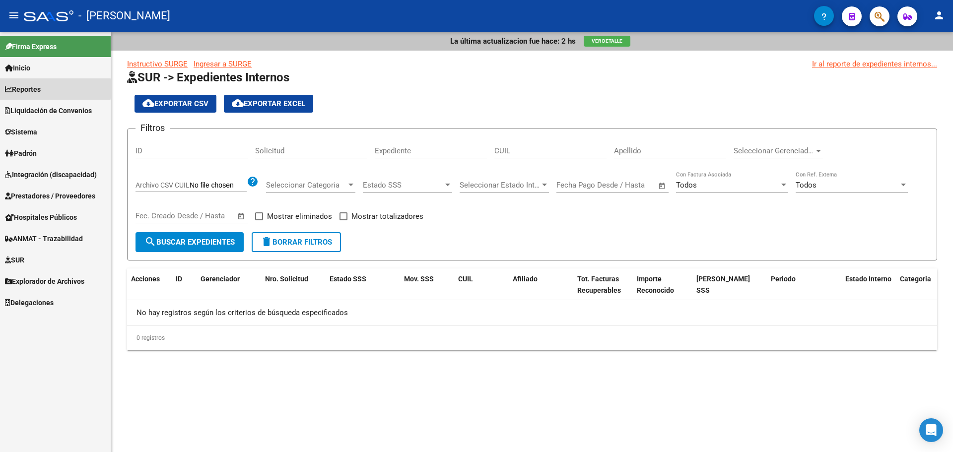
click at [20, 89] on span "Reportes" at bounding box center [23, 89] width 36 height 11
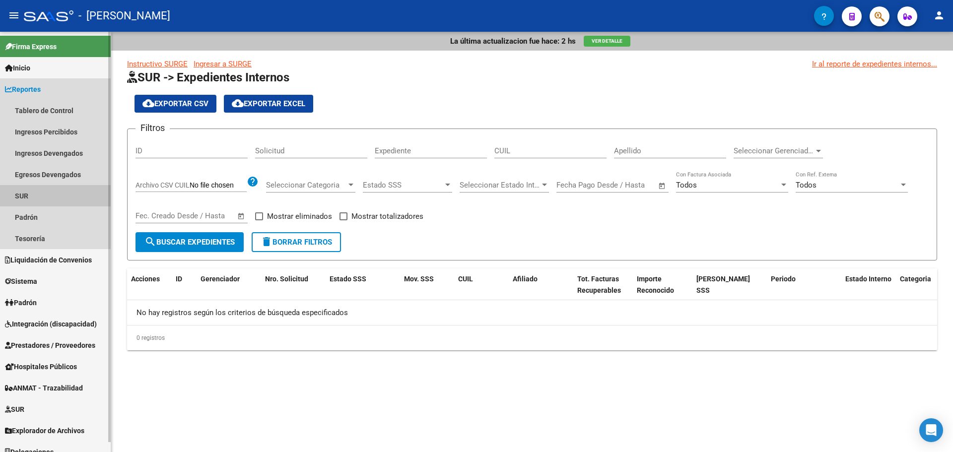
click at [62, 192] on link "SUR" at bounding box center [55, 195] width 111 height 21
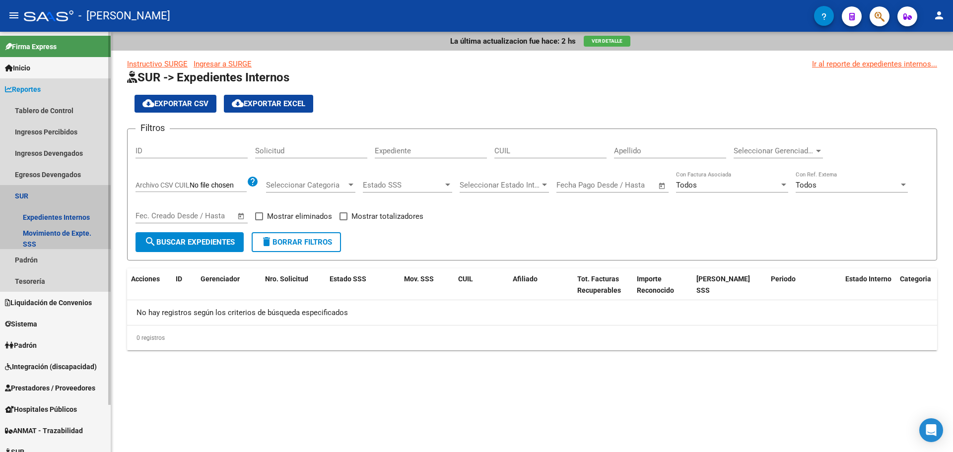
click at [62, 192] on link "SUR" at bounding box center [55, 195] width 111 height 21
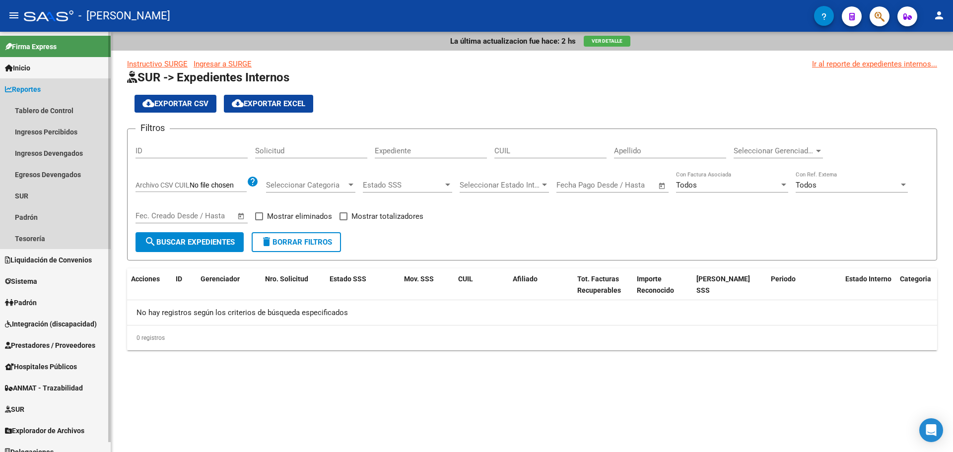
click at [39, 90] on span "Reportes" at bounding box center [23, 89] width 36 height 11
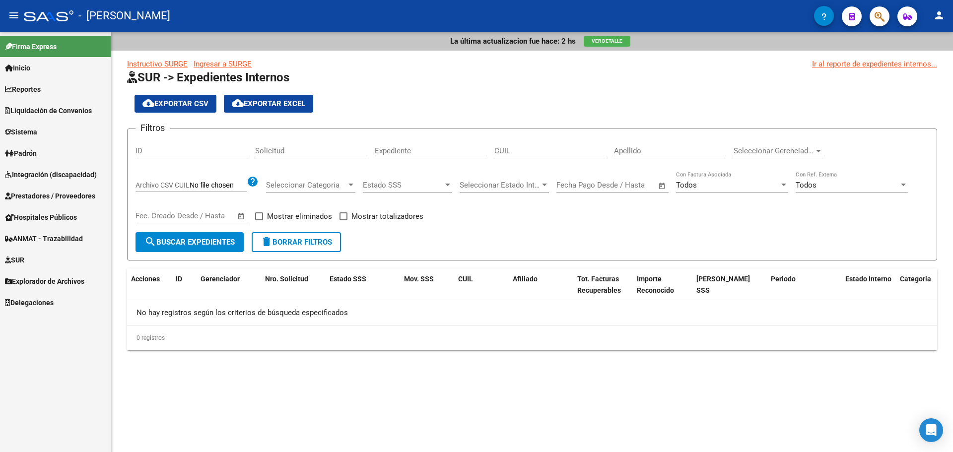
click at [68, 112] on span "Liquidación de Convenios" at bounding box center [48, 110] width 87 height 11
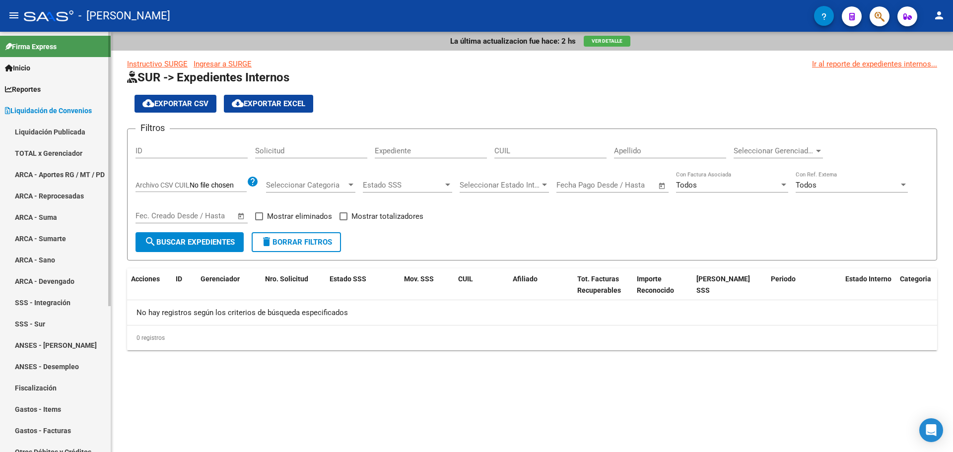
click at [42, 111] on span "Liquidación de Convenios" at bounding box center [48, 110] width 87 height 11
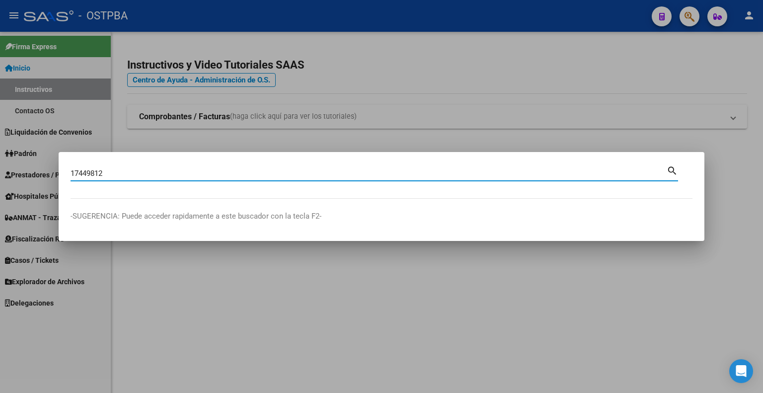
type input "17449812"
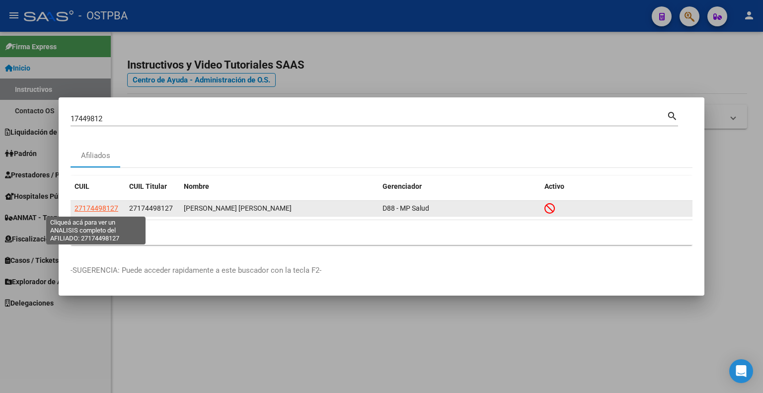
click at [108, 211] on span "27174498127" at bounding box center [96, 208] width 44 height 8
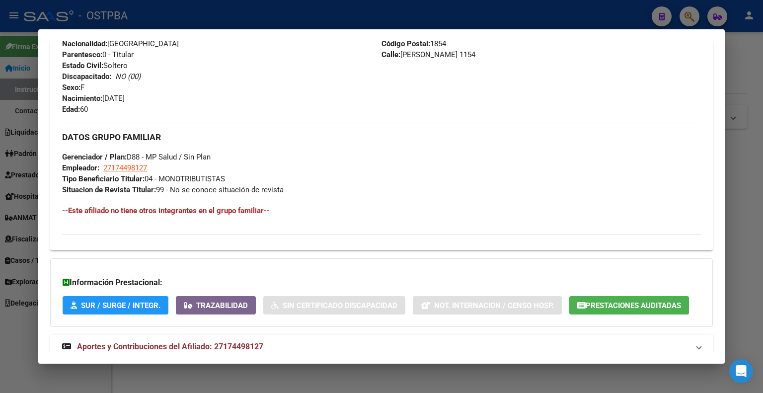
scroll to position [425, 0]
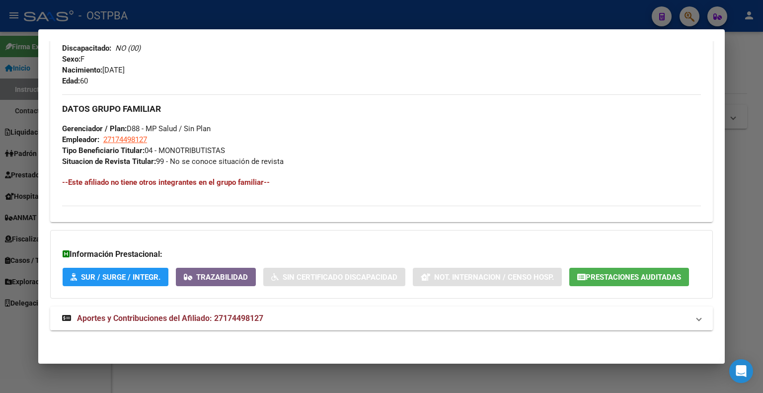
click at [234, 322] on strong "Aportes y Contribuciones del Afiliado: 27174498127" at bounding box center [162, 318] width 201 height 12
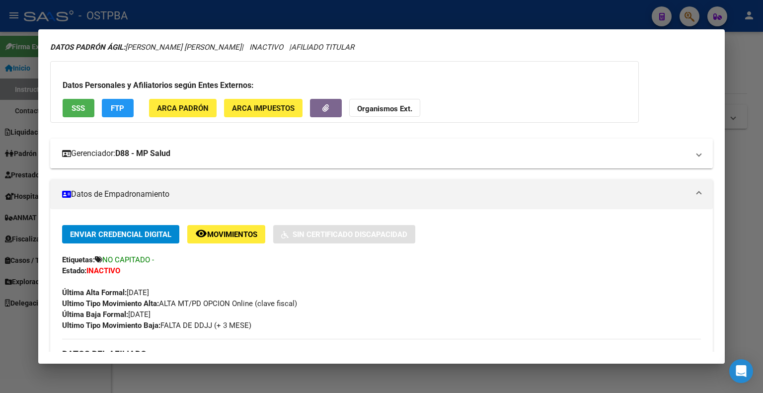
scroll to position [0, 0]
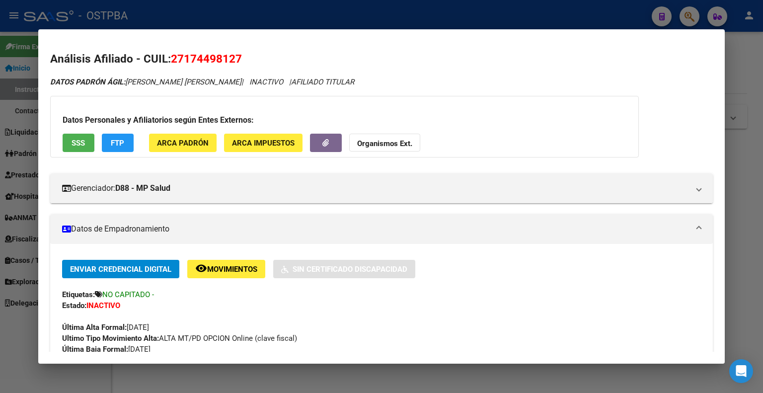
click at [727, 43] on div at bounding box center [381, 196] width 763 height 393
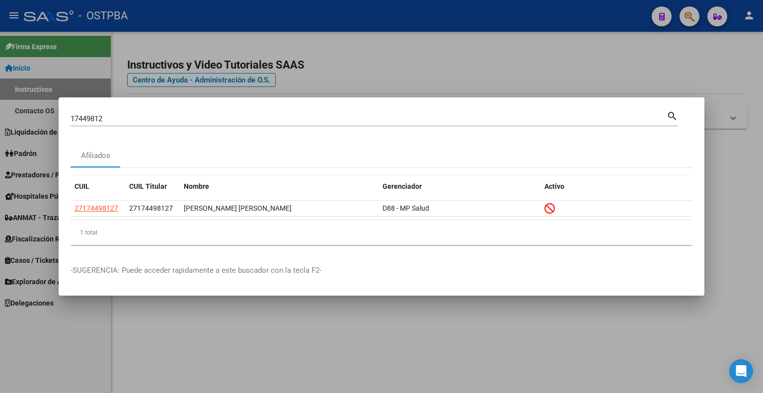
click at [697, 17] on div at bounding box center [381, 196] width 763 height 393
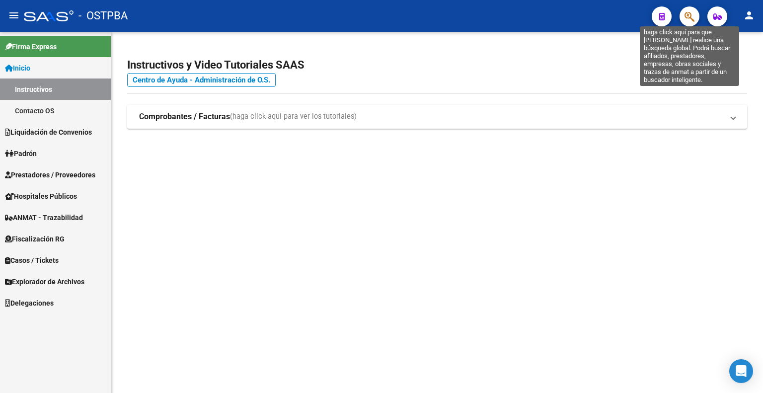
click at [694, 15] on icon "button" at bounding box center [689, 16] width 10 height 11
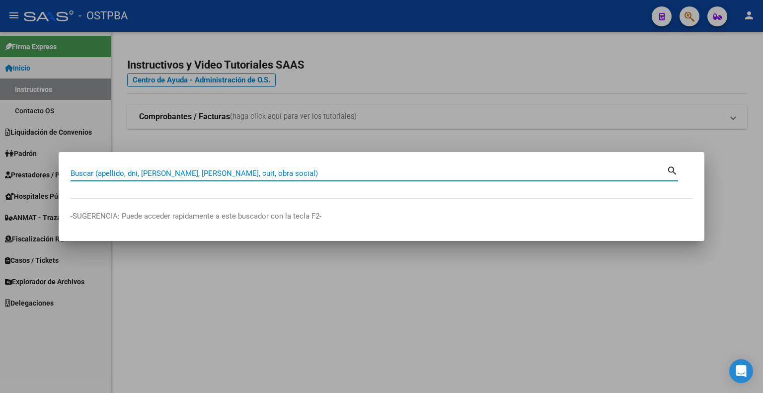
click at [239, 170] on input "Buscar (apellido, dni, [PERSON_NAME], [PERSON_NAME], cuit, obra social)" at bounding box center [368, 173] width 596 height 9
type input "3"
type input "31938607"
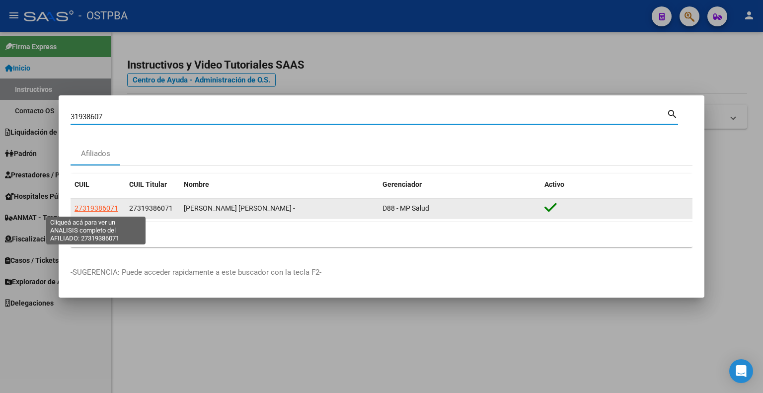
click at [105, 208] on span "27319386071" at bounding box center [96, 208] width 44 height 8
type textarea "27319386071"
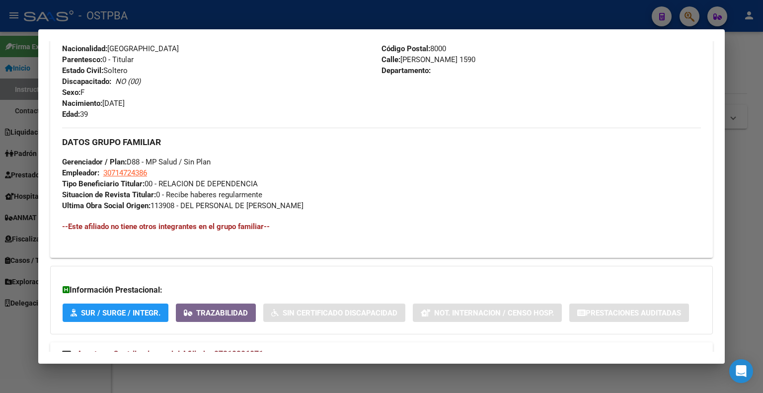
scroll to position [425, 0]
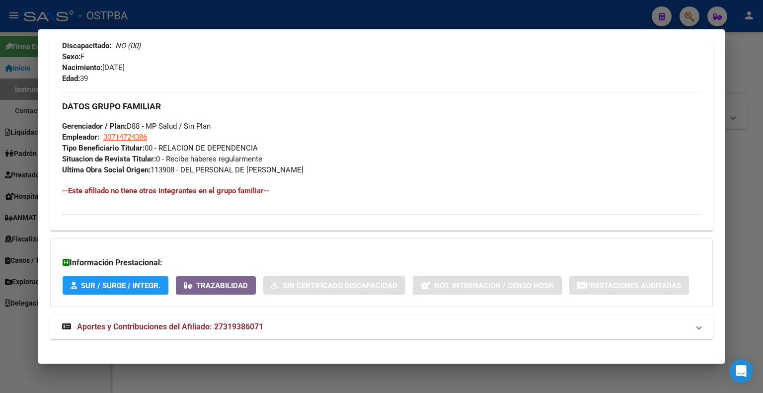
click at [200, 331] on strong "Aportes y Contribuciones del Afiliado: 27319386071" at bounding box center [162, 327] width 201 height 12
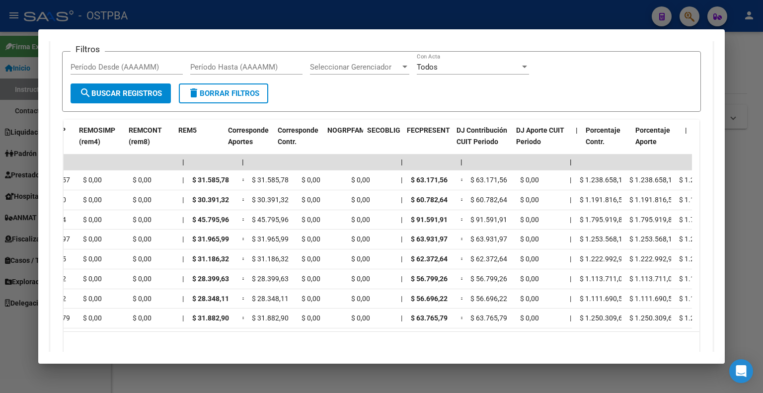
scroll to position [0, 1477]
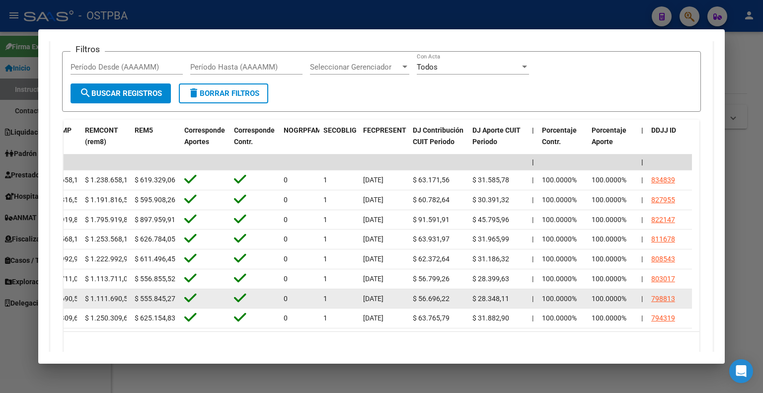
click at [667, 296] on div "798813" at bounding box center [663, 298] width 24 height 11
click at [661, 299] on div "798813" at bounding box center [663, 298] width 24 height 11
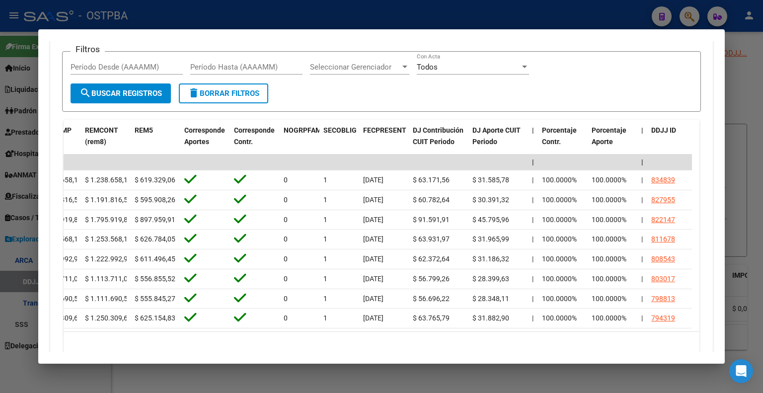
drag, startPoint x: 626, startPoint y: 31, endPoint x: 695, endPoint y: 60, distance: 74.8
click at [700, 61] on mat-dialog-container "Análisis Afiliado - CUIL: 27319386071 DATOS PADRÓN ÁGIL: PARRONDO SOLANGE ANABE…" at bounding box center [381, 196] width 686 height 334
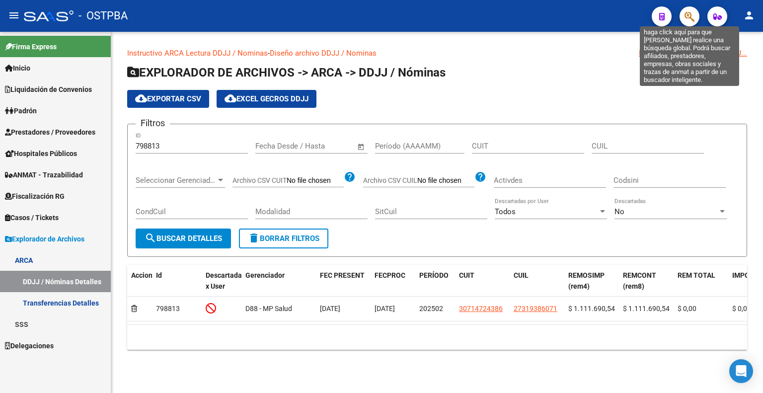
click at [692, 14] on icon "button" at bounding box center [689, 16] width 10 height 11
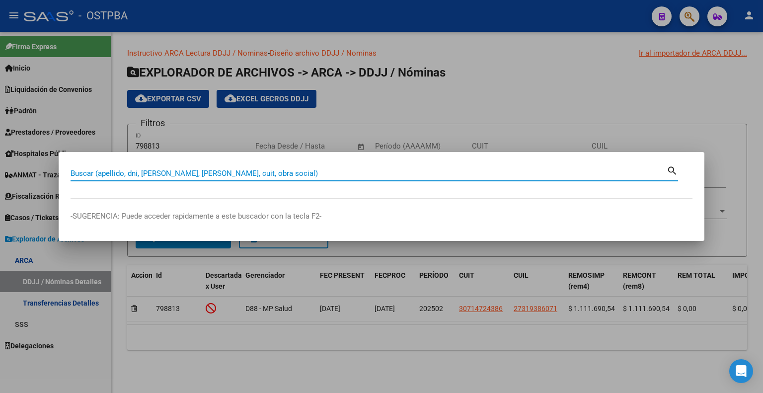
click at [298, 169] on input "Buscar (apellido, dni, cuil, nro traspaso, cuit, obra social)" at bounding box center [368, 173] width 596 height 9
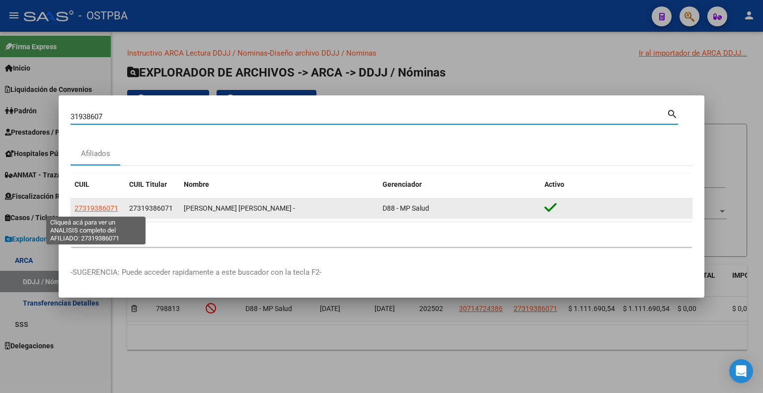
click at [105, 206] on span "27319386071" at bounding box center [96, 208] width 44 height 8
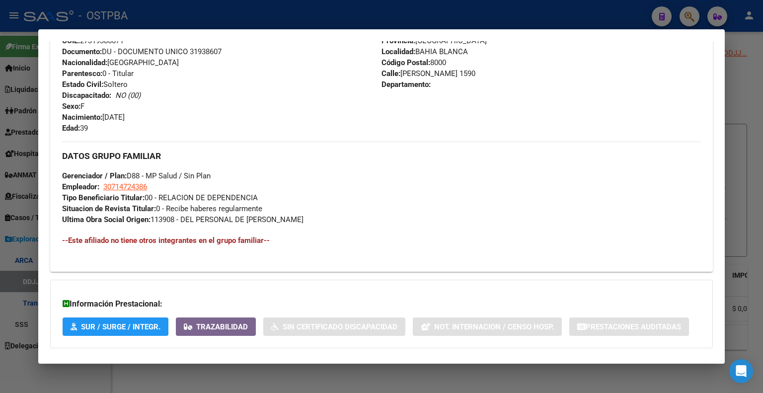
scroll to position [425, 0]
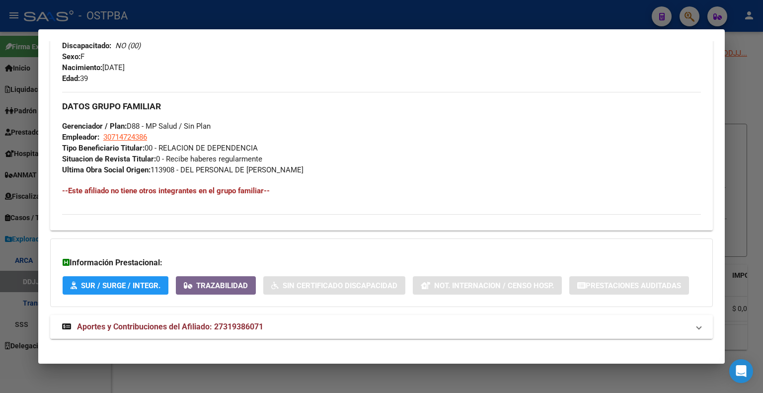
click at [231, 326] on span "Aportes y Contribuciones del Afiliado: 27319386071" at bounding box center [170, 326] width 186 height 9
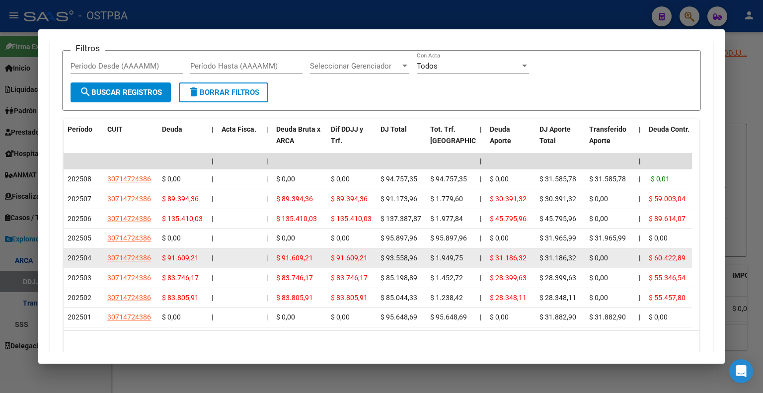
scroll to position [829, 0]
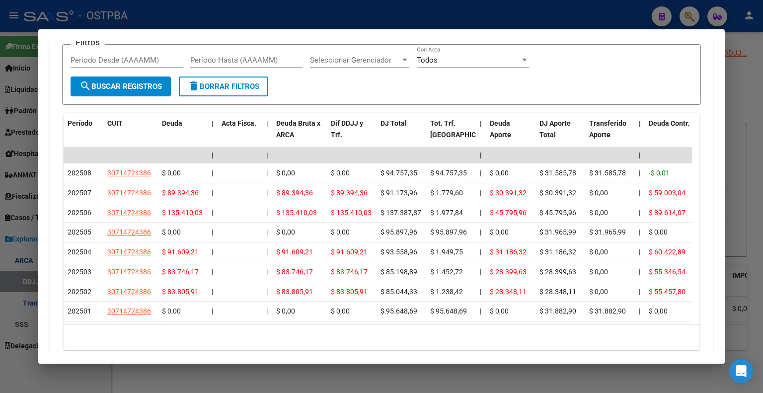
click at [604, 70] on div "Filtros Período Desde (AAAAMM) Período Hasta (AAAAMM) Seleccionar Gerenciador S…" at bounding box center [381, 65] width 622 height 24
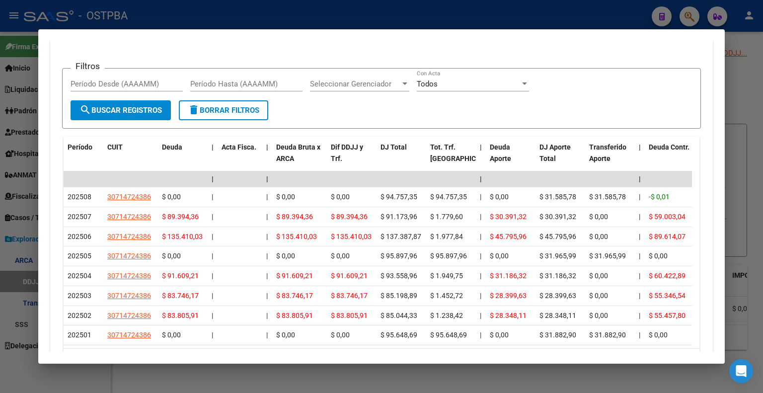
scroll to position [740, 0]
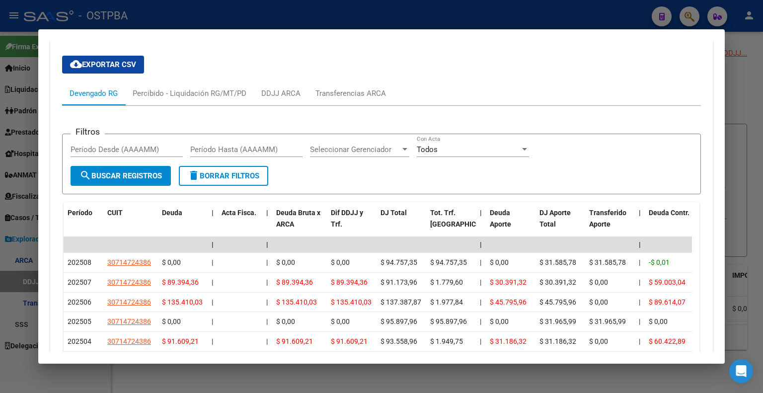
click at [473, 49] on div "cloud_download Exportar CSV Devengado RG Percibido - Liquidación RG/MT/PD DDJJ …" at bounding box center [381, 248] width 638 height 400
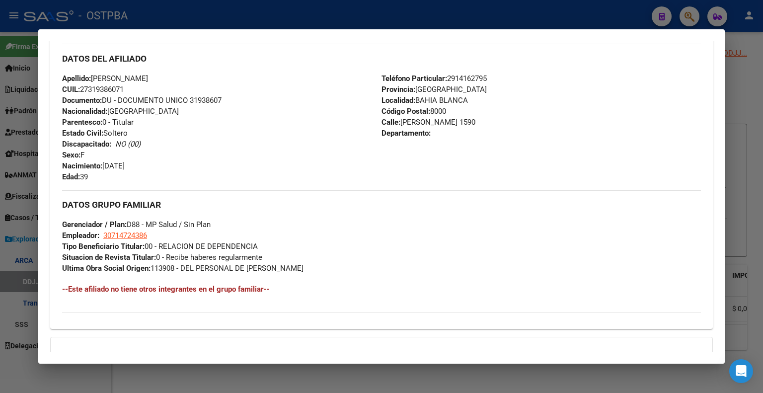
scroll to position [227, 0]
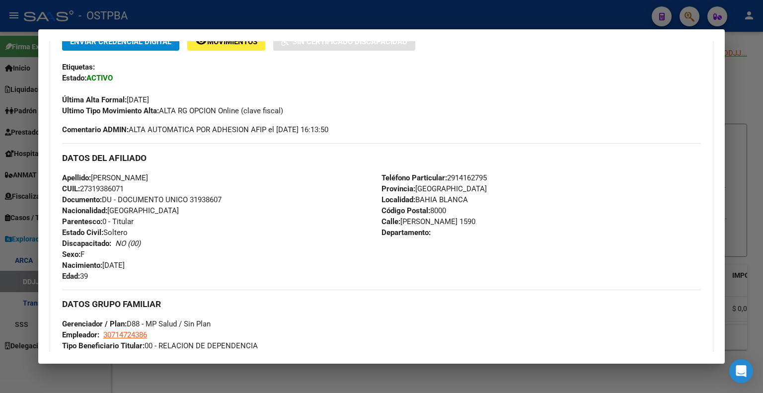
click at [437, 57] on div "Enviar Credencial Digital remove_red_eye Movimientos Sin Certificado Discapacid…" at bounding box center [381, 74] width 638 height 84
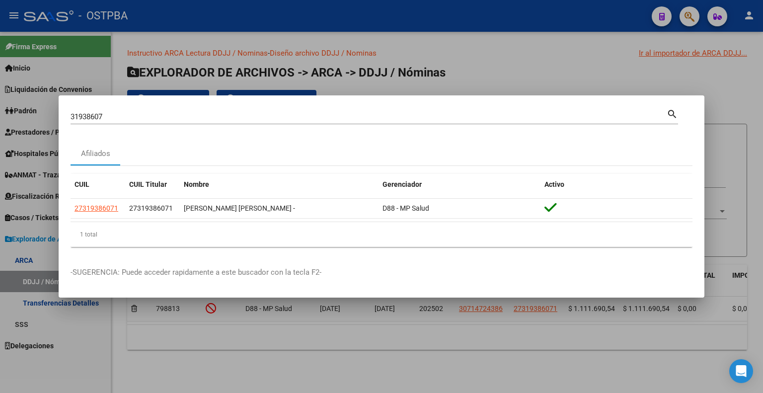
click at [89, 117] on input "31938607" at bounding box center [368, 116] width 596 height 9
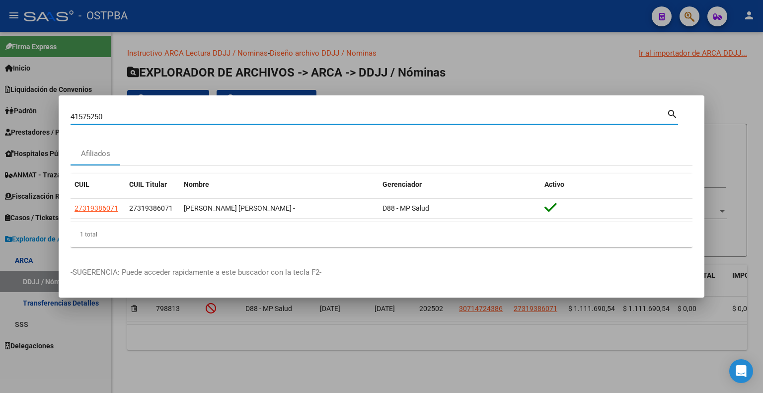
type input "41575250"
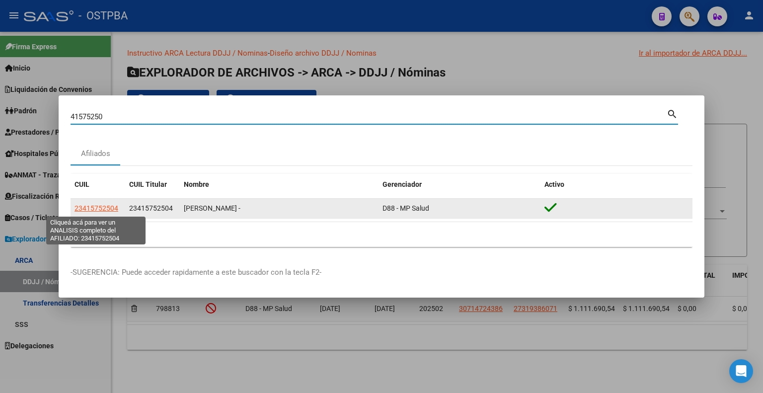
click at [97, 210] on span "23415752504" at bounding box center [96, 208] width 44 height 8
type textarea "23415752504"
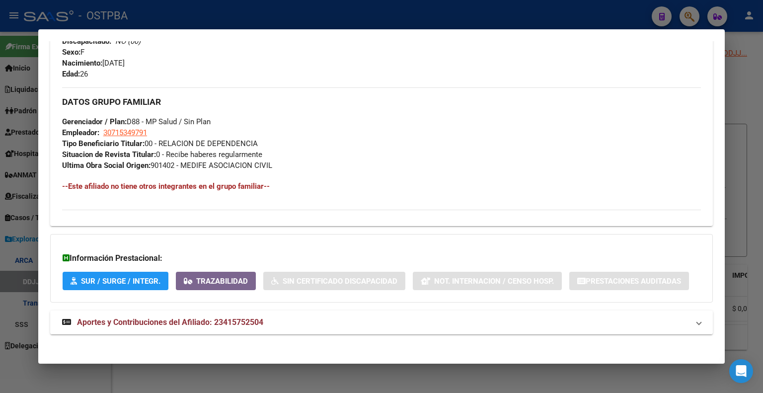
scroll to position [433, 0]
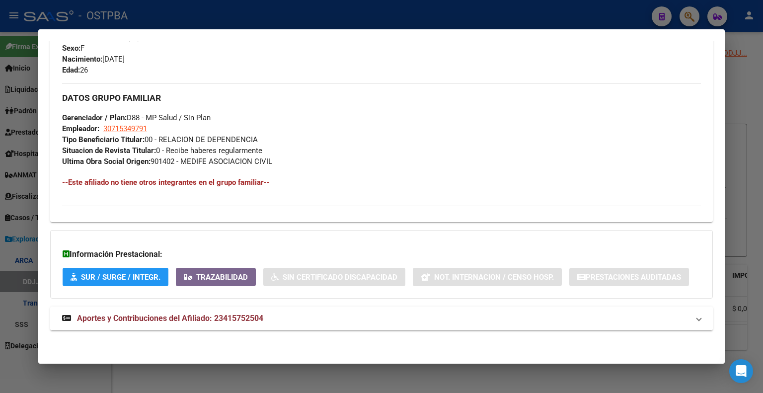
click at [209, 315] on span "Aportes y Contribuciones del Afiliado: 23415752504" at bounding box center [170, 317] width 186 height 9
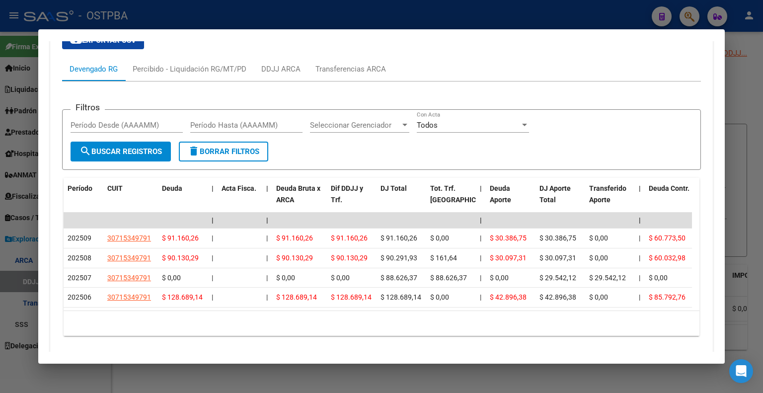
scroll to position [800, 0]
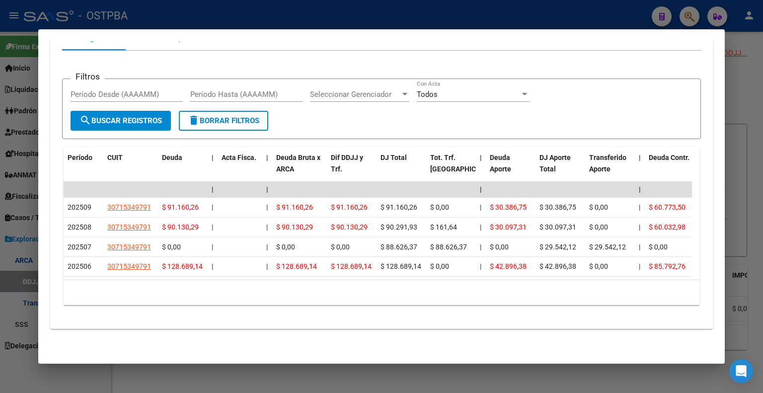
click at [484, 119] on form "Filtros Período Desde (AAAAMM) Período Hasta (AAAAMM) Seleccionar Gerenciador S…" at bounding box center [381, 108] width 638 height 61
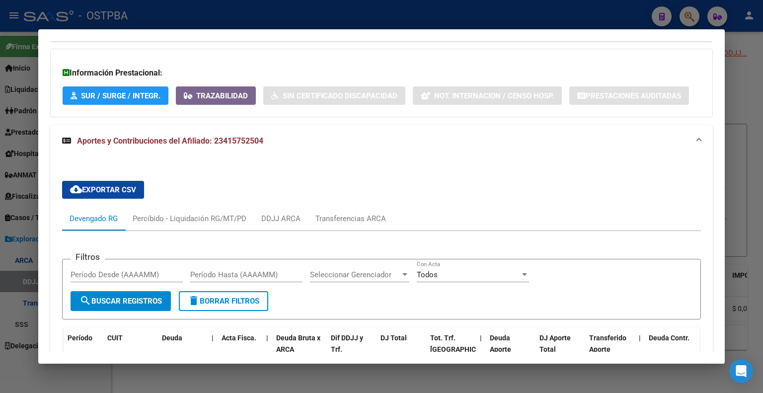
scroll to position [562, 0]
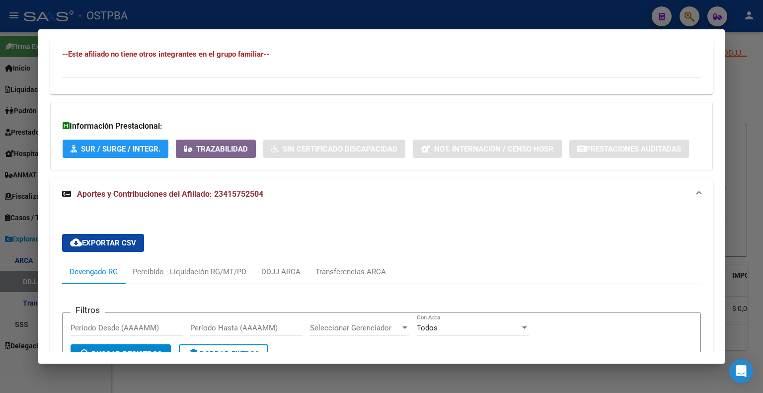
click at [345, 138] on div "Información Prestacional: SUR / SURGE / INTEGR. Trazabilidad Sin Certificado Di…" at bounding box center [381, 136] width 662 height 69
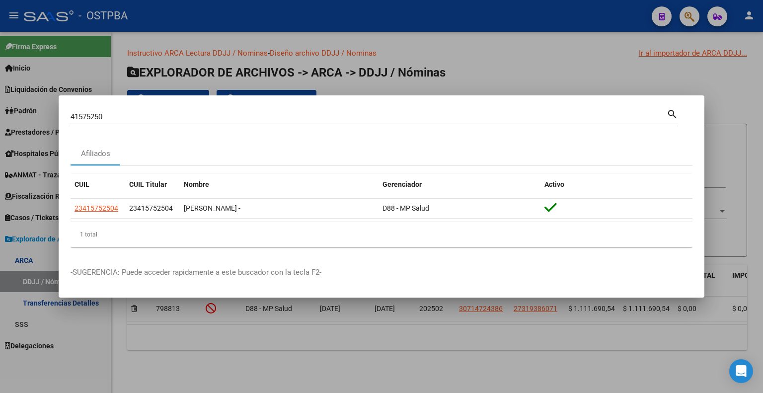
click at [469, 110] on div "41575250 Buscar (apellido, dni, cuil, nro traspaso, cuit, obra social)" at bounding box center [368, 116] width 596 height 15
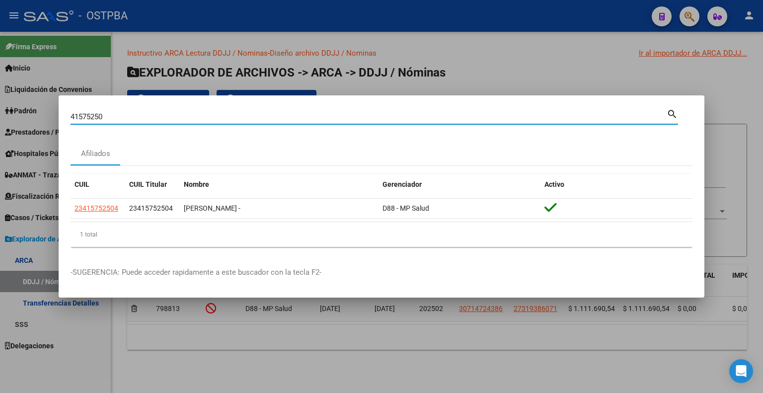
click at [469, 110] on div "41575250 Buscar (apellido, dni, cuil, nro traspaso, cuit, obra social)" at bounding box center [368, 116] width 596 height 15
click at [472, 109] on div "41575250 Buscar (apellido, dni, cuil, nro traspaso, cuit, obra social) search" at bounding box center [373, 115] width 607 height 17
click at [471, 109] on div "41575250 Buscar (apellido, dni, cuil, nro traspaso, cuit, obra social) search" at bounding box center [373, 115] width 607 height 17
type input "4"
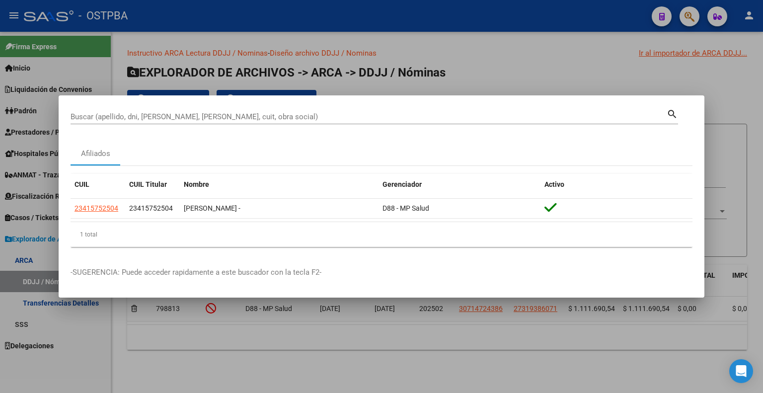
click at [100, 118] on input "Buscar (apellido, dni, cuil, nro traspaso, cuit, obra social)" at bounding box center [368, 116] width 596 height 9
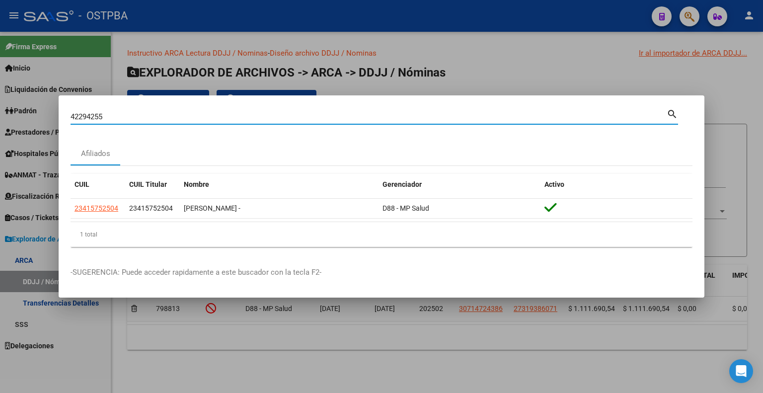
type input "42294255"
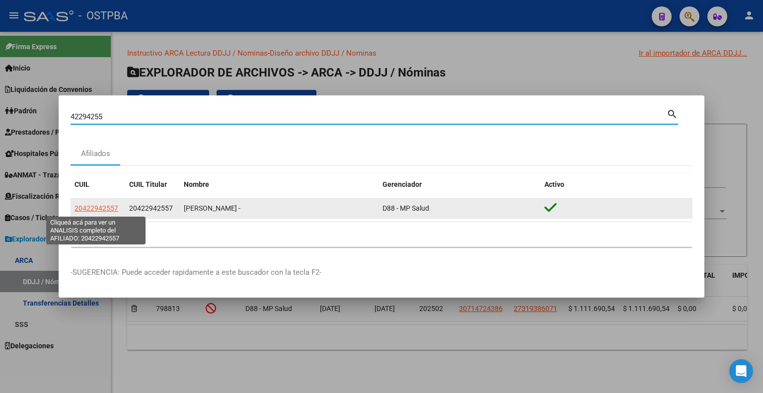
click at [95, 207] on span "20422942557" at bounding box center [96, 208] width 44 height 8
type textarea "20422942557"
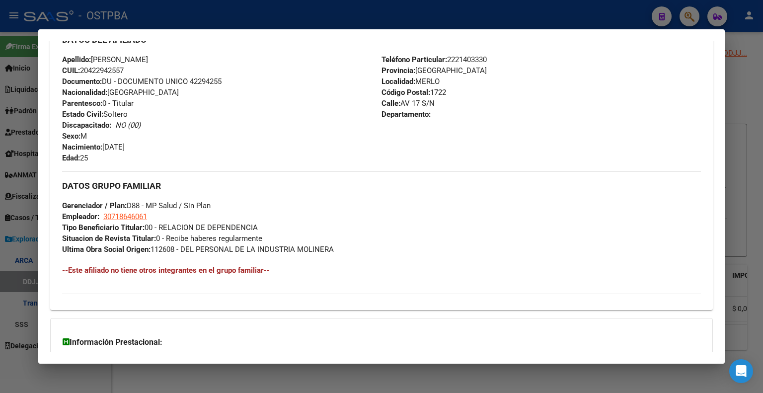
scroll to position [433, 0]
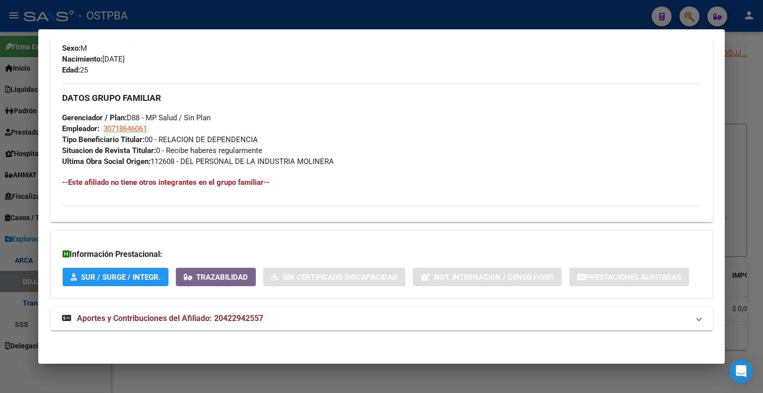
click at [150, 314] on span "Aportes y Contribuciones del Afiliado: 20422942557" at bounding box center [170, 317] width 186 height 9
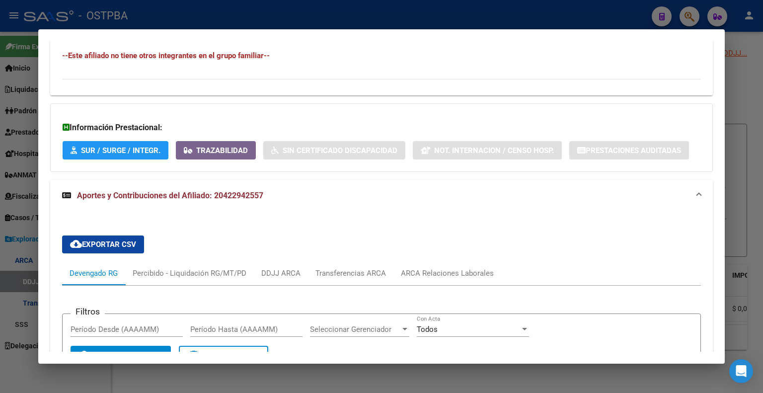
scroll to position [312, 0]
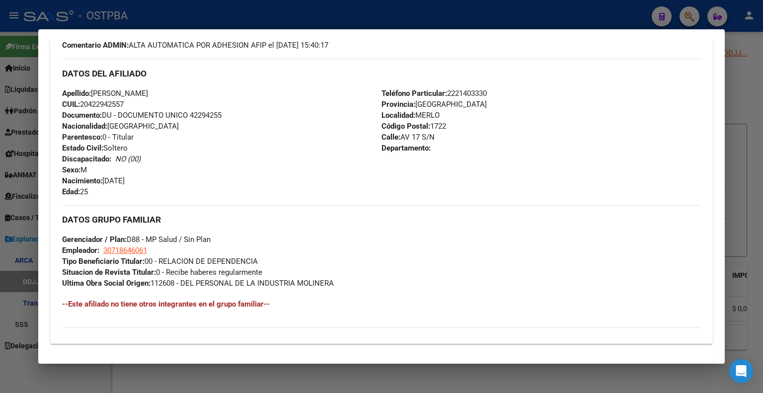
drag, startPoint x: 409, startPoint y: 48, endPoint x: 393, endPoint y: 119, distance: 72.9
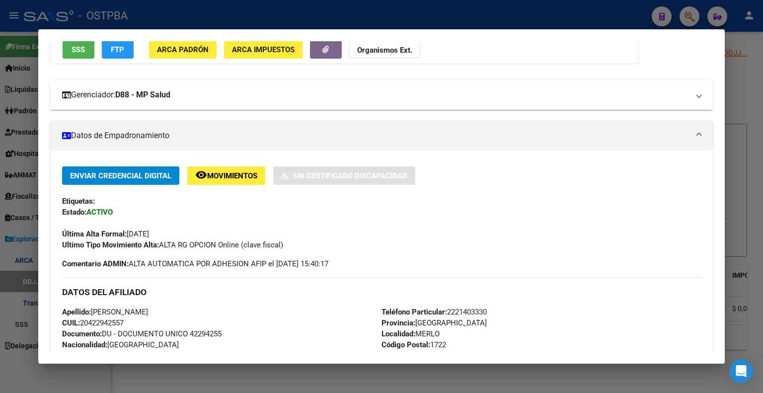
scroll to position [64, 0]
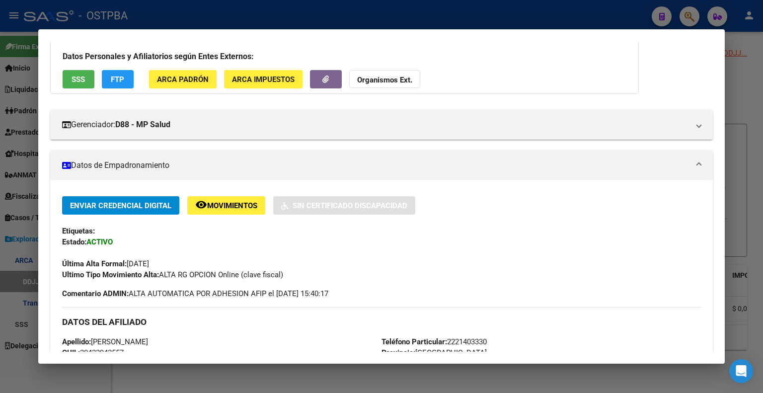
click at [439, 56] on h3 "Datos Personales y Afiliatorios según Entes Externos:" at bounding box center [344, 57] width 563 height 12
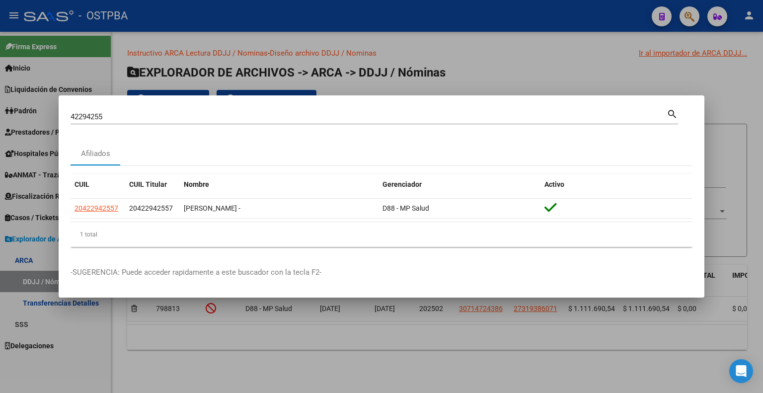
click at [542, 110] on div "42294255 Buscar (apellido, dni, cuil, nro traspaso, cuit, obra social)" at bounding box center [368, 116] width 596 height 15
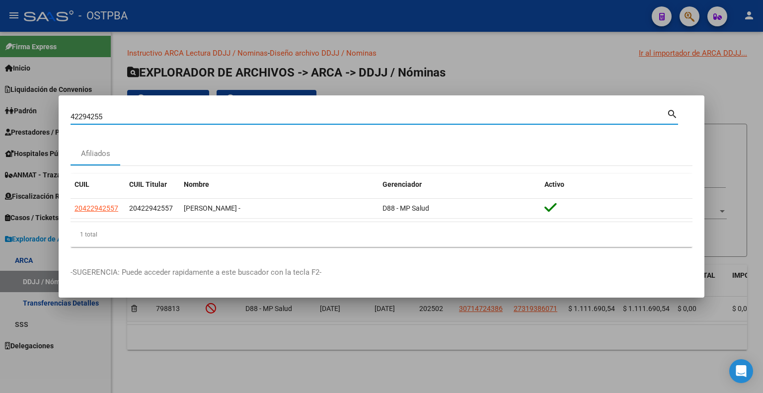
drag, startPoint x: 114, startPoint y: 113, endPoint x: 55, endPoint y: 113, distance: 59.6
click at [55, 113] on div "42294255 Buscar (apellido, dni, cuil, nro traspaso, cuit, obra social) search A…" at bounding box center [381, 196] width 763 height 393
type input "23492170"
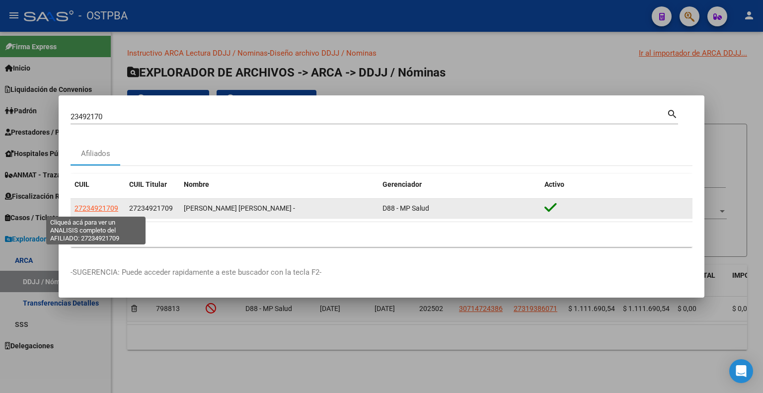
click at [109, 210] on span "27234921709" at bounding box center [96, 208] width 44 height 8
type textarea "27234921709"
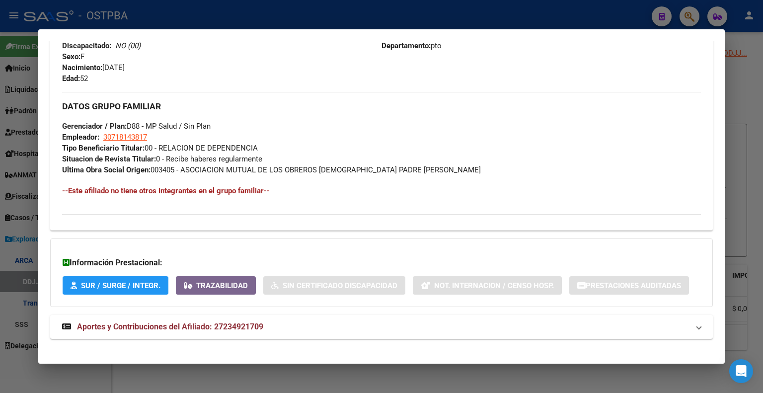
scroll to position [433, 0]
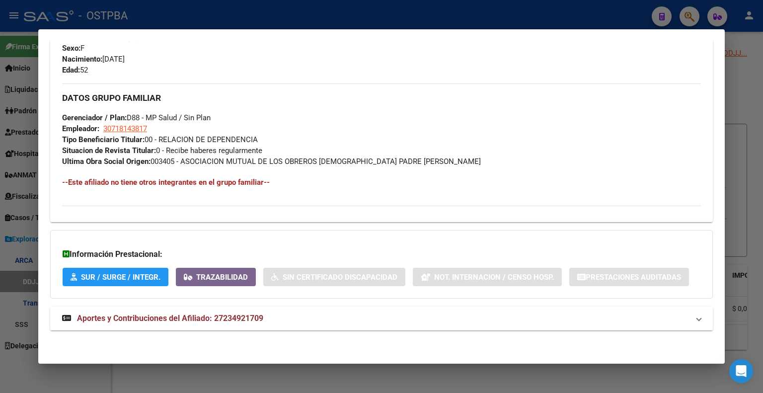
click at [250, 315] on span "Aportes y Contribuciones del Afiliado: 27234921709" at bounding box center [170, 317] width 186 height 9
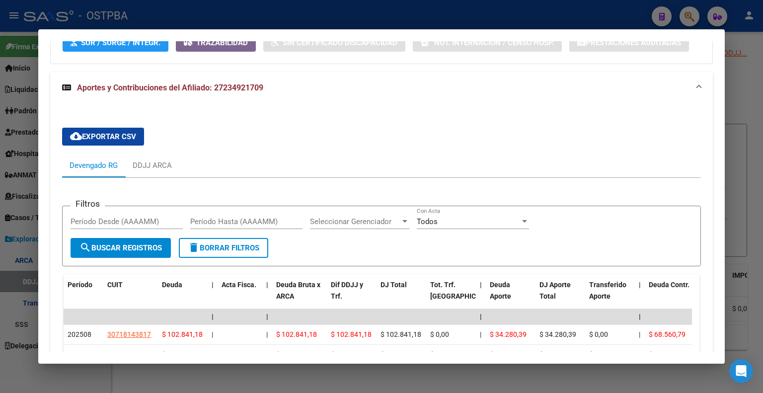
scroll to position [661, 0]
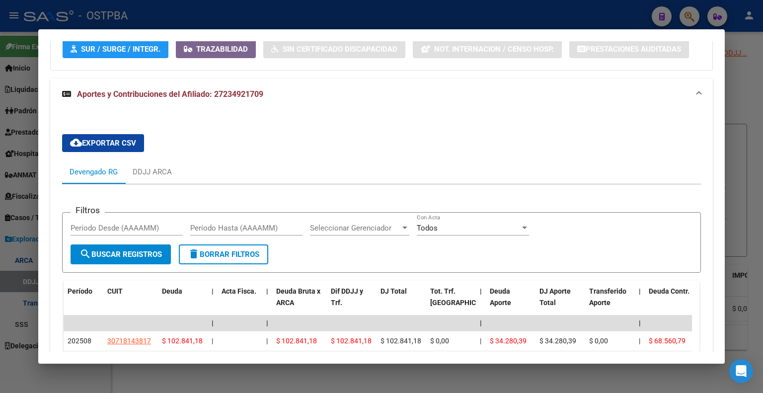
click at [282, 121] on div "cloud_download Exportar CSV Devengado RG DDJJ ARCA Filtros Período Desde (AAAAM…" at bounding box center [381, 266] width 662 height 313
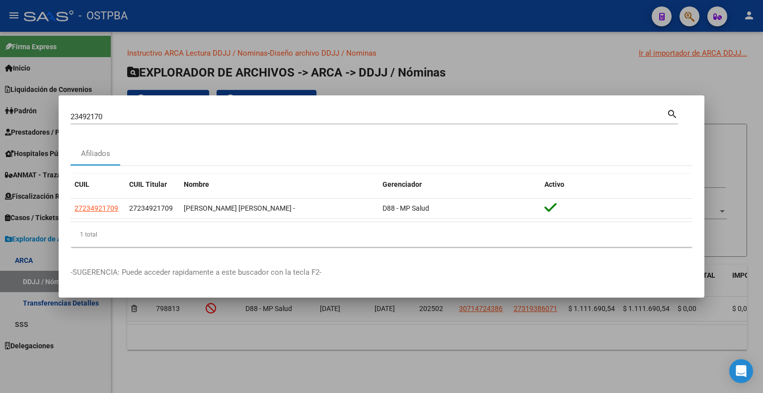
click at [422, 112] on input "23492170" at bounding box center [368, 116] width 596 height 9
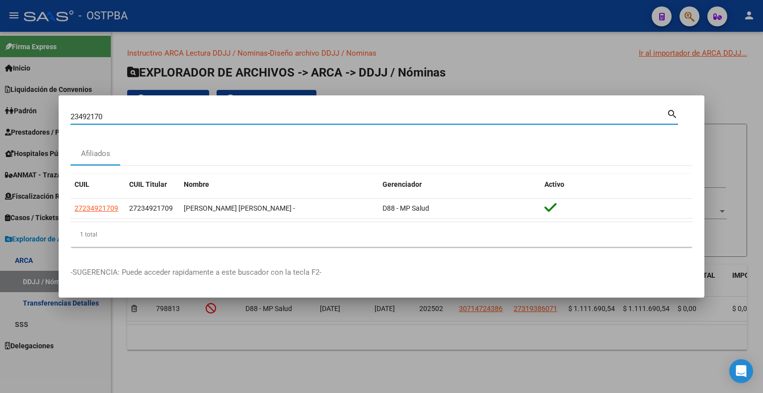
click at [422, 112] on input "23492170" at bounding box center [368, 116] width 596 height 9
type input "26608596"
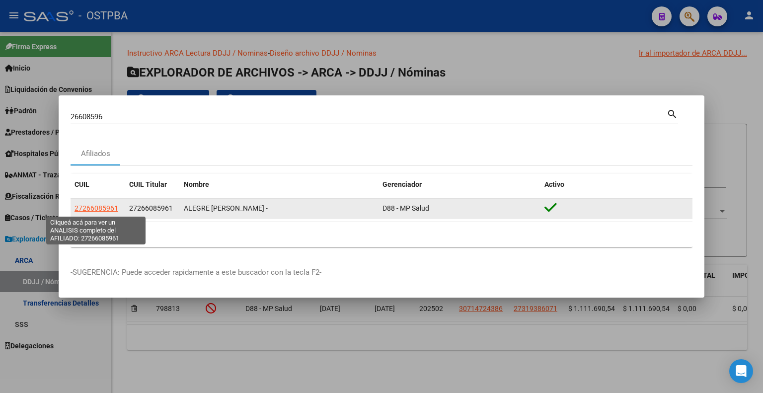
click at [91, 207] on span "27266085961" at bounding box center [96, 208] width 44 height 8
type textarea "27266085961"
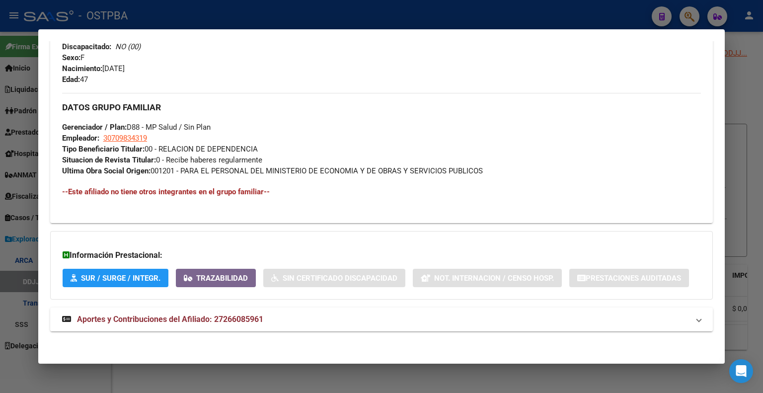
scroll to position [425, 0]
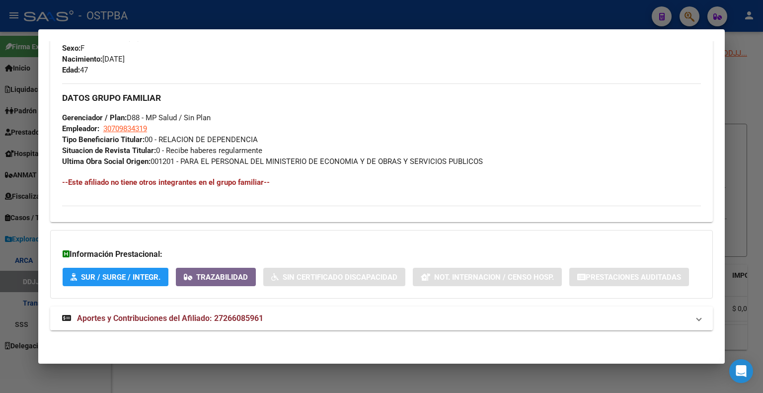
click at [182, 311] on mat-expansion-panel-header "Aportes y Contribuciones del Afiliado: 27266085961" at bounding box center [381, 318] width 662 height 24
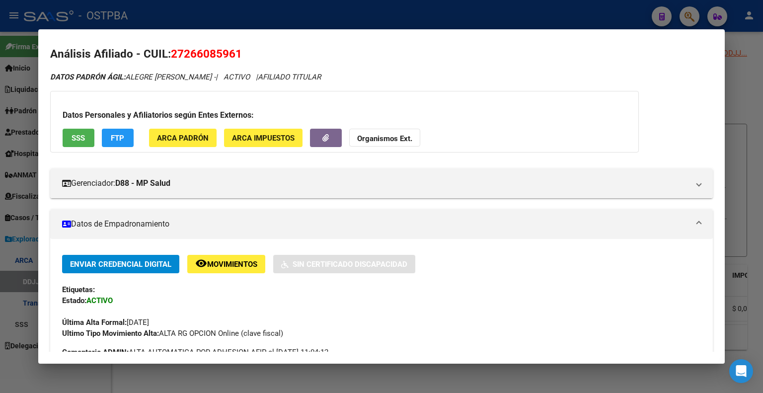
scroll to position [0, 0]
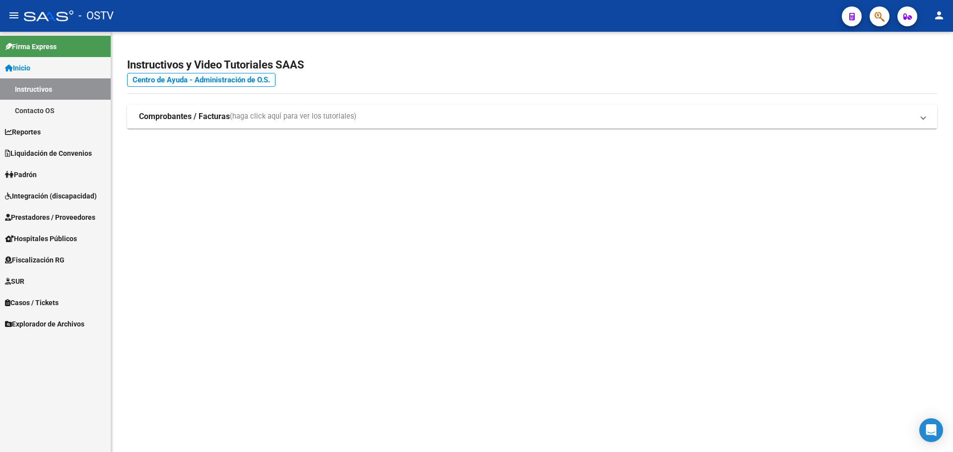
click at [238, 214] on mat-sidenav-content "Instructivos y Video Tutoriales SAAS Centro de Ayuda - Administración de O.S. C…" at bounding box center [532, 242] width 842 height 421
click at [63, 259] on span "Fiscalización RG" at bounding box center [35, 260] width 60 height 11
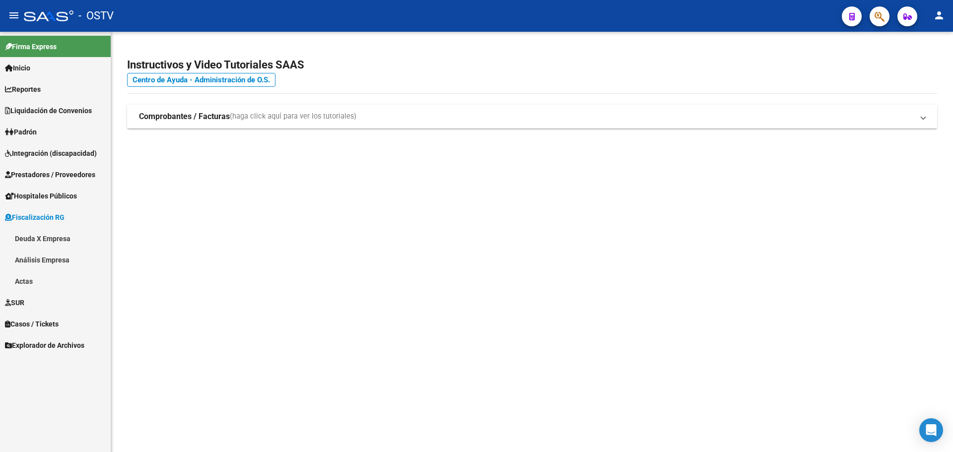
click at [62, 237] on link "Deuda X Empresa" at bounding box center [55, 238] width 111 height 21
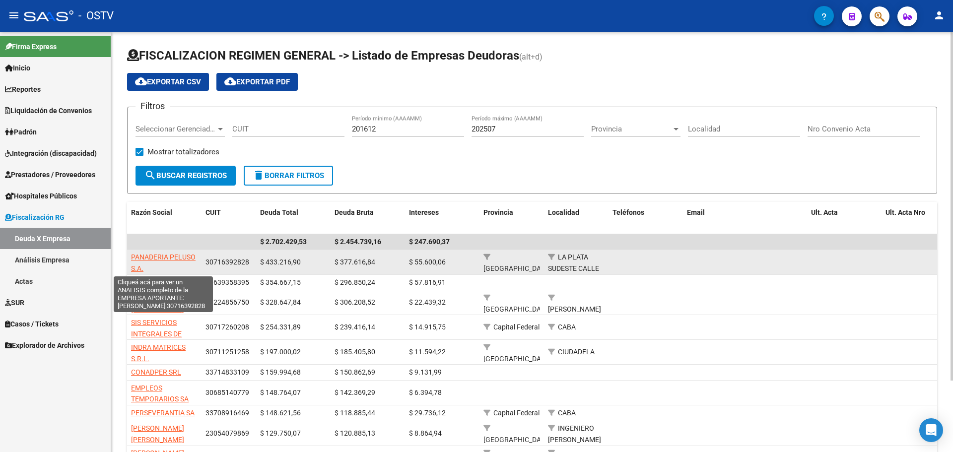
click at [170, 258] on span "PANADERIA PELUSO S.A." at bounding box center [163, 262] width 65 height 19
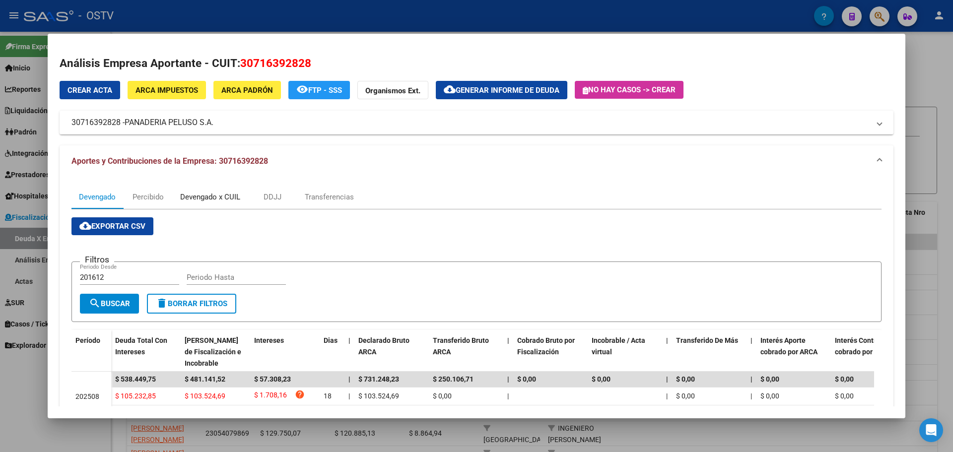
click at [206, 198] on div "Devengado x CUIL" at bounding box center [210, 197] width 60 height 11
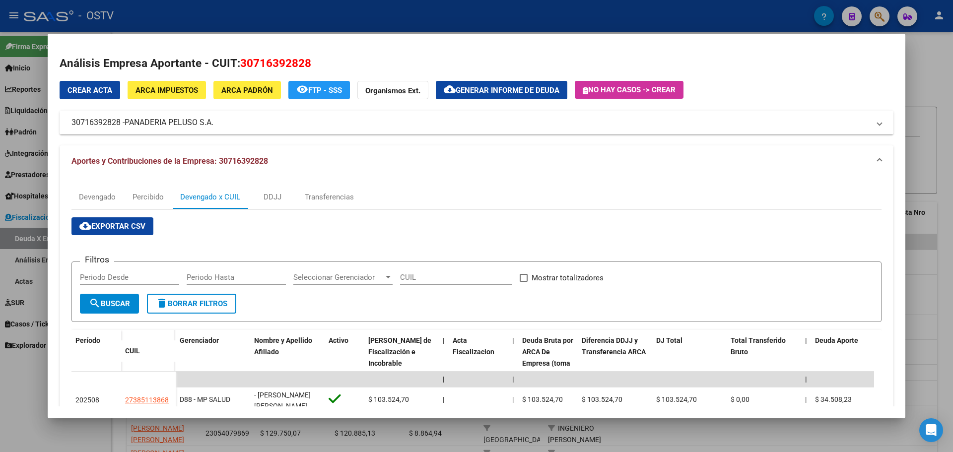
click at [543, 87] on span "Generar informe de deuda" at bounding box center [508, 90] width 104 height 9
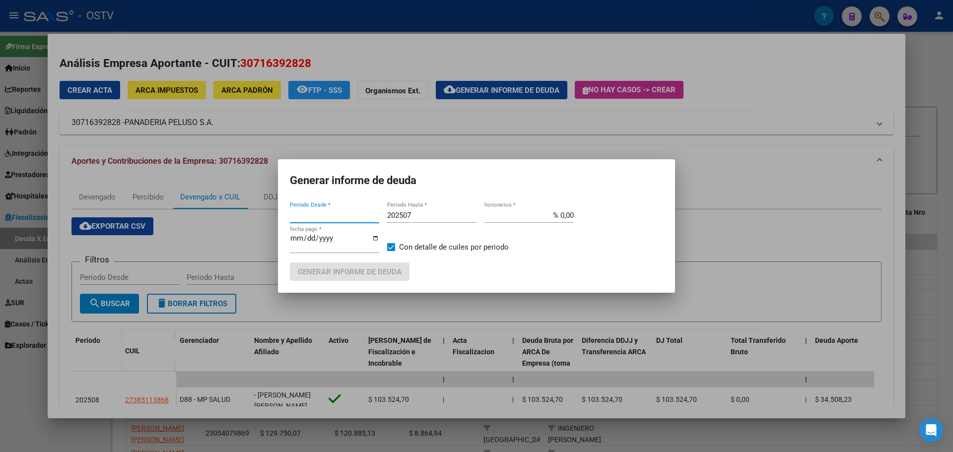
type input "201612"
click at [371, 269] on span "Generar informe de deuda" at bounding box center [350, 272] width 104 height 9
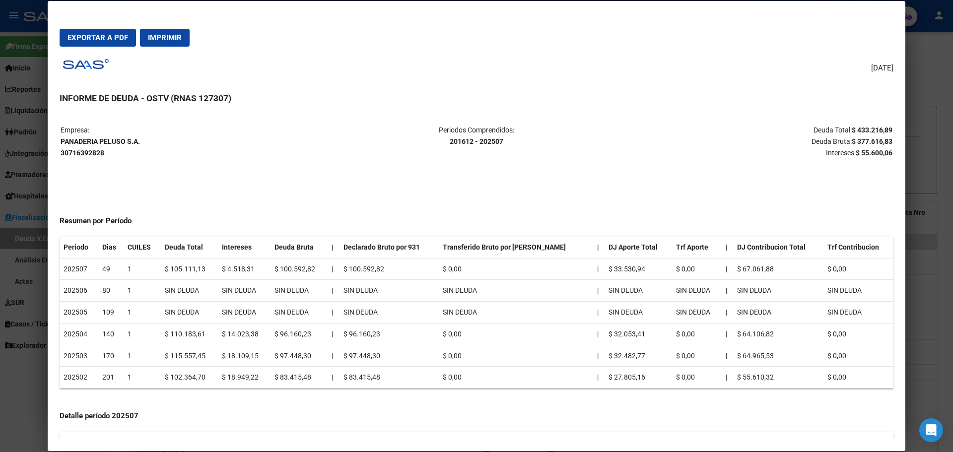
click at [330, 141] on p "Empresa: PANADERIA [PERSON_NAME] 30716392828" at bounding box center [199, 142] width 277 height 34
click at [396, 73] on div "[DATE] INFORME DE DEUDA - OSTV (RNAS 127307) Empresa: PANADERIA [PERSON_NAME] 3…" at bounding box center [477, 247] width 834 height 385
click at [633, 27] on mat-dialog-actions "Exportar a PDF Imprimir" at bounding box center [477, 38] width 834 height 34
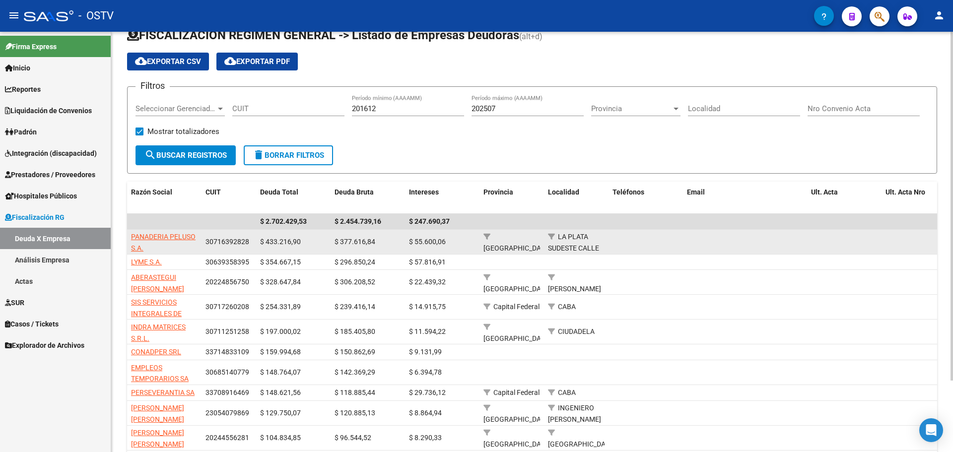
scroll to position [50, 0]
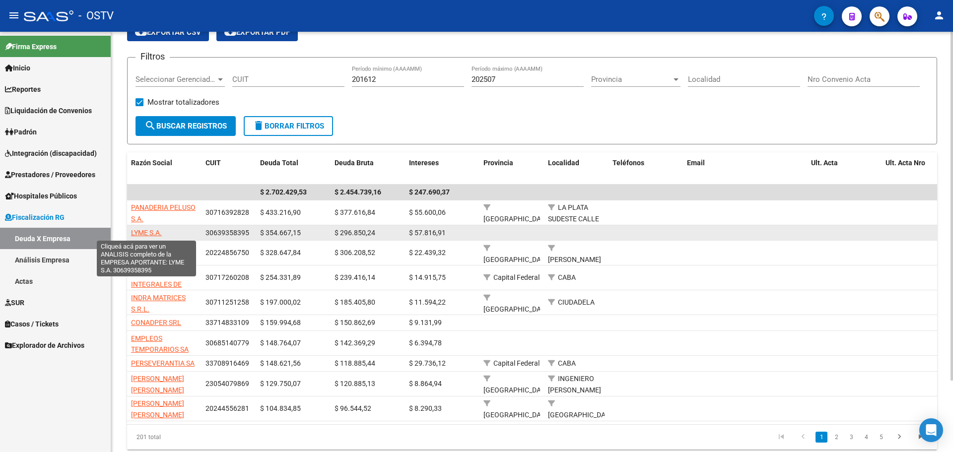
click at [150, 232] on span "LYME S.A." at bounding box center [146, 233] width 31 height 8
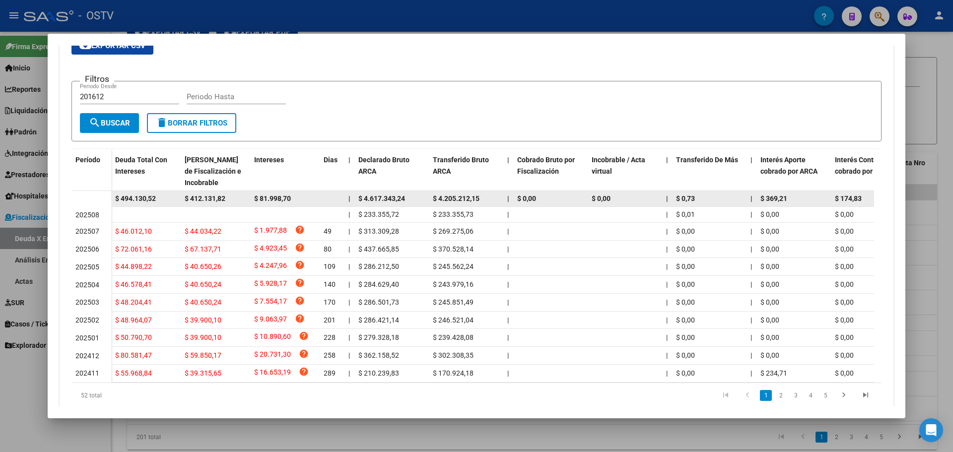
scroll to position [199, 0]
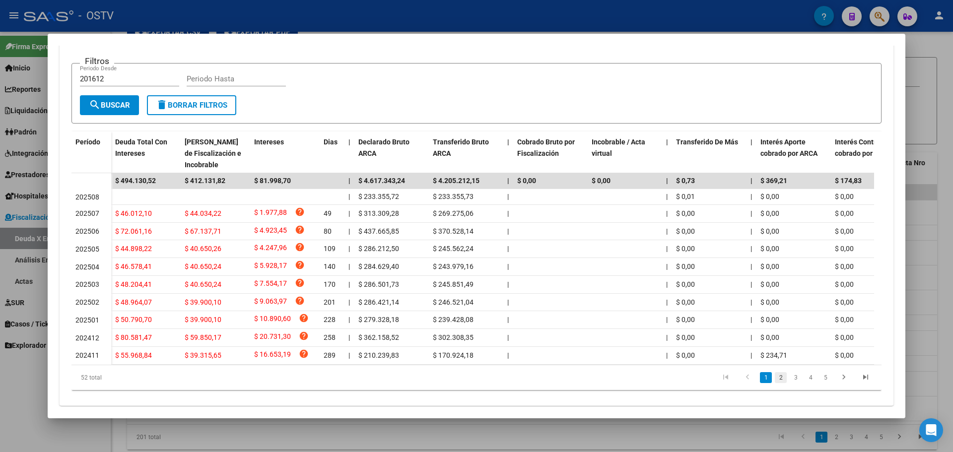
click at [775, 383] on link "2" at bounding box center [781, 377] width 12 height 11
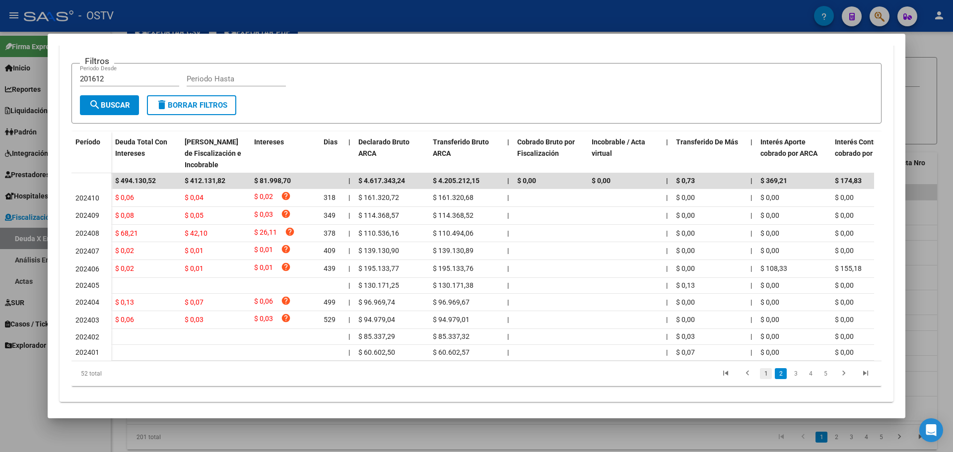
click at [760, 379] on link "1" at bounding box center [766, 373] width 12 height 11
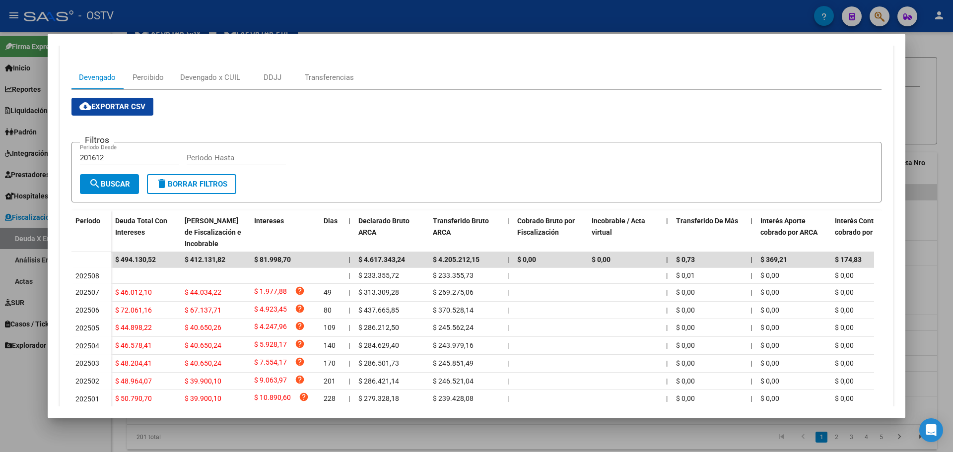
scroll to position [0, 0]
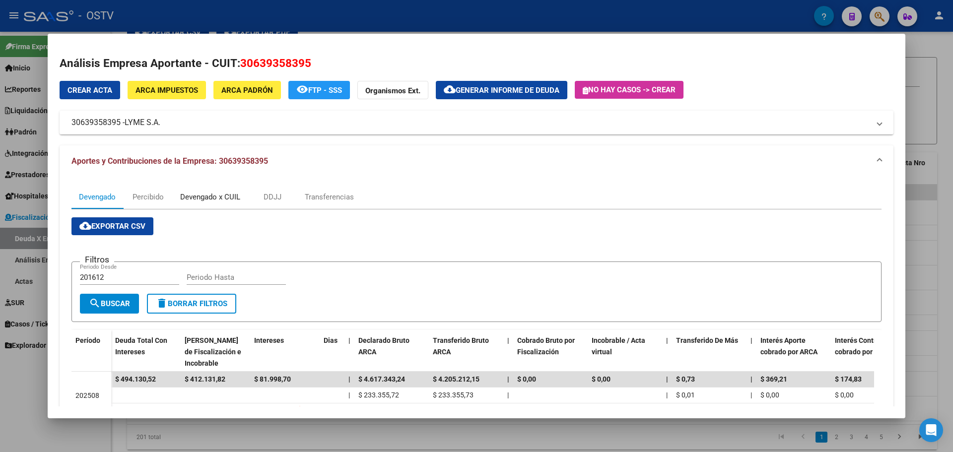
click at [217, 198] on div "Devengado x CUIL" at bounding box center [210, 197] width 60 height 11
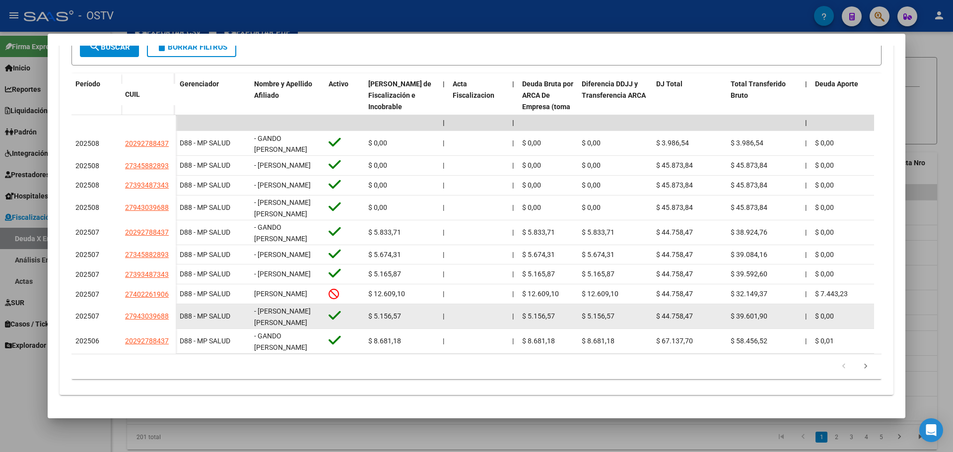
scroll to position [289, 0]
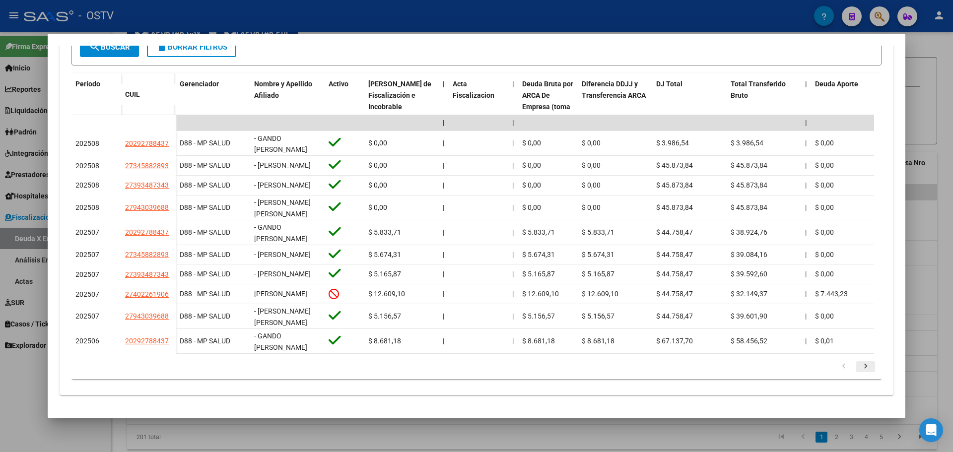
click at [865, 369] on link "go to next page" at bounding box center [865, 366] width 19 height 11
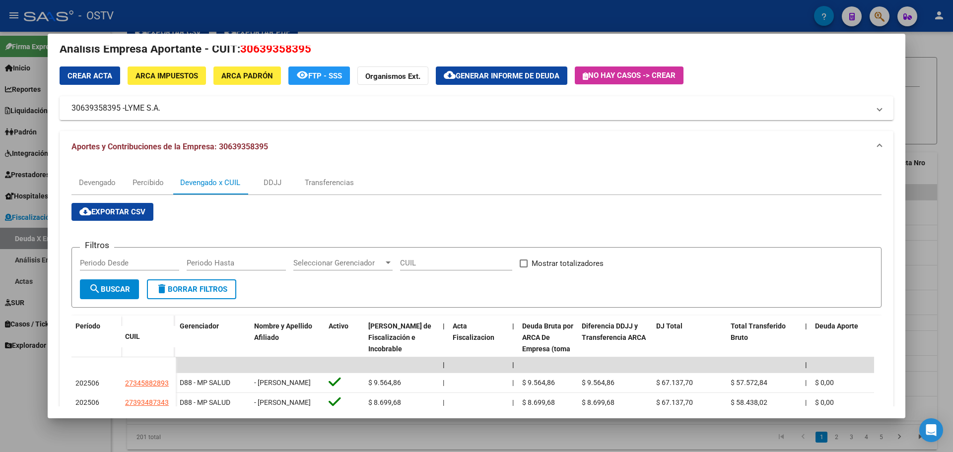
scroll to position [0, 0]
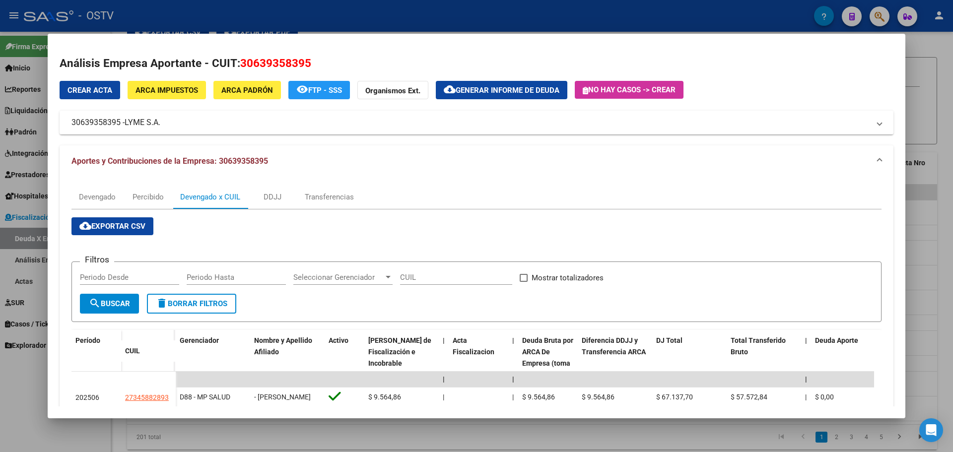
click at [399, 7] on div at bounding box center [476, 226] width 953 height 452
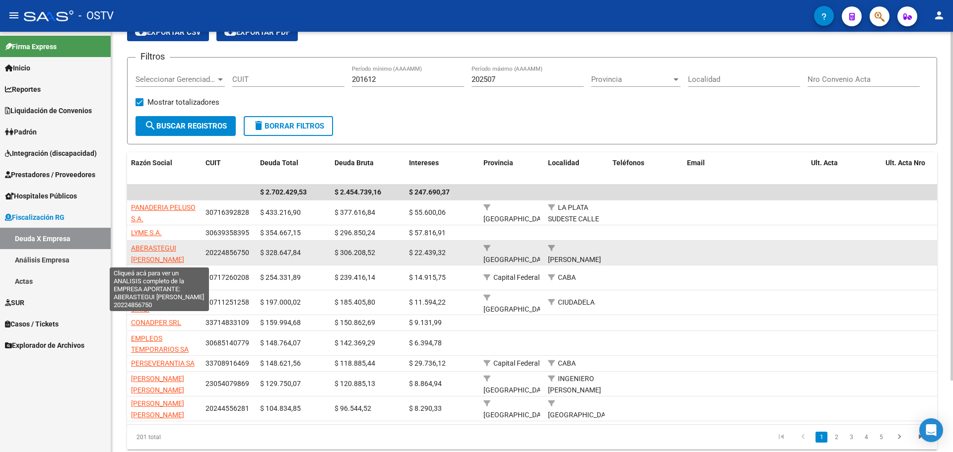
click at [167, 251] on span "ABERASTEGUI CARLOS ALBERTO" at bounding box center [157, 253] width 53 height 19
type textarea "20224856750"
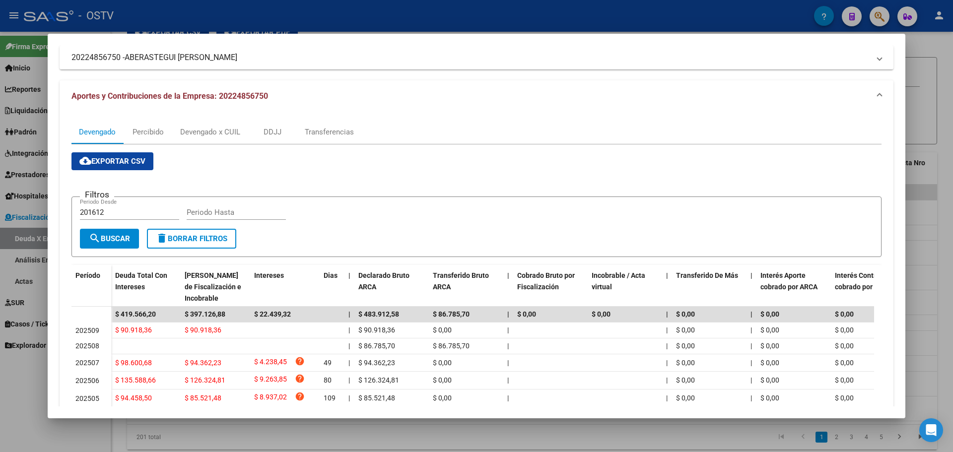
scroll to position [50, 0]
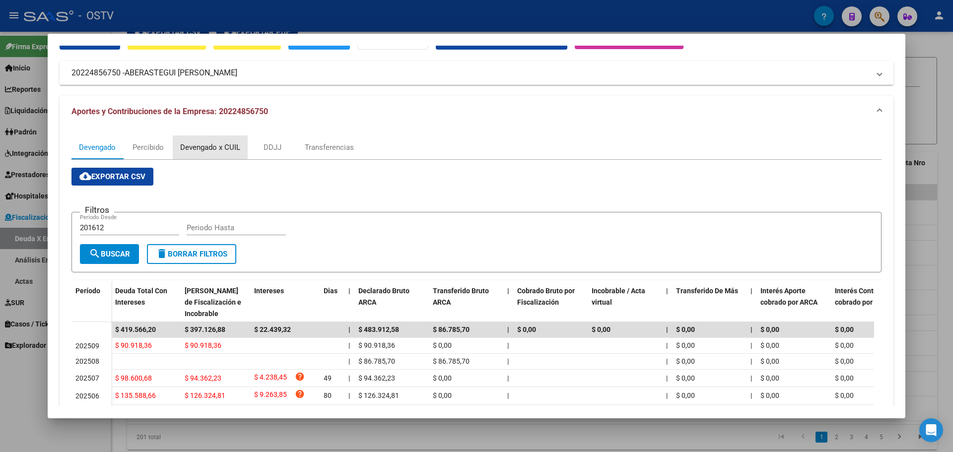
click at [209, 141] on div "Devengado x CUIL" at bounding box center [210, 148] width 75 height 24
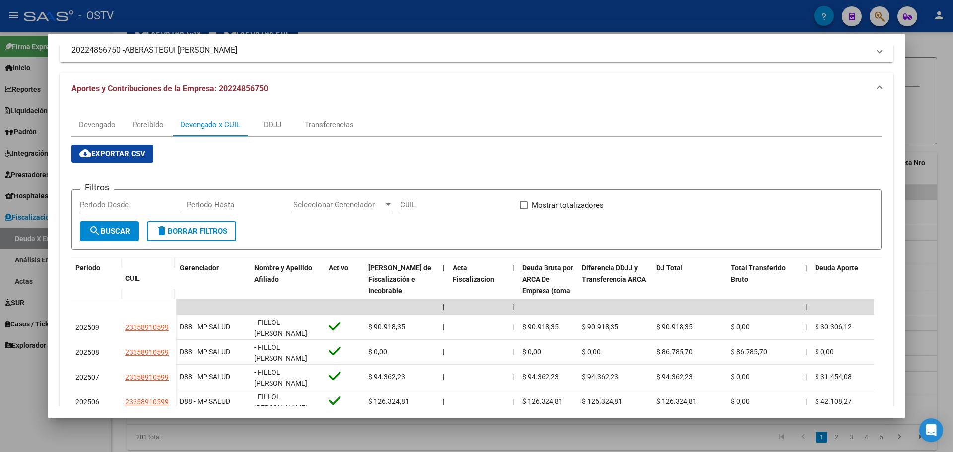
scroll to position [165, 0]
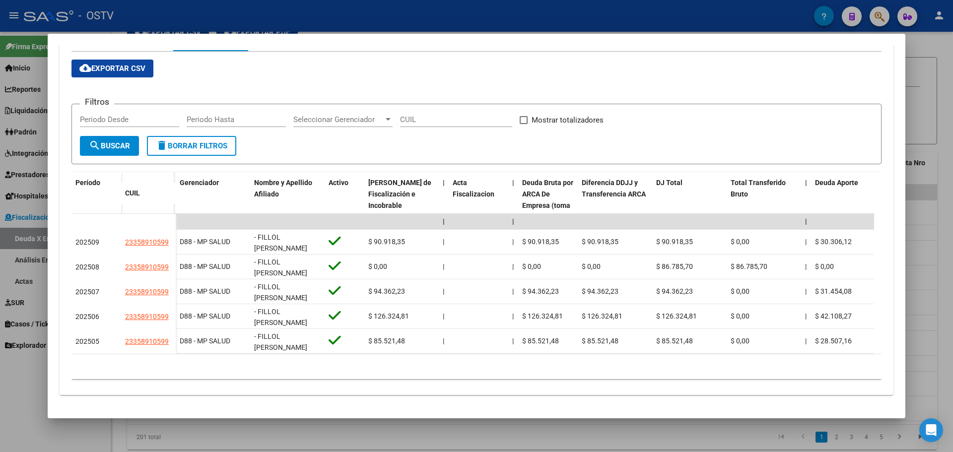
click at [717, 88] on app-list-header "Filtros Periodo Desde Periodo Hasta Seleccionar Gerenciador Seleccionar Gerenci…" at bounding box center [476, 126] width 810 height 77
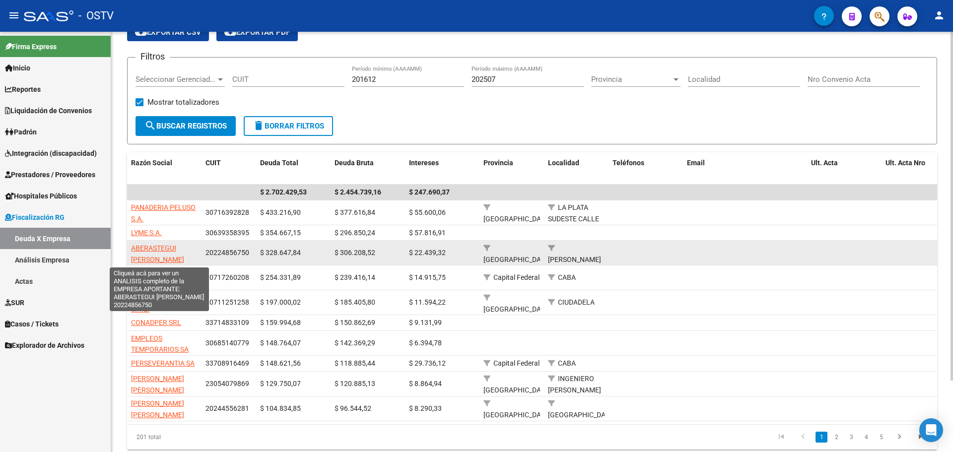
click at [146, 255] on span "ABERASTEGUI CARLOS ALBERTO" at bounding box center [157, 253] width 53 height 19
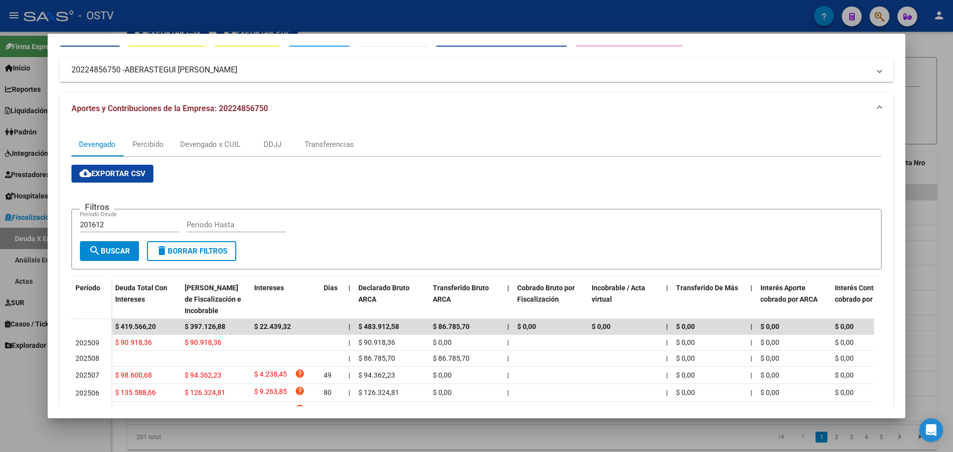
scroll to position [0, 0]
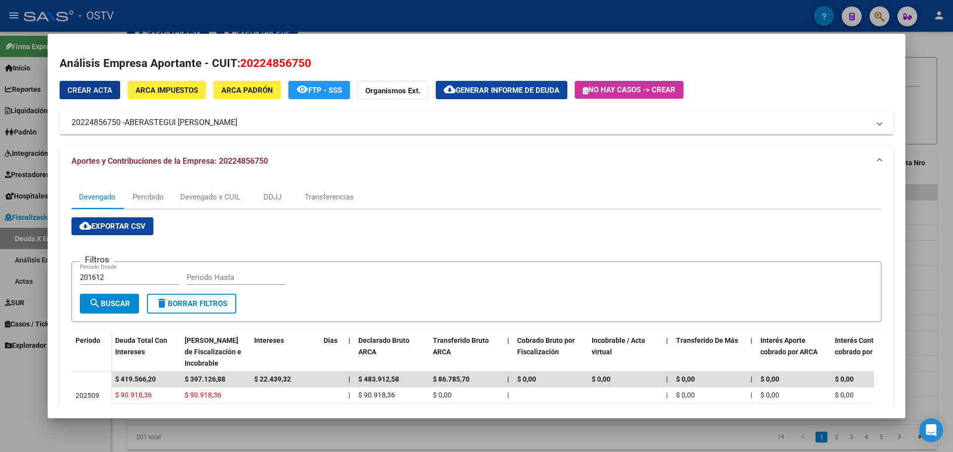
click at [534, 89] on span "Generar informe de deuda" at bounding box center [508, 90] width 104 height 9
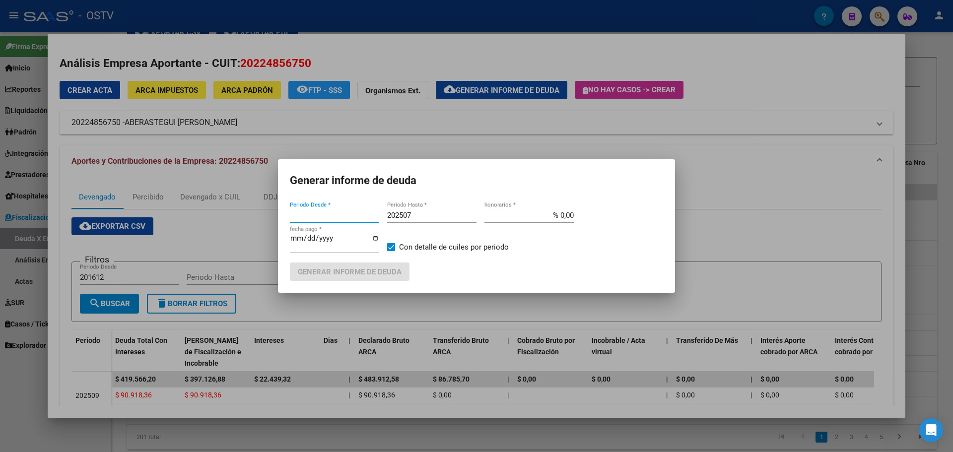
type input "201612"
click at [393, 273] on span "Generar informe de deuda" at bounding box center [350, 272] width 104 height 9
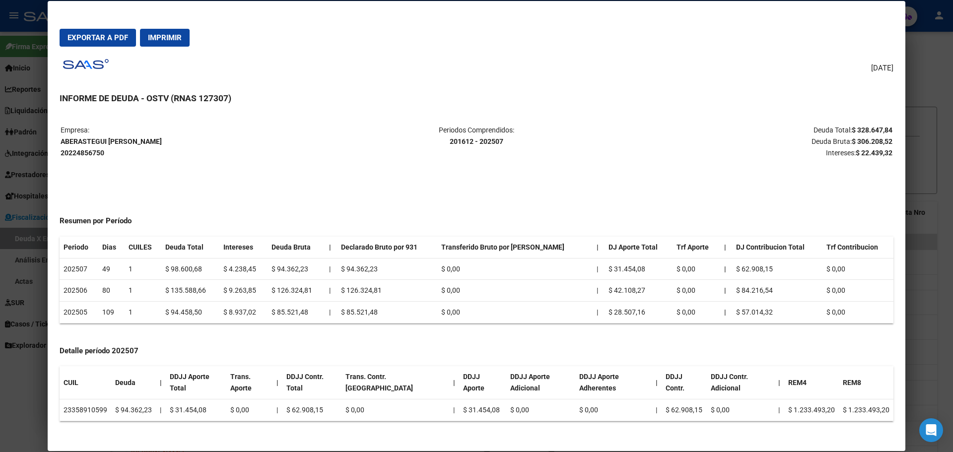
click at [649, 87] on div "07/10/2025 INFORME DE DEUDA - OSTV (RNAS 127307) Empresa: ABERASTEGUI CARLOS AL…" at bounding box center [477, 247] width 834 height 385
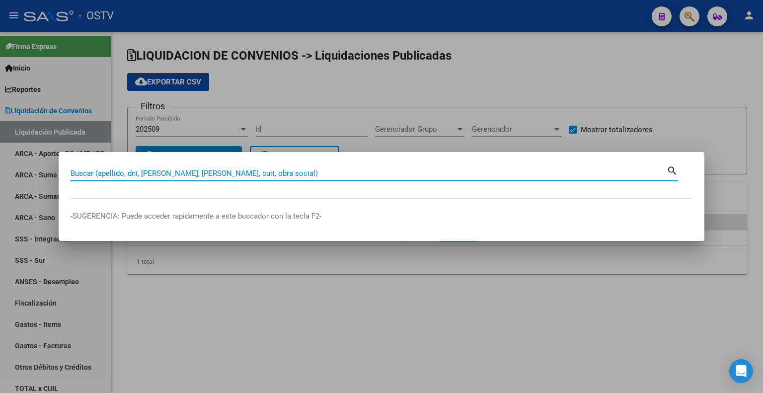
drag, startPoint x: 0, startPoint y: 0, endPoint x: 231, endPoint y: 169, distance: 286.3
click at [231, 169] on input "Buscar (apellido, dni, [PERSON_NAME], [PERSON_NAME], cuit, obra social)" at bounding box center [368, 173] width 596 height 9
type input "38511386"
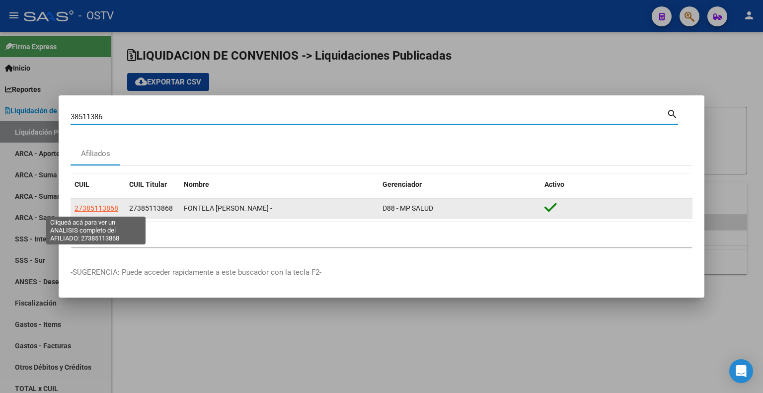
click at [96, 207] on span "27385113868" at bounding box center [96, 208] width 44 height 8
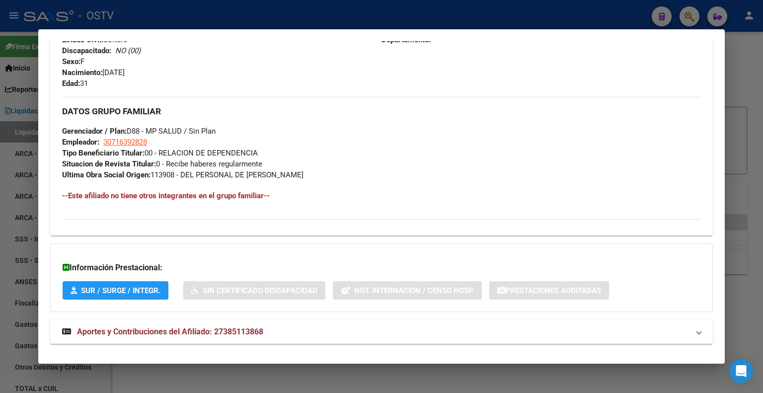
scroll to position [433, 0]
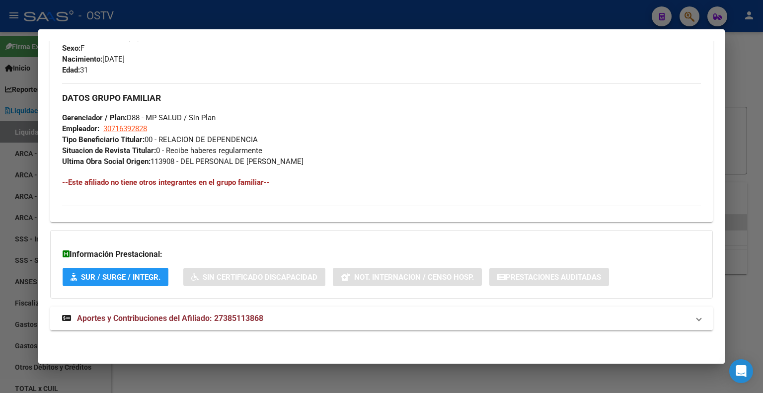
click at [189, 322] on span "Aportes y Contribuciones del Afiliado: 27385113868" at bounding box center [170, 317] width 186 height 9
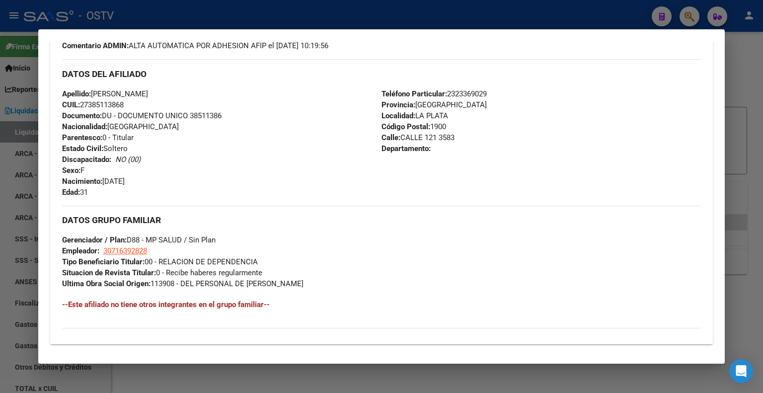
scroll to position [223, 0]
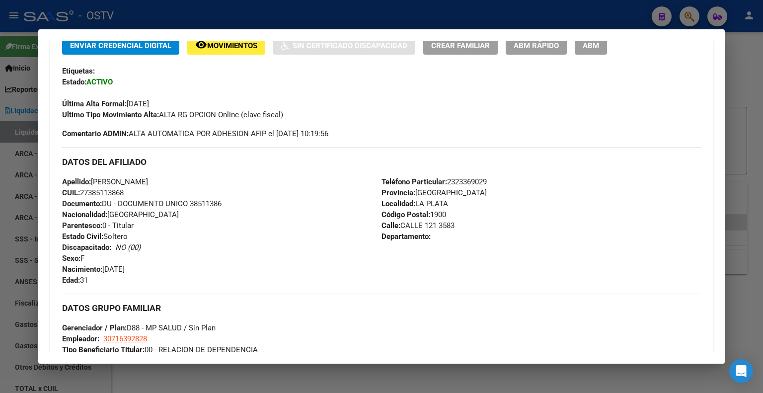
click at [406, 119] on div "Ultimo Tipo Movimiento Alta: ALTA RG OPCION Online (clave fiscal)" at bounding box center [381, 114] width 638 height 11
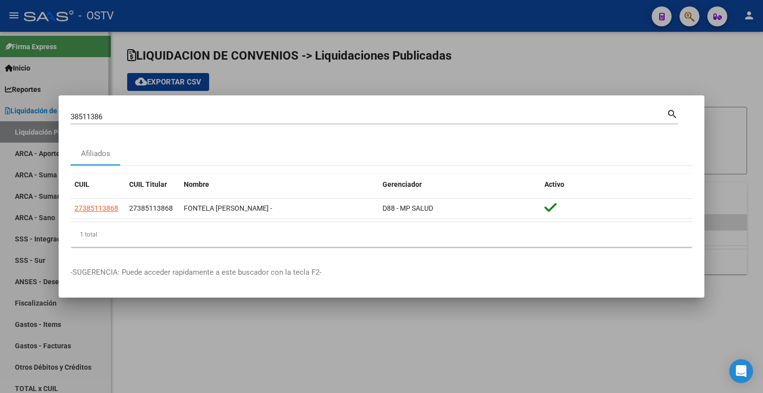
click at [97, 95] on div at bounding box center [381, 196] width 763 height 393
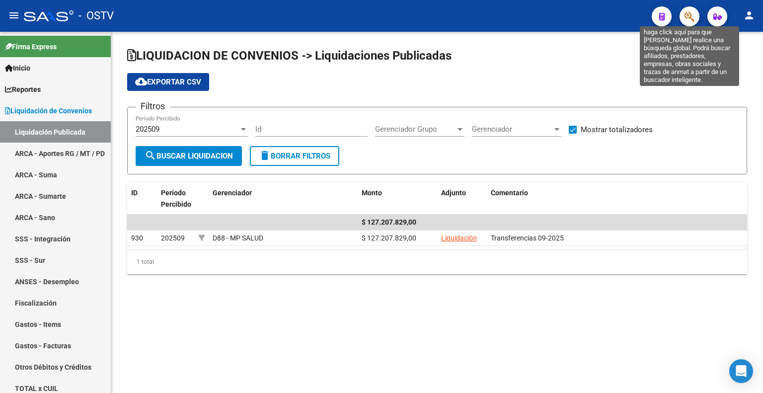
click at [691, 12] on icon "button" at bounding box center [689, 16] width 10 height 11
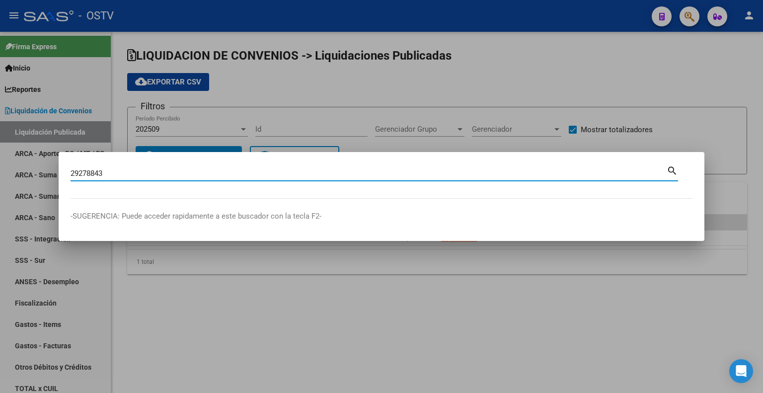
type input "29278843"
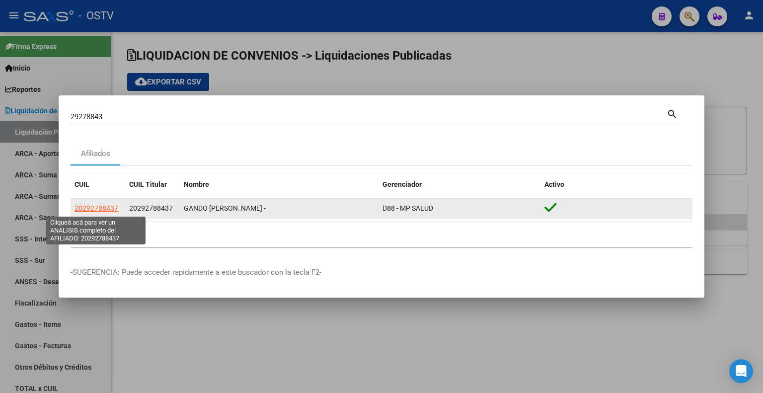
click at [103, 206] on span "20292788437" at bounding box center [96, 208] width 44 height 8
type textarea "20292788437"
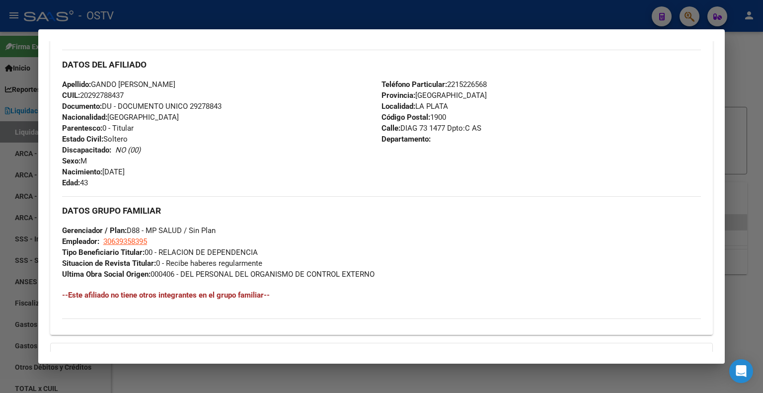
scroll to position [433, 0]
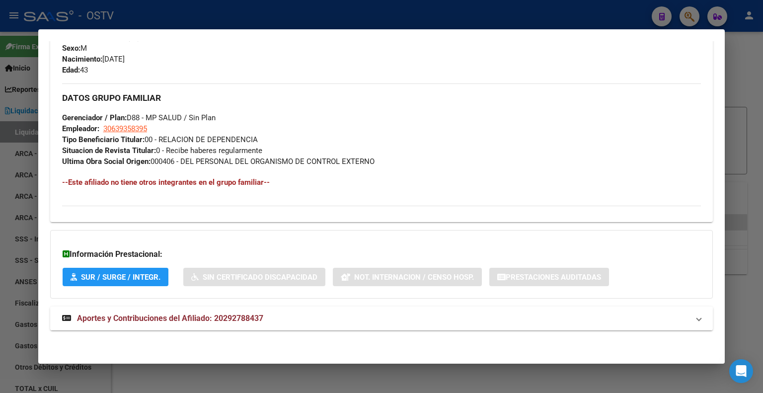
click at [185, 314] on span "Aportes y Contribuciones del Afiliado: 20292788437" at bounding box center [170, 317] width 186 height 9
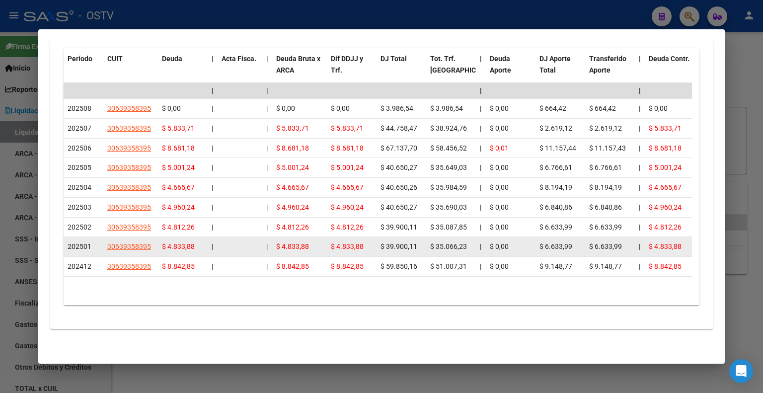
scroll to position [848, 0]
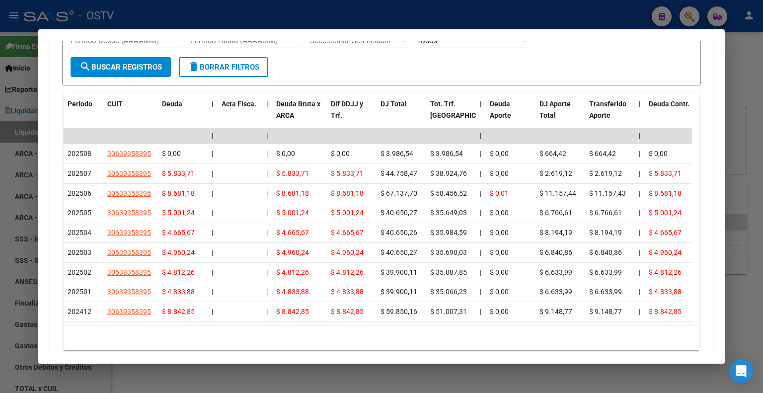
click at [429, 346] on div "10 total 1" at bounding box center [381, 337] width 635 height 25
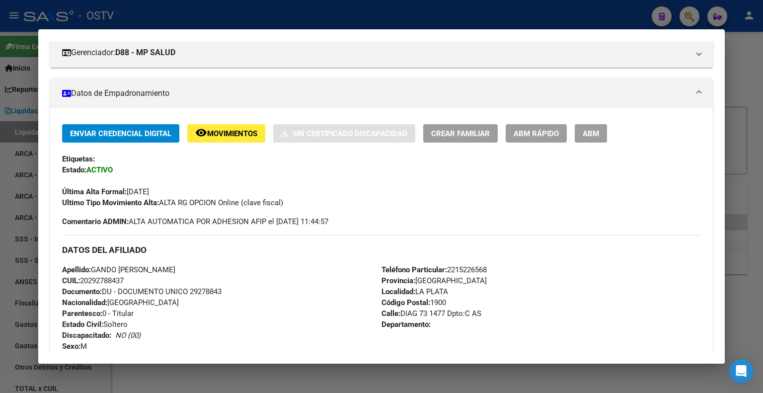
scroll to position [0, 0]
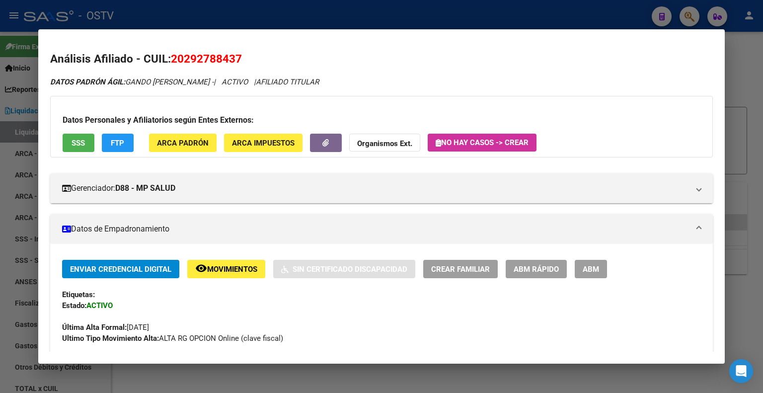
click at [429, 60] on h2 "Análisis Afiliado - CUIL: 20292788437" at bounding box center [381, 59] width 662 height 17
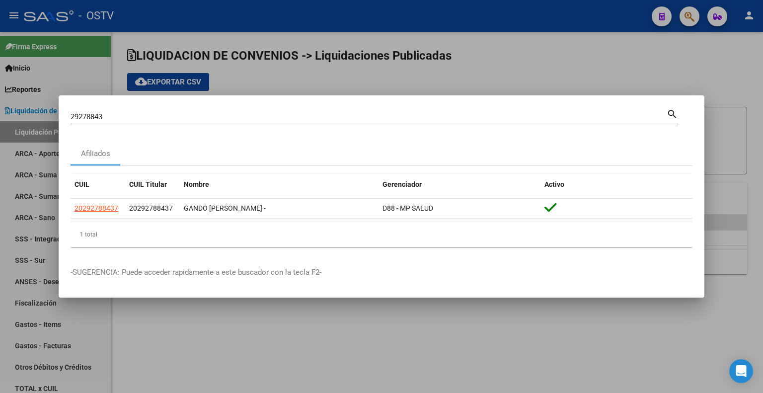
click at [80, 115] on input "29278843" at bounding box center [368, 116] width 596 height 9
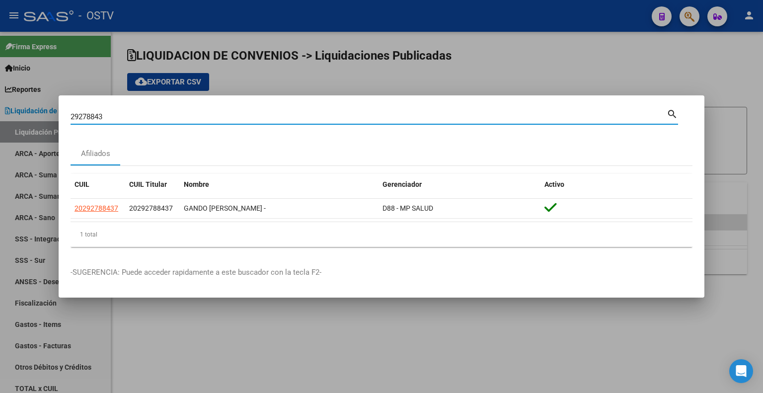
click at [80, 115] on input "29278843" at bounding box center [368, 116] width 596 height 9
type input "34588289"
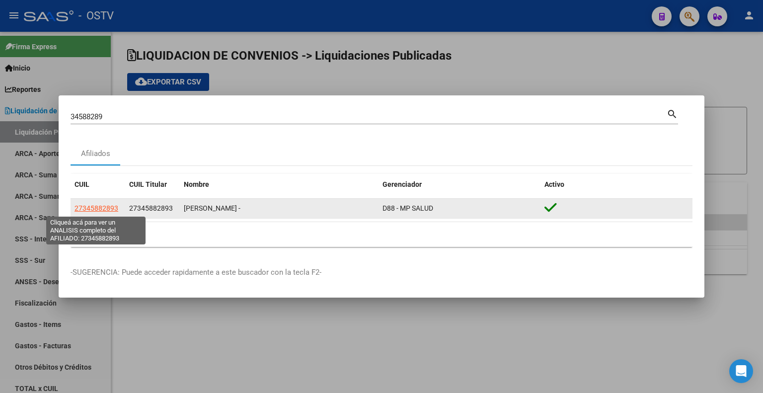
click at [85, 210] on span "27345882893" at bounding box center [96, 208] width 44 height 8
type textarea "27345882893"
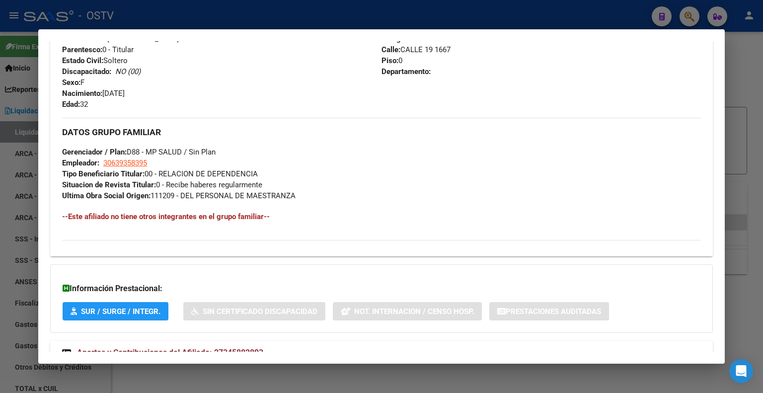
scroll to position [433, 0]
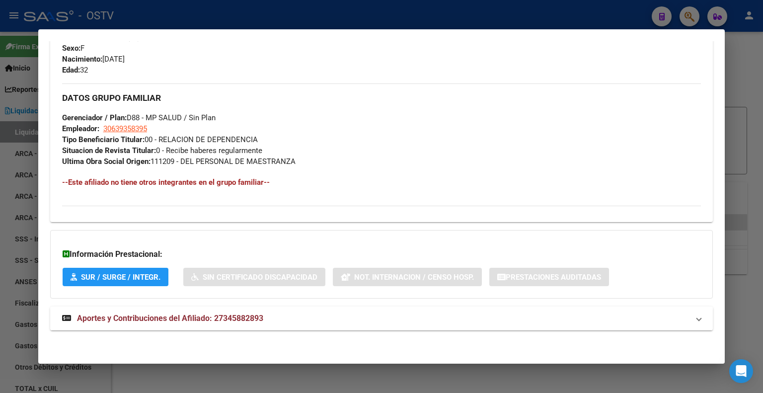
click at [162, 322] on span "Aportes y Contribuciones del Afiliado: 27345882893" at bounding box center [170, 317] width 186 height 9
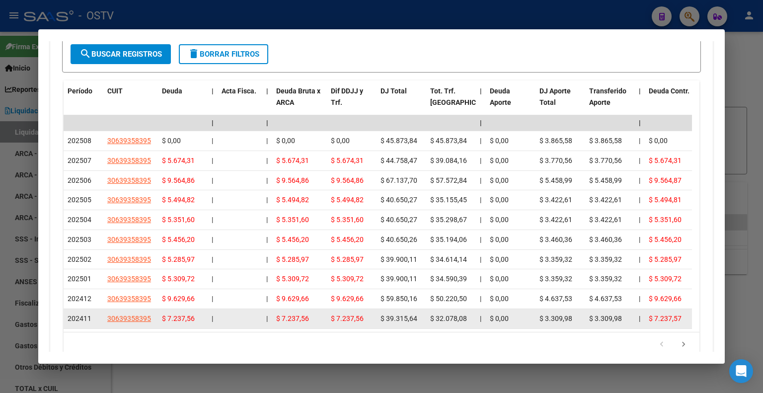
scroll to position [917, 0]
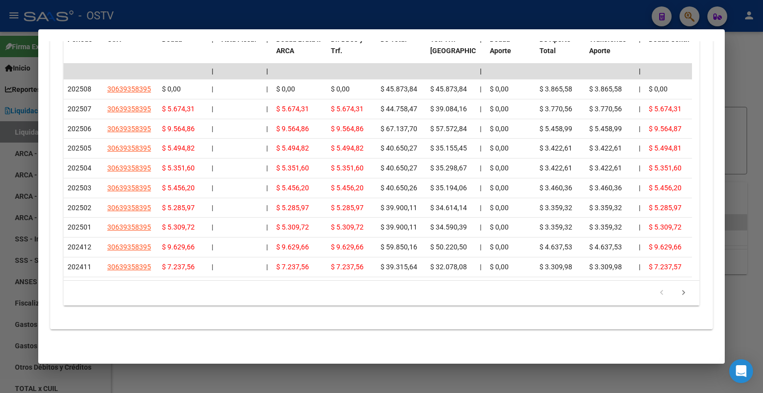
click at [467, 289] on datatable-pager "1 2 3 4 5" at bounding box center [382, 292] width 626 height 17
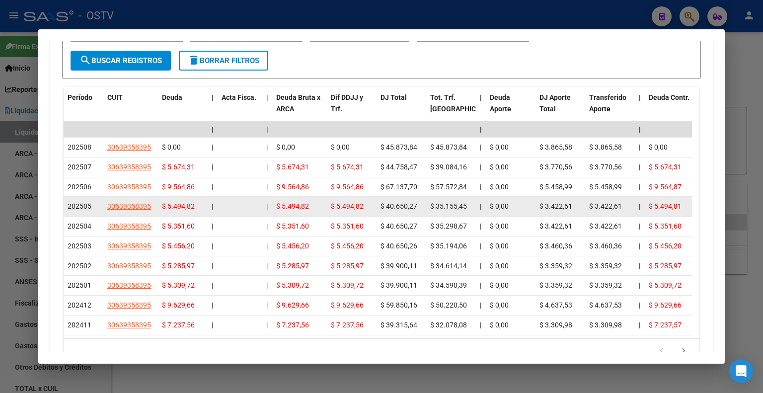
scroll to position [778, 0]
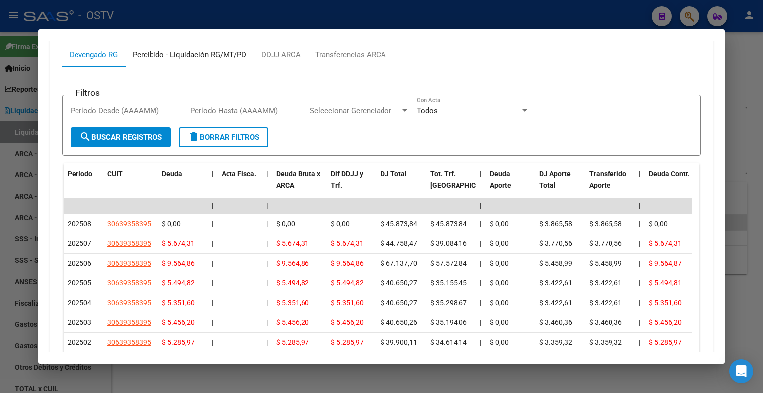
click at [240, 49] on div "Percibido - Liquidación RG/MT/PD" at bounding box center [190, 54] width 114 height 11
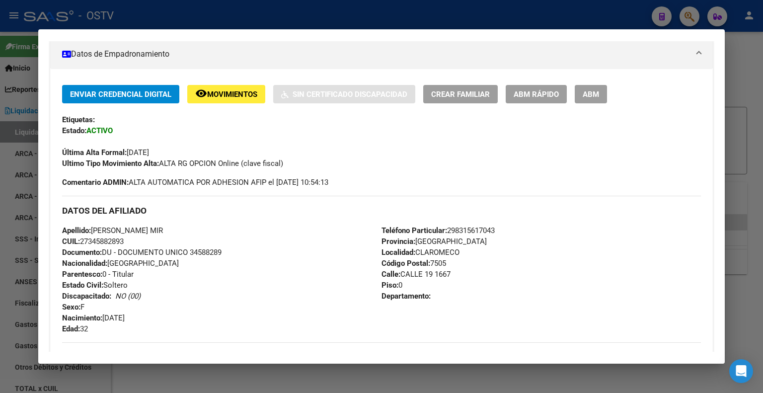
scroll to position [41, 0]
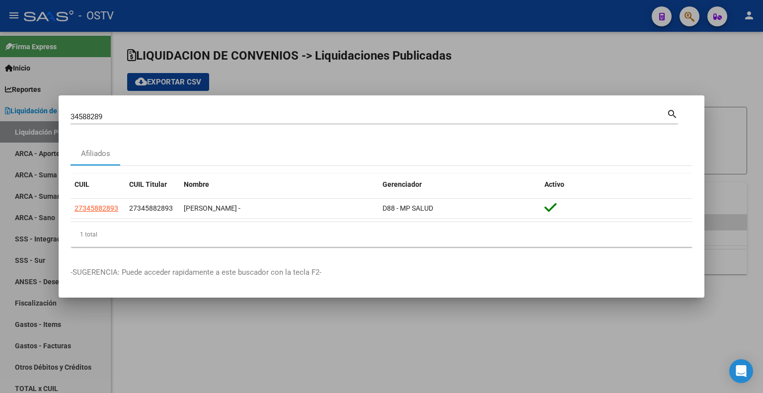
click at [428, 109] on div "34588289 Buscar (apellido, dni, [PERSON_NAME], [PERSON_NAME], cuit, obra social…" at bounding box center [373, 115] width 607 height 17
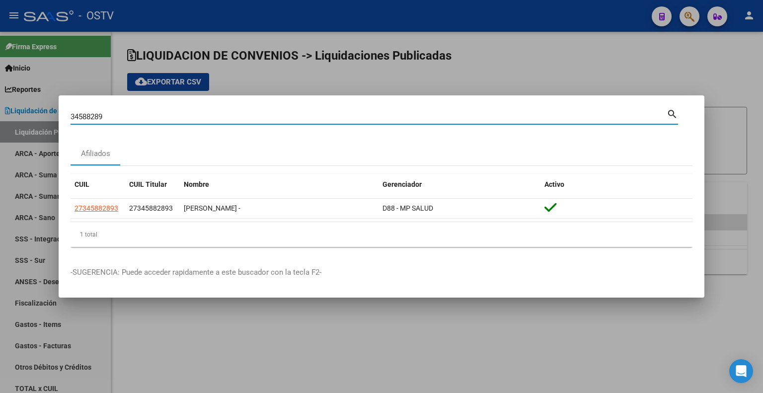
click at [412, 119] on input "34588289" at bounding box center [368, 116] width 596 height 9
type input "35891059"
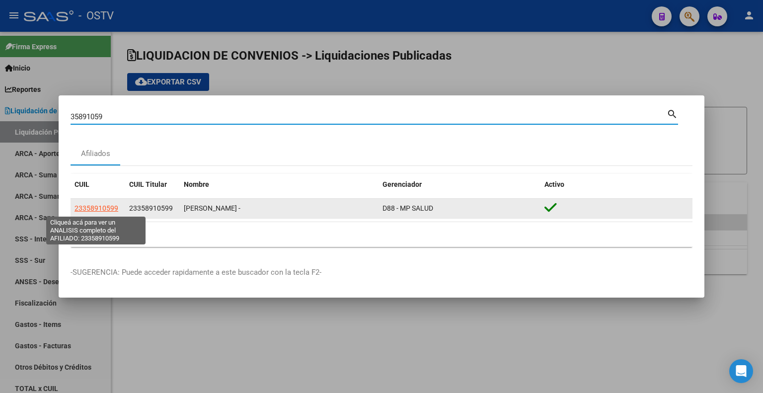
click at [106, 206] on span "23358910599" at bounding box center [96, 208] width 44 height 8
type textarea "23358910599"
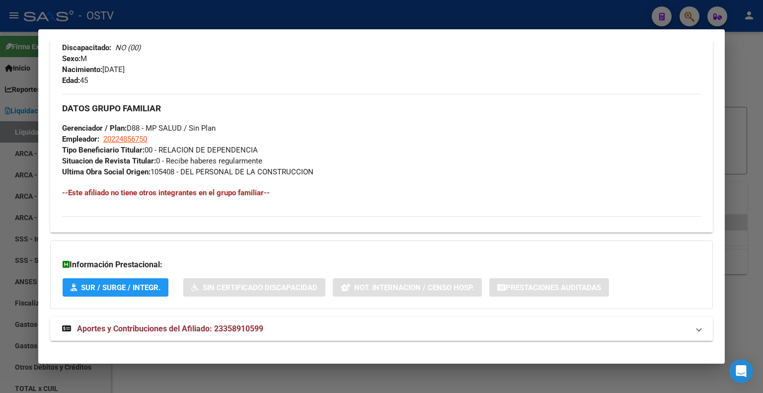
scroll to position [433, 0]
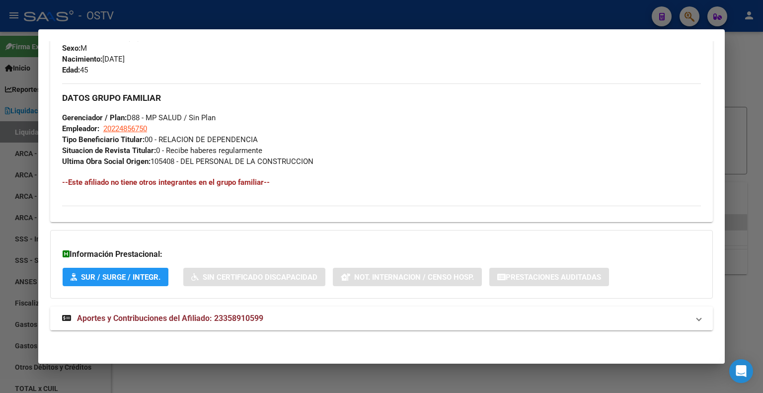
click at [106, 313] on span "Aportes y Contribuciones del Afiliado: 23358910599" at bounding box center [170, 317] width 186 height 9
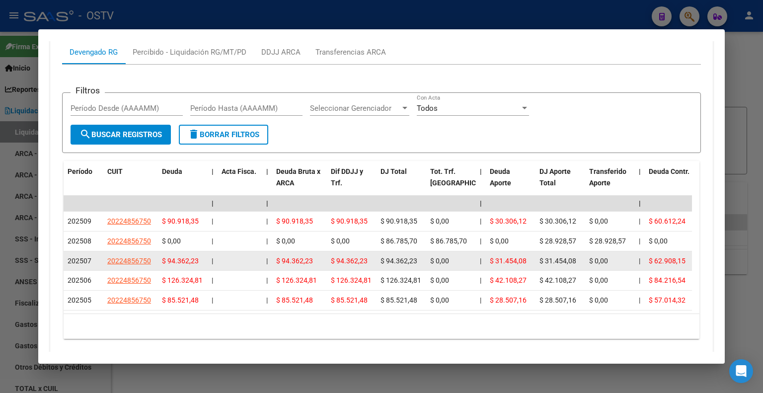
scroll to position [820, 0]
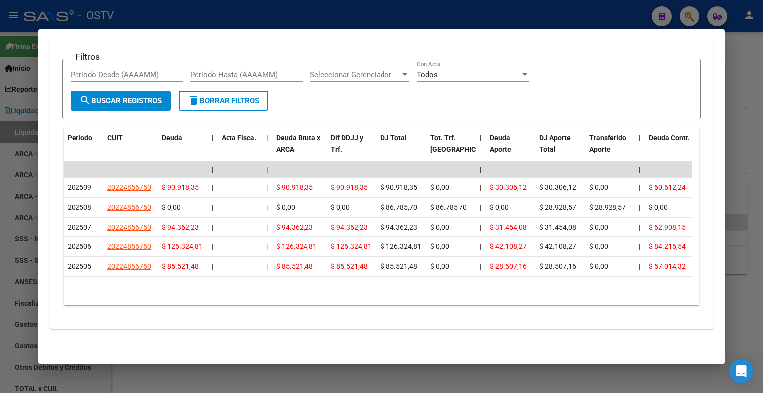
click at [391, 321] on div "cloud_download Exportar CSV Devengado RG Percibido - Liquidación RG/MT/PD DDJJ …" at bounding box center [381, 147] width 662 height 348
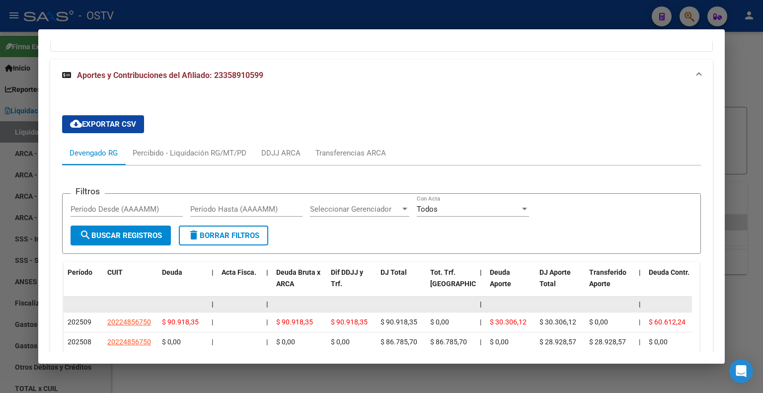
scroll to position [680, 0]
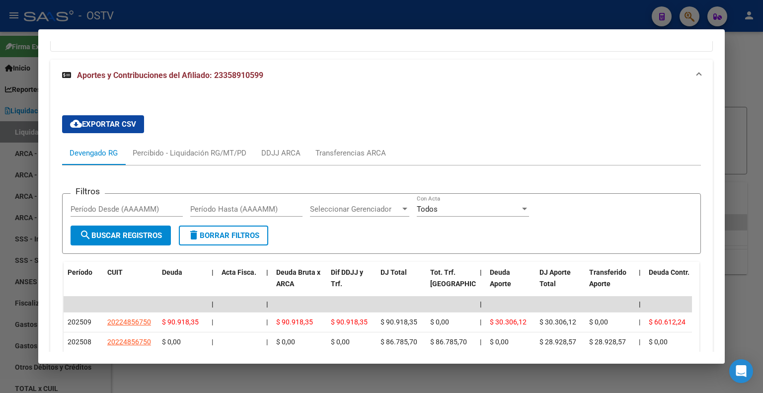
click at [451, 111] on div "cloud_download Exportar CSV Devengado RG Percibido - Liquidación RG/MT/PD DDJJ …" at bounding box center [381, 277] width 638 height 340
click at [185, 150] on div "Percibido - Liquidación RG/MT/PD" at bounding box center [190, 152] width 114 height 11
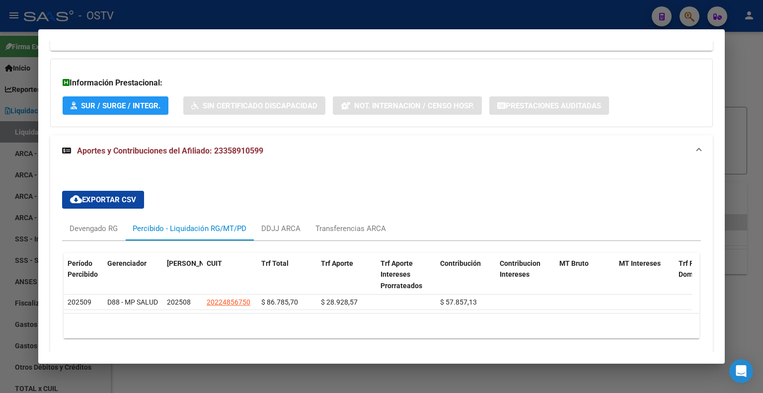
scroll to position [644, 0]
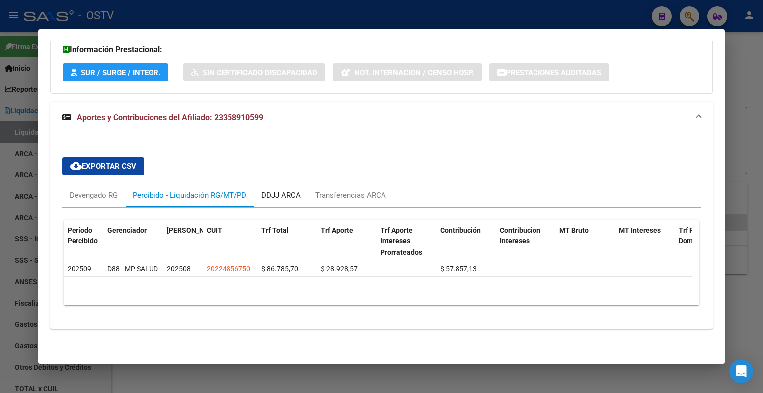
click at [282, 190] on div "DDJJ ARCA" at bounding box center [280, 195] width 39 height 11
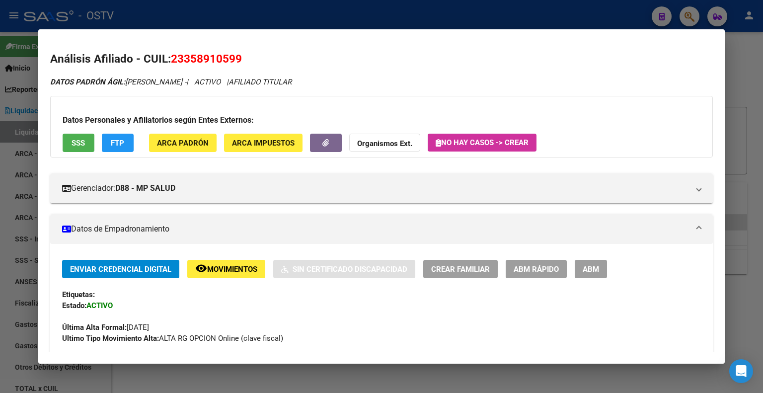
scroll to position [0, 0]
